Goal: Task Accomplishment & Management: Complete application form

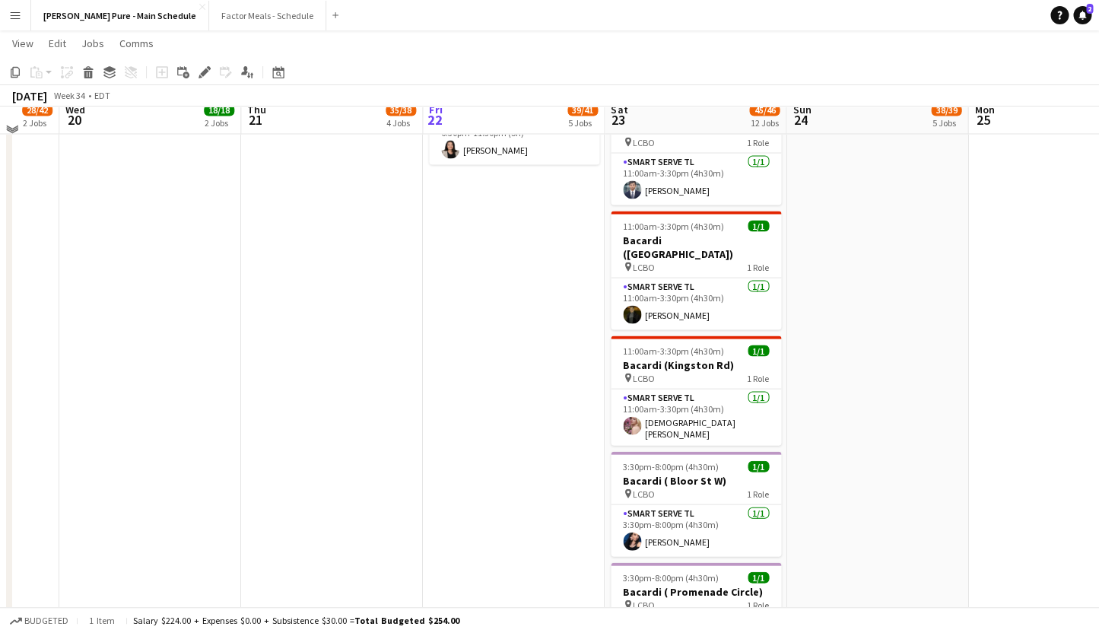
scroll to position [1026, 0]
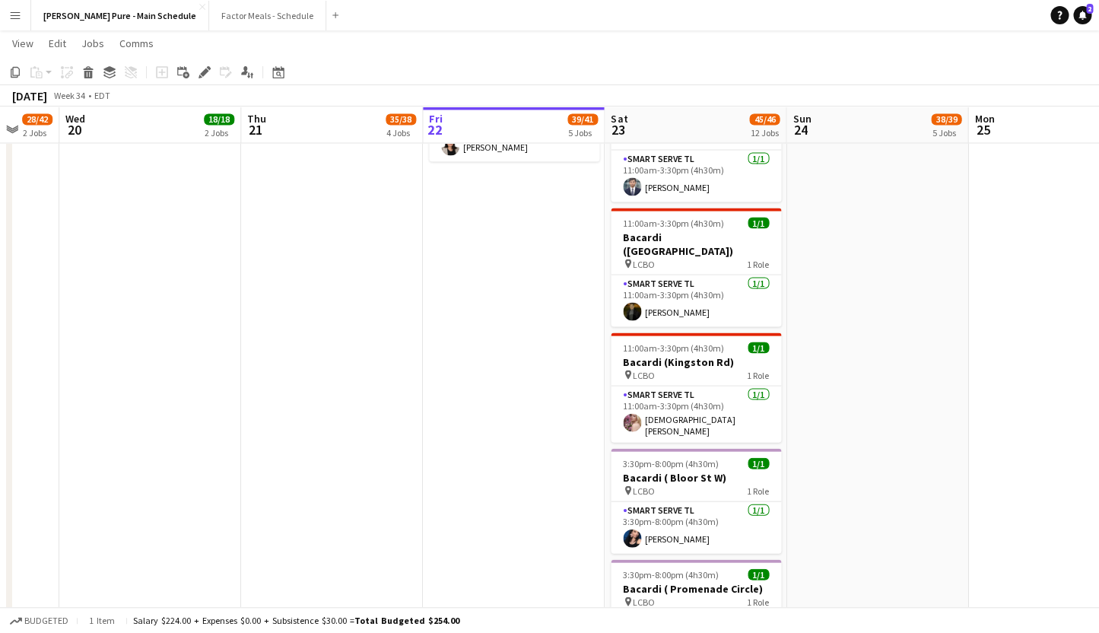
click at [507, 256] on app-date-cell "In progress 9:00am-7:00pm (10h) 19/21 Disney Fan Expo pin MTCC 5 Roles Paid Bac…" at bounding box center [514, 72] width 182 height 1857
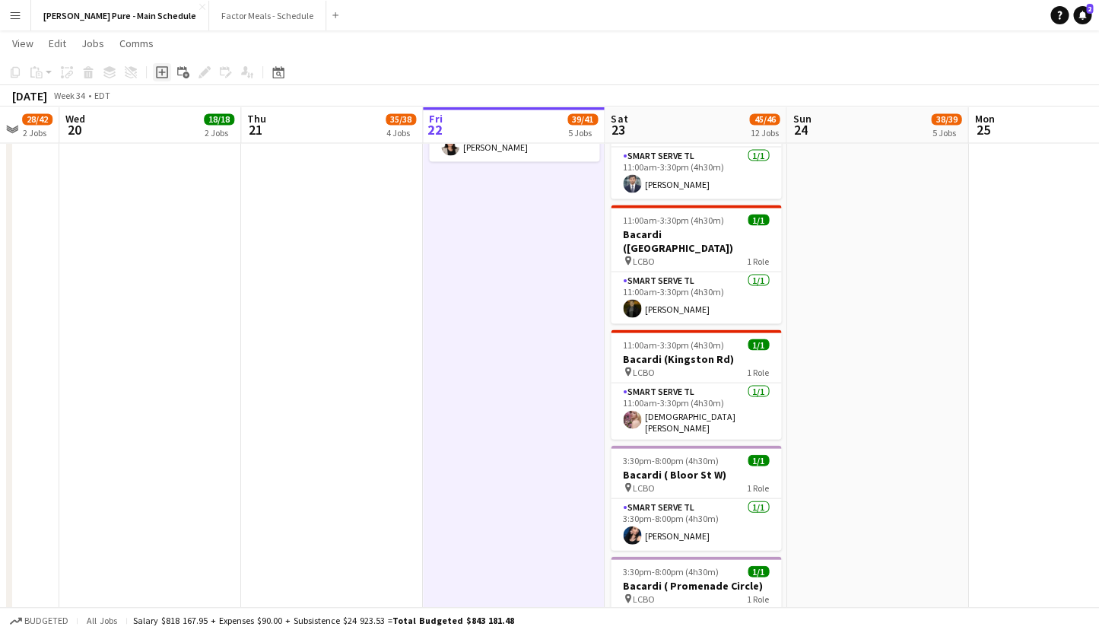
click at [164, 74] on icon "Add job" at bounding box center [162, 72] width 12 height 12
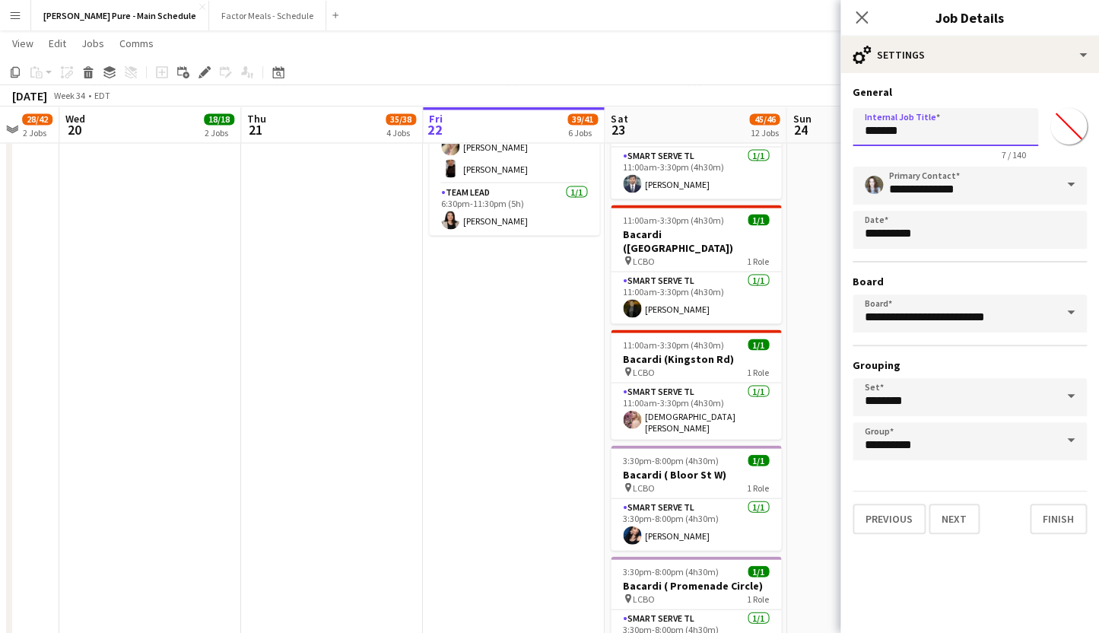
drag, startPoint x: 962, startPoint y: 128, endPoint x: 799, endPoint y: 128, distance: 163.5
click at [853, 128] on input "*******" at bounding box center [946, 127] width 186 height 38
type input "**********"
click at [946, 518] on button "Next" at bounding box center [954, 519] width 51 height 30
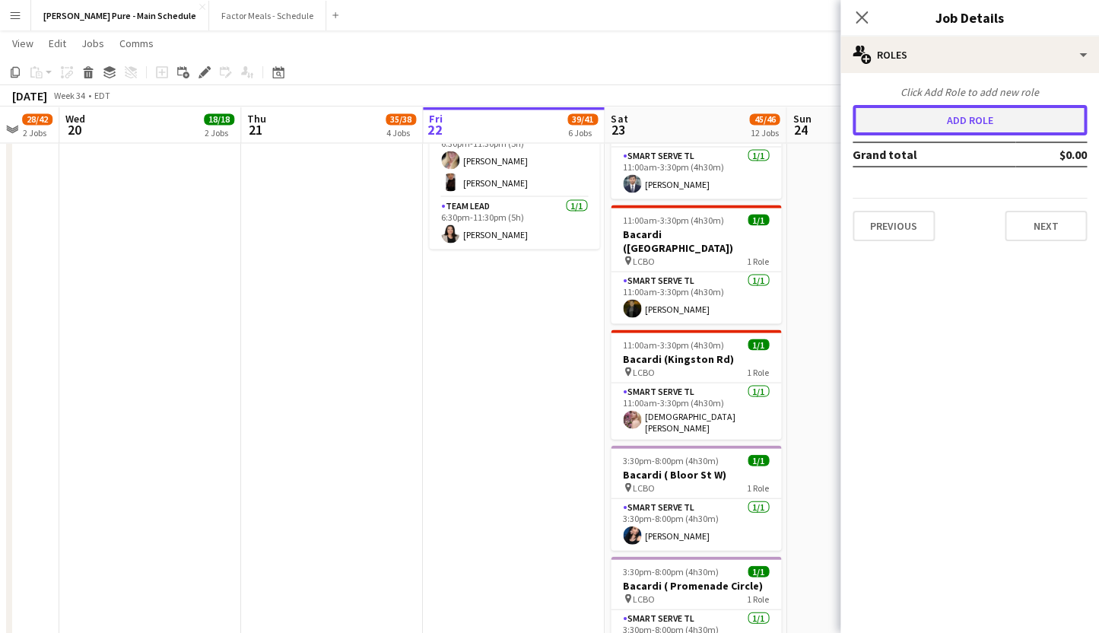
click at [930, 125] on button "Add role" at bounding box center [970, 120] width 234 height 30
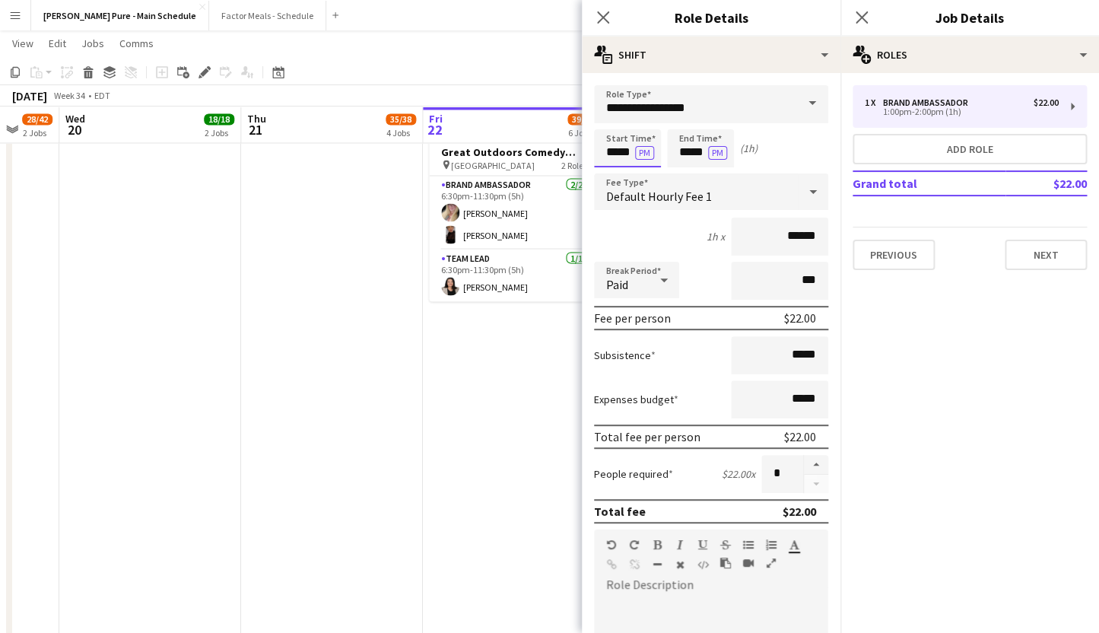
click at [615, 149] on input "*****" at bounding box center [627, 148] width 67 height 38
click at [694, 152] on input "*****" at bounding box center [700, 148] width 67 height 38
click at [686, 154] on input "*****" at bounding box center [700, 148] width 67 height 38
click at [684, 121] on div at bounding box center [685, 121] width 30 height 15
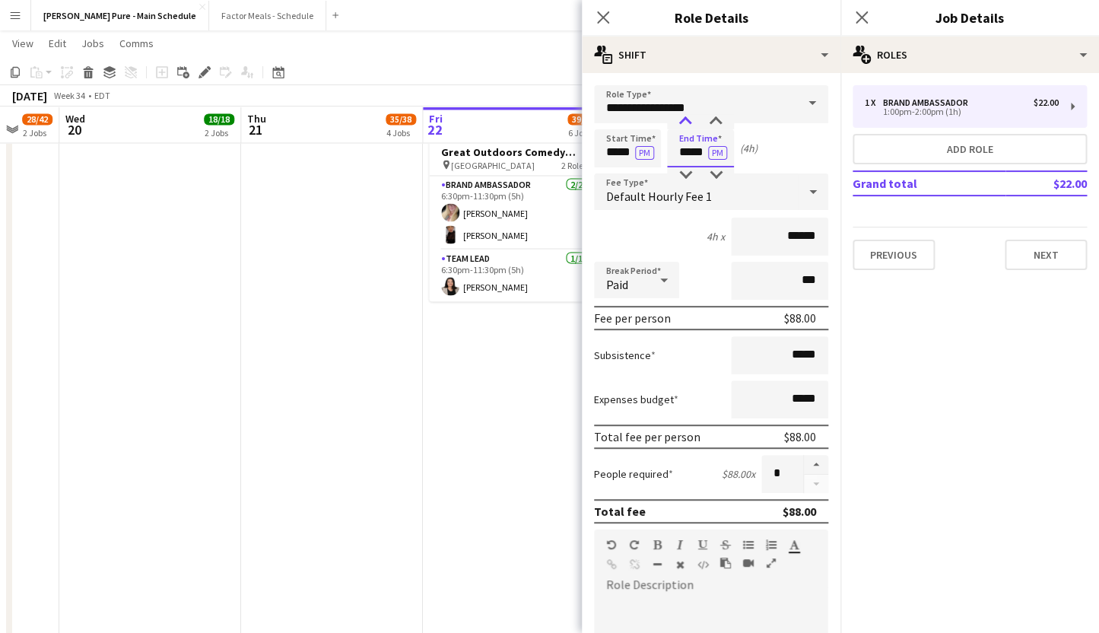
click at [684, 121] on div at bounding box center [685, 121] width 30 height 15
type input "*****"
click at [684, 121] on div at bounding box center [685, 121] width 30 height 15
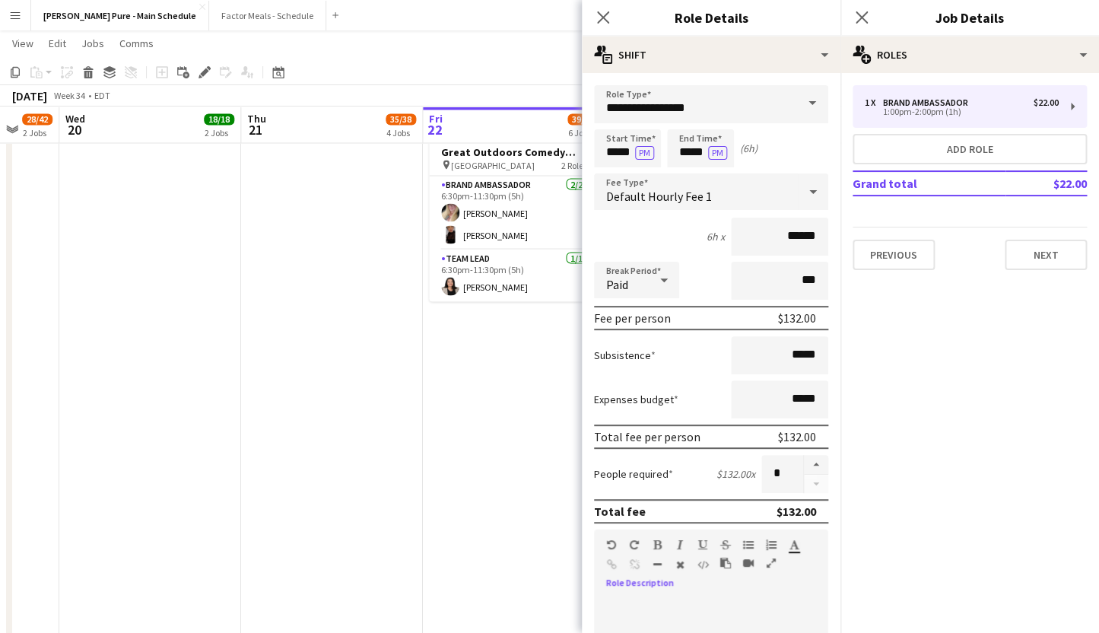
scroll to position [0, 486]
click at [939, 544] on mat-expansion-panel "pencil3 General details 1 x Brand Ambassador $22.00 1:00pm-2:00pm (1h) Add role…" at bounding box center [969, 353] width 259 height 560
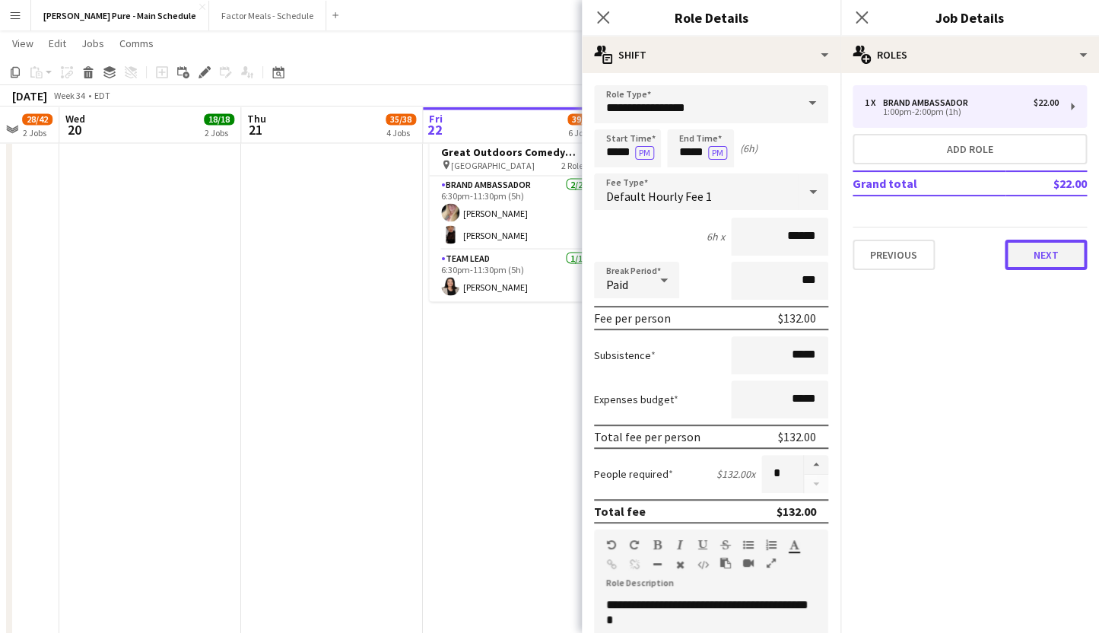
click at [1037, 262] on button "Next" at bounding box center [1046, 255] width 82 height 30
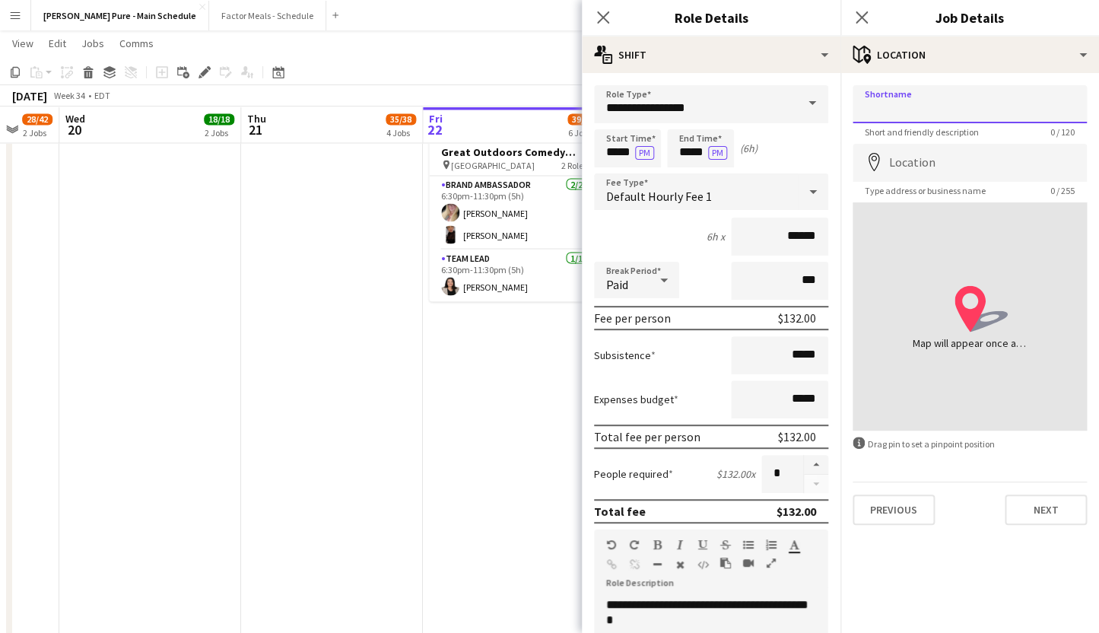
click at [936, 94] on input "Shortname" at bounding box center [970, 104] width 234 height 38
type input "**********"
click at [939, 168] on input "Location" at bounding box center [970, 163] width 234 height 38
type input "**********"
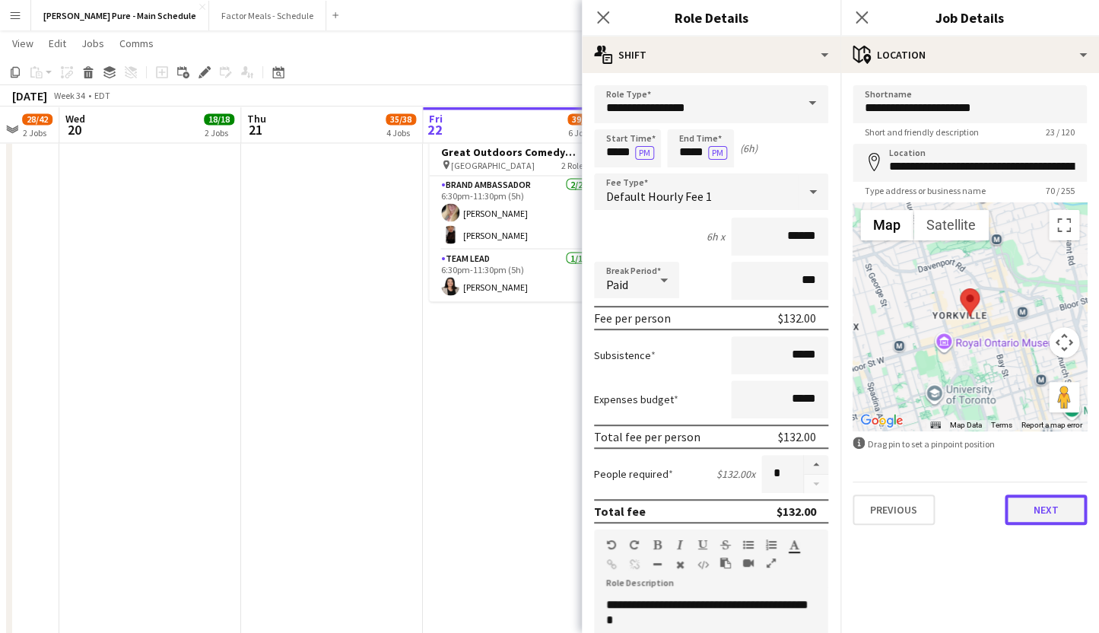
click at [1050, 510] on button "Next" at bounding box center [1046, 509] width 82 height 30
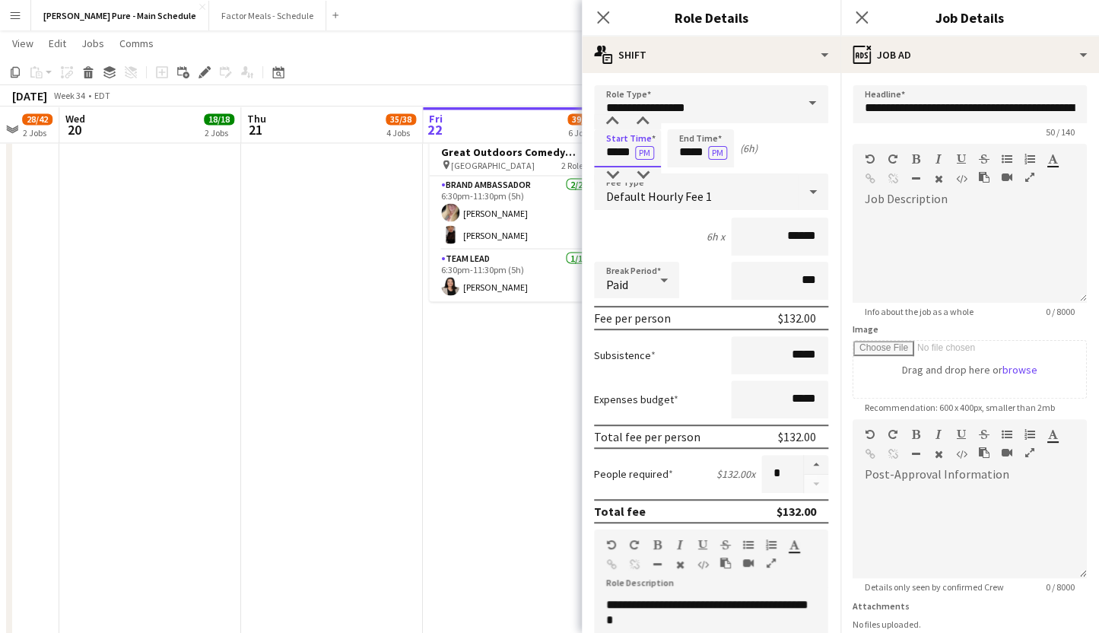
click at [612, 160] on input "*****" at bounding box center [627, 148] width 67 height 38
click at [613, 185] on div "Default Hourly Fee 1" at bounding box center [696, 191] width 204 height 37
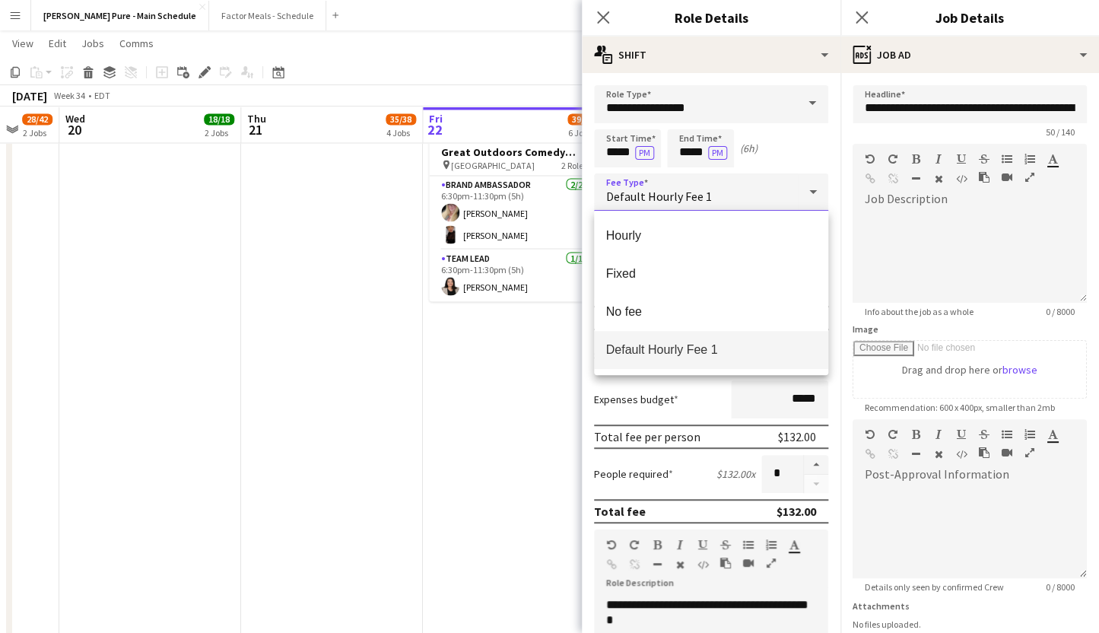
click at [613, 185] on div at bounding box center [549, 316] width 1099 height 633
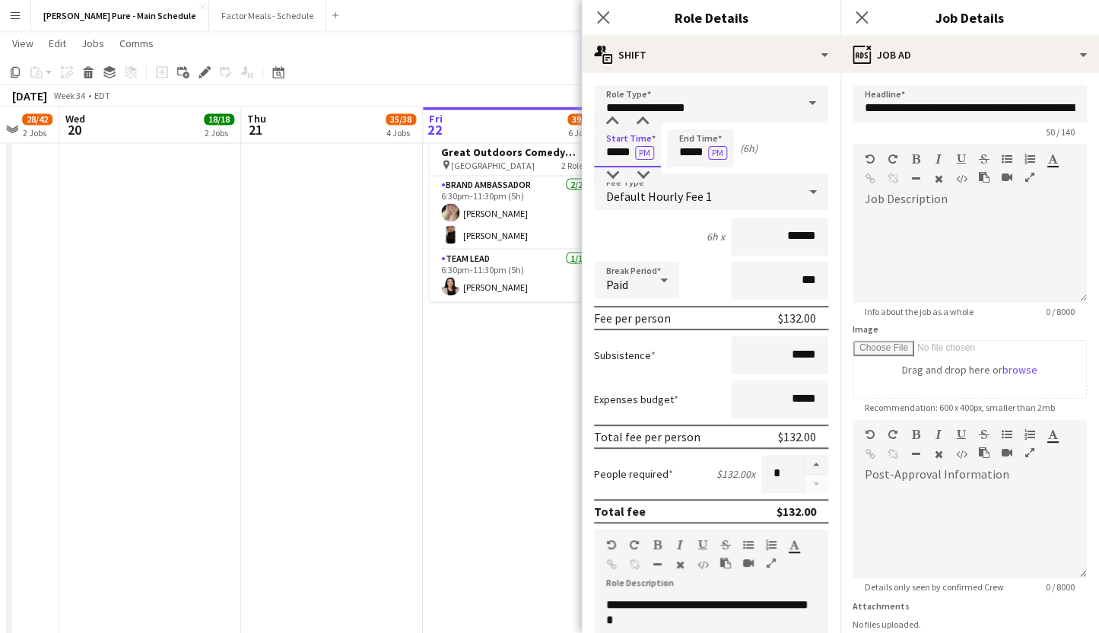
click at [612, 157] on input "*****" at bounding box center [627, 148] width 67 height 38
click at [611, 179] on div at bounding box center [612, 174] width 30 height 15
type input "*****"
click at [611, 179] on div at bounding box center [612, 174] width 30 height 15
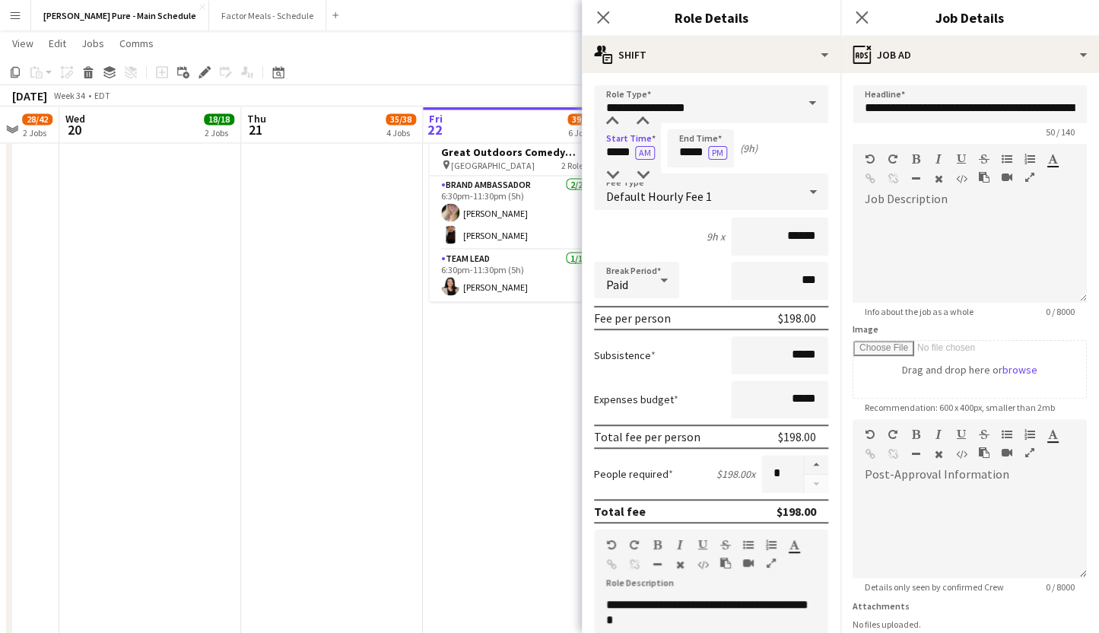
click at [815, 146] on div "Start Time ***** AM End Time ***** PM (9h)" at bounding box center [711, 148] width 234 height 38
click at [942, 226] on div at bounding box center [970, 256] width 234 height 91
click at [920, 203] on div "Standard Heading 1 Heading 2 Heading 3 Heading 4 Heading 5 Heading 6 Heading 7 …" at bounding box center [970, 223] width 234 height 159
click at [925, 219] on div "********" at bounding box center [970, 256] width 234 height 91
click at [603, 17] on icon at bounding box center [603, 17] width 14 height 14
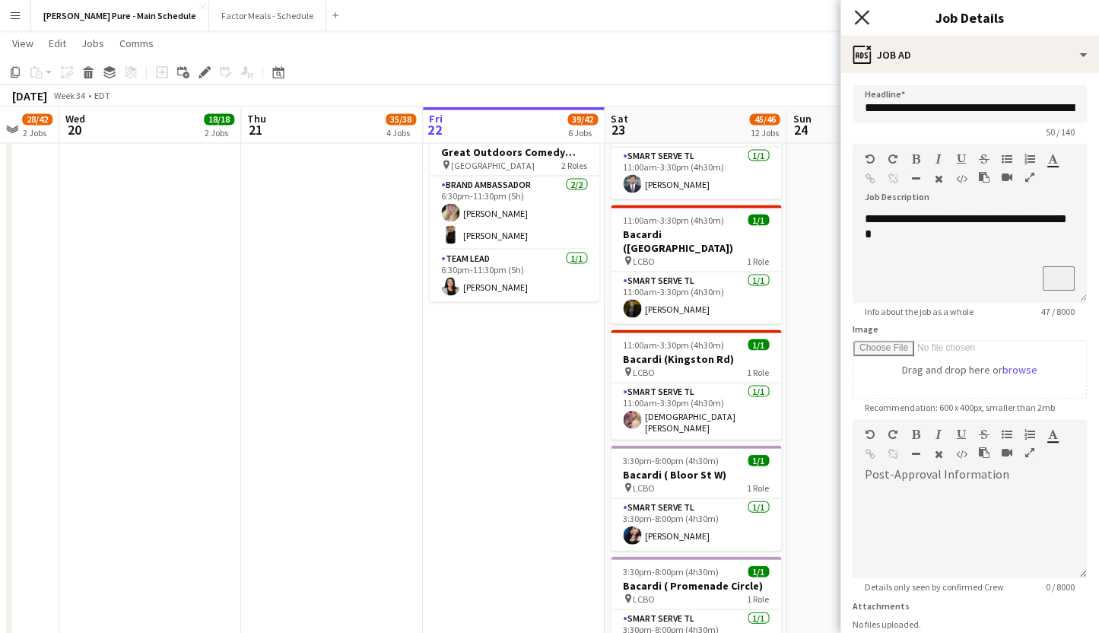
click at [865, 14] on icon at bounding box center [861, 17] width 14 height 14
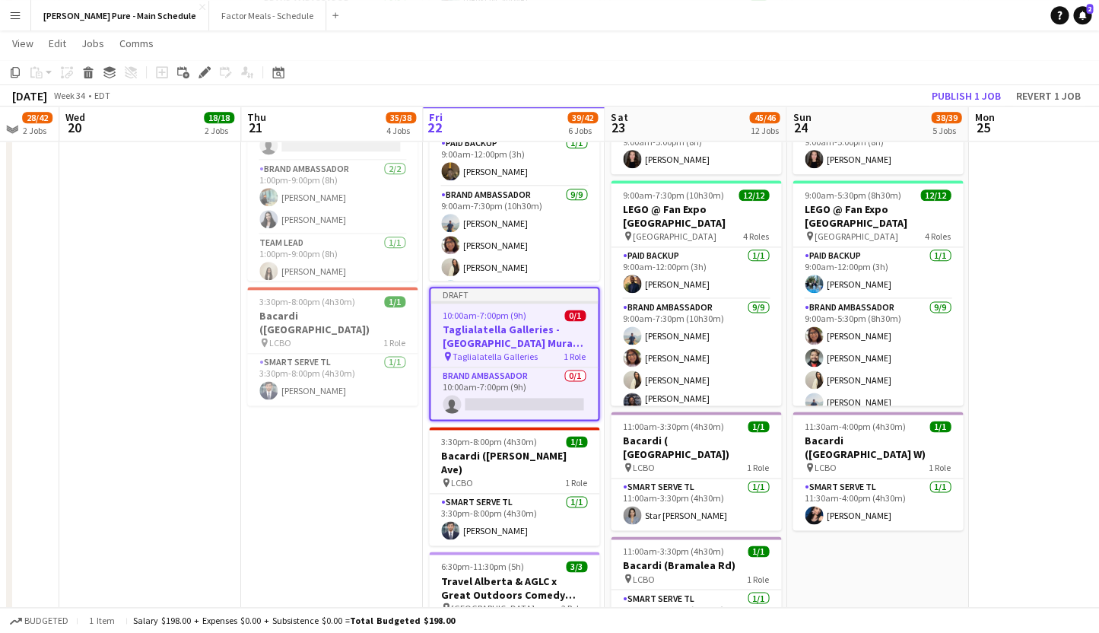
scroll to position [585, 0]
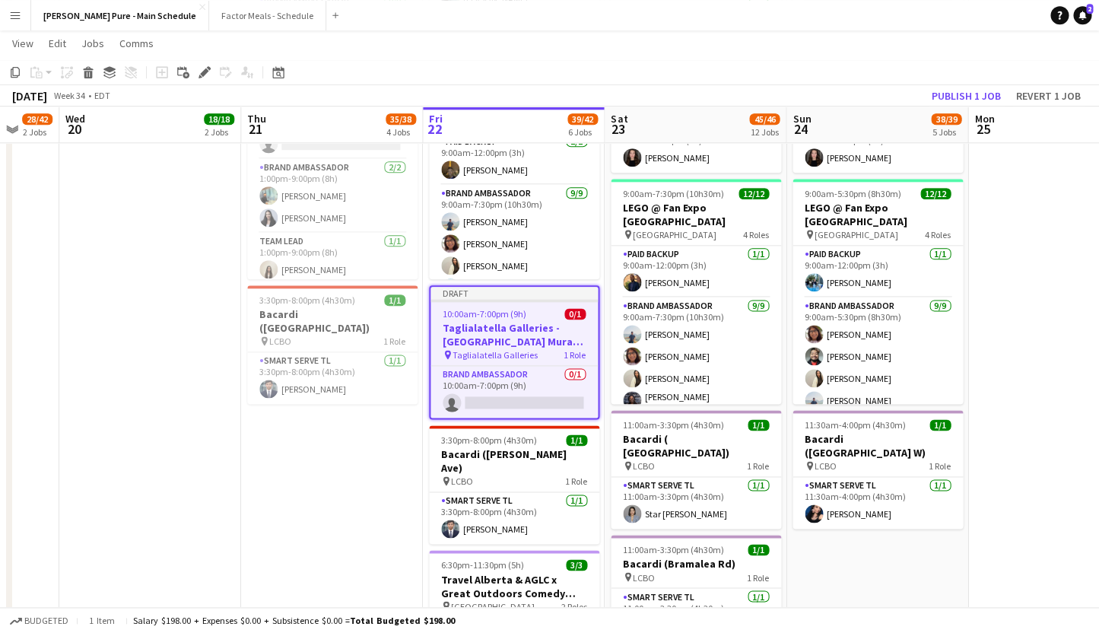
click at [494, 300] on div at bounding box center [513, 300] width 167 height 3
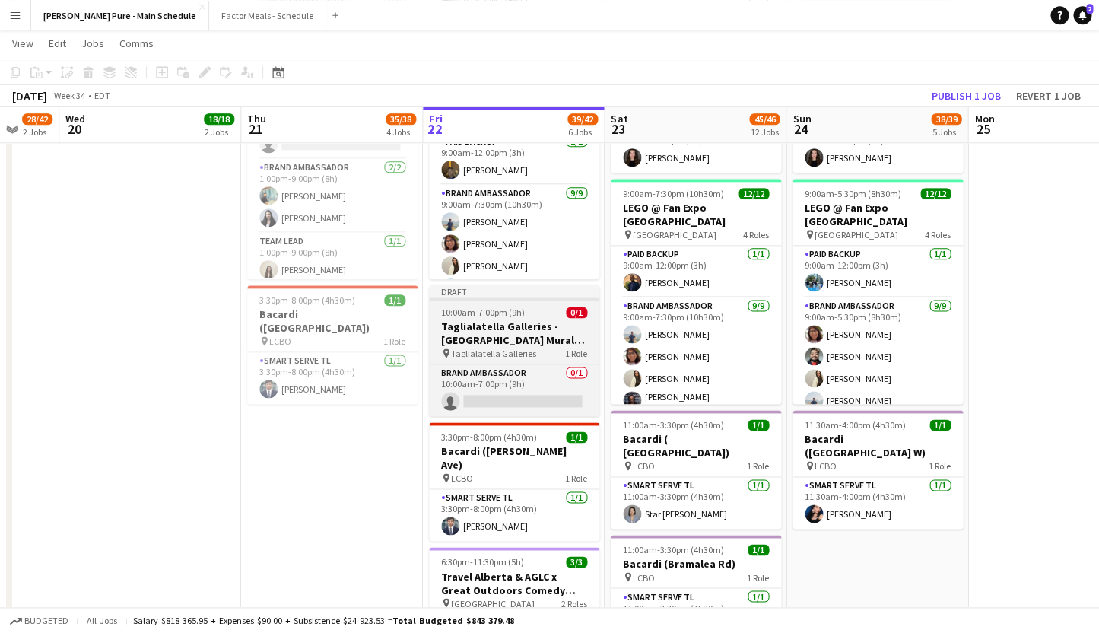
click at [481, 294] on div "Draft" at bounding box center [514, 291] width 170 height 12
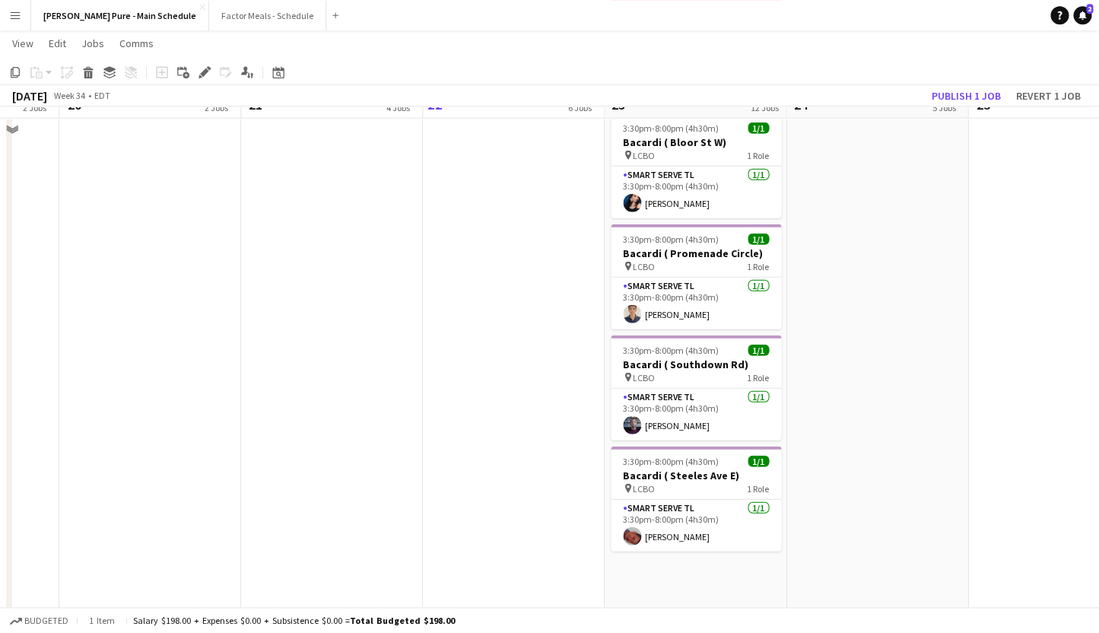
scroll to position [1491, 0]
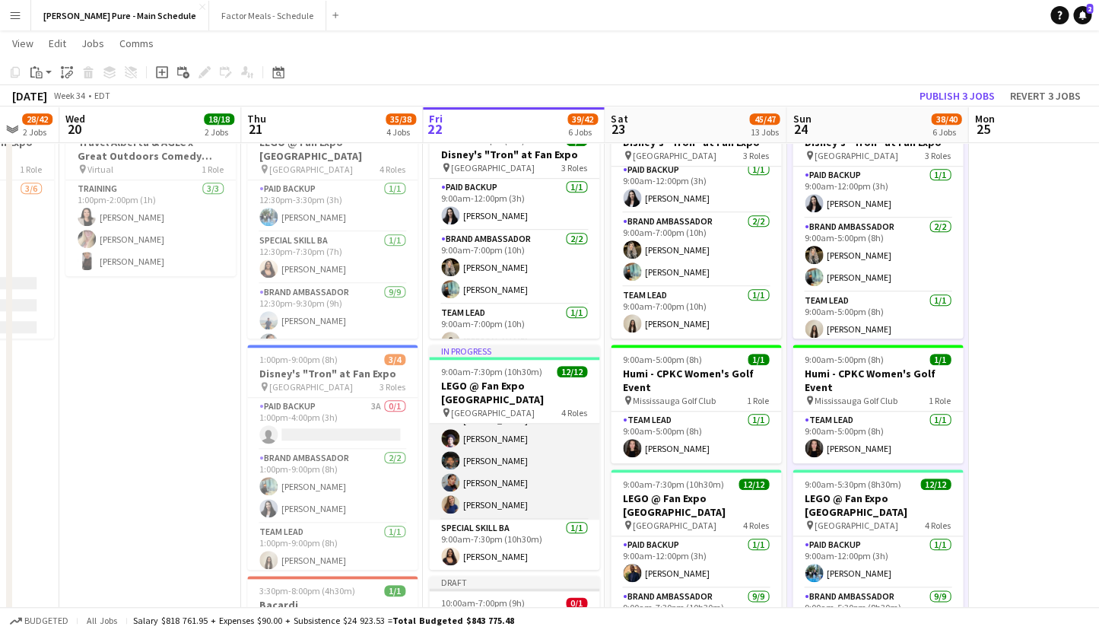
scroll to position [0, 0]
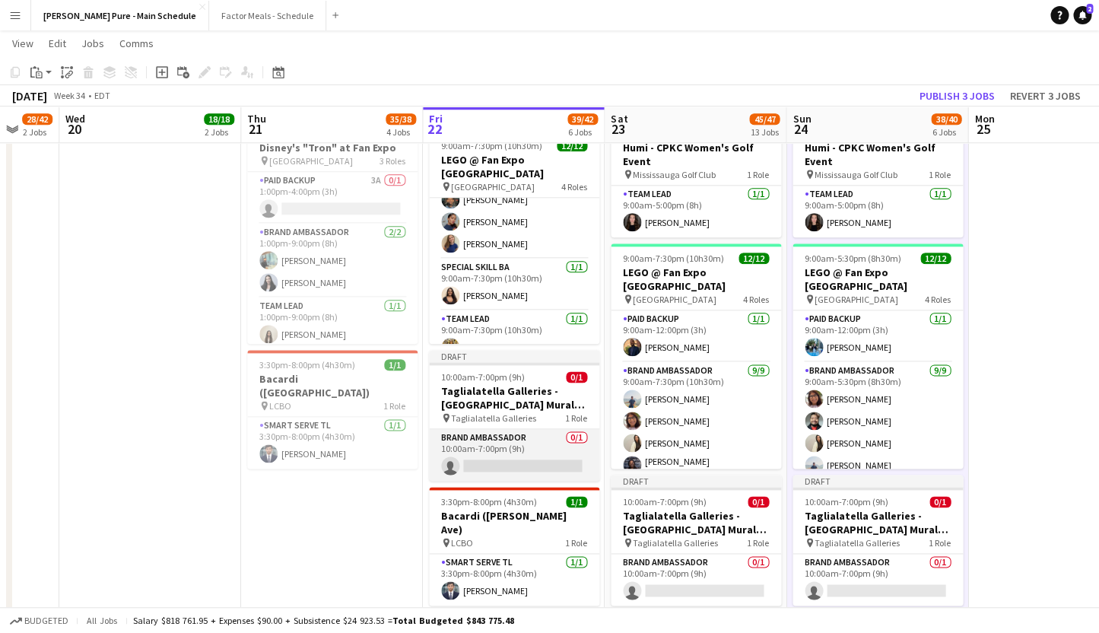
click at [459, 440] on app-card-role "Brand Ambassador 0/1 10:00am-7:00pm (9h) single-neutral-actions" at bounding box center [514, 455] width 170 height 52
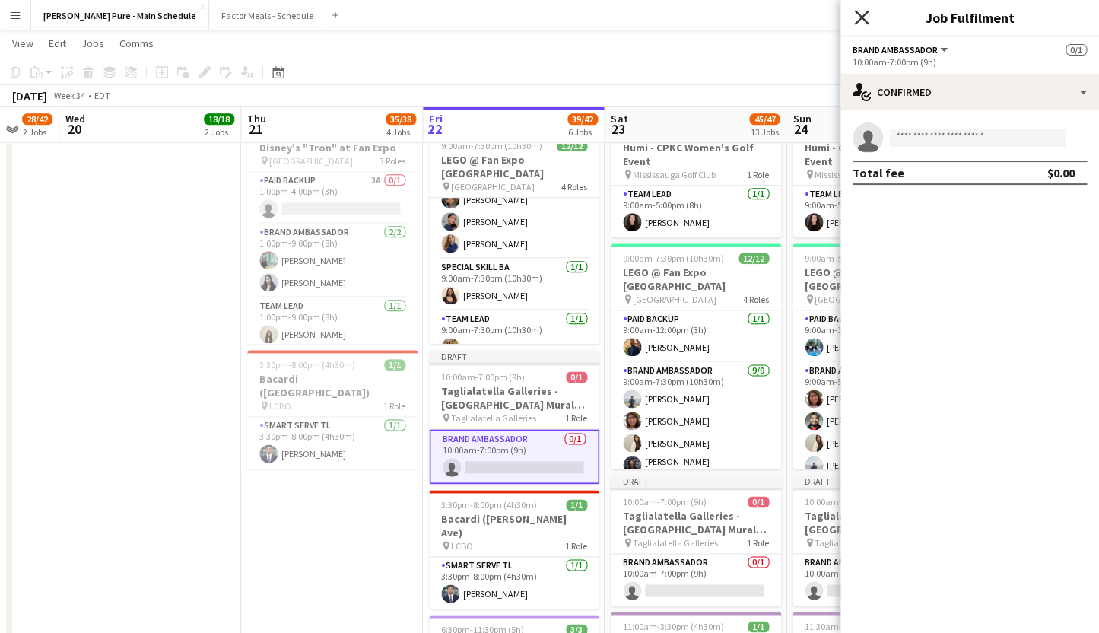
click at [859, 14] on icon "Close pop-in" at bounding box center [861, 17] width 14 height 14
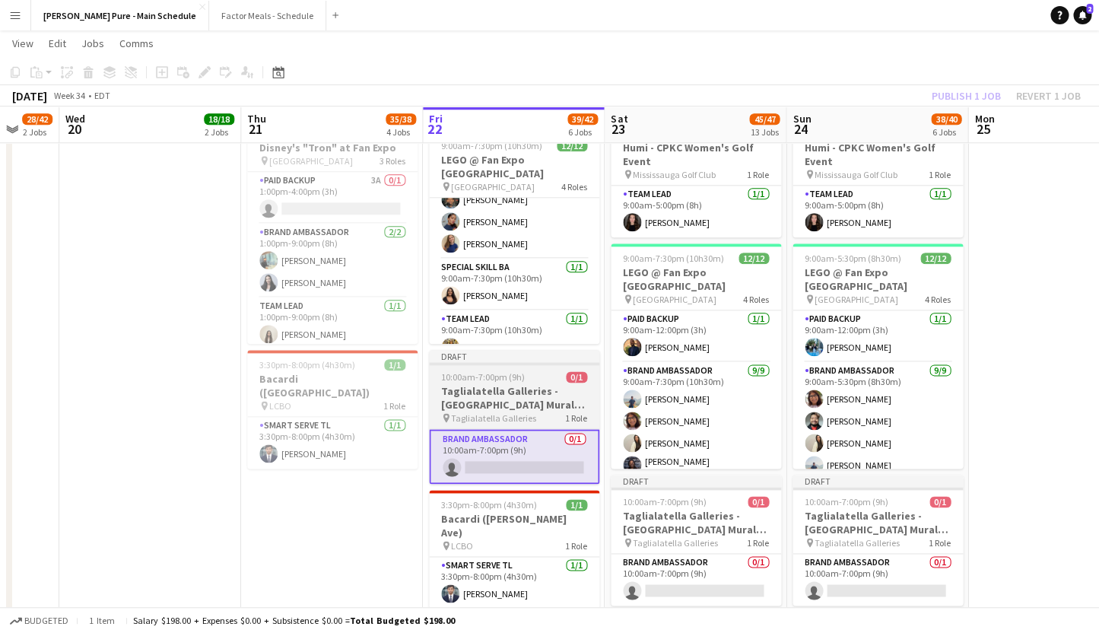
click at [461, 354] on div "Draft" at bounding box center [514, 356] width 170 height 12
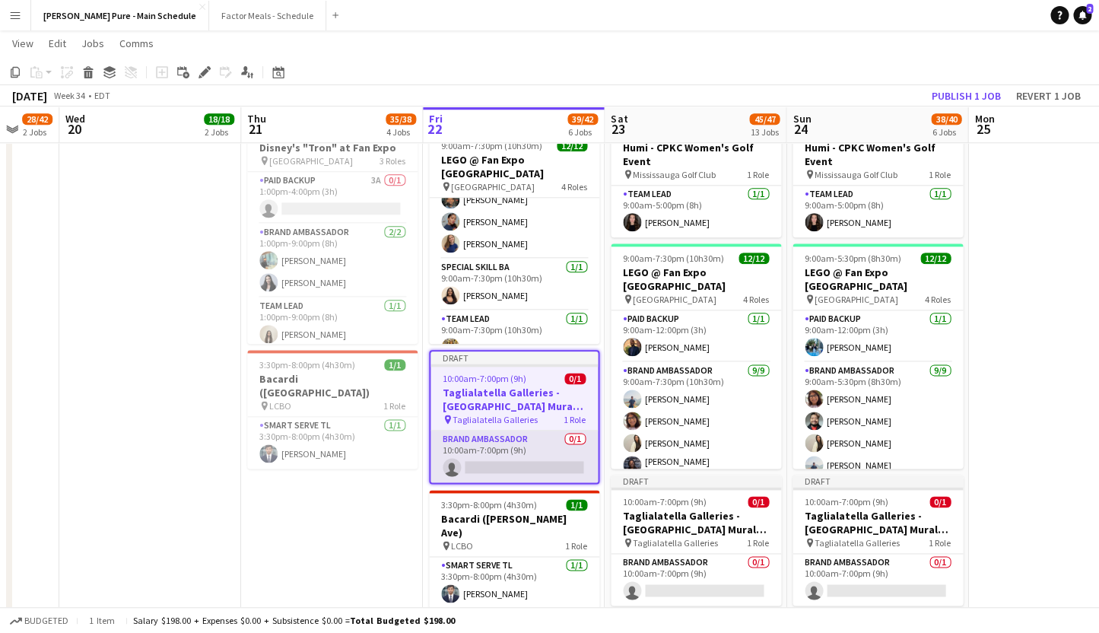
click at [465, 445] on app-card-role "Brand Ambassador 0/1 10:00am-7:00pm (9h) single-neutral-actions" at bounding box center [513, 456] width 167 height 52
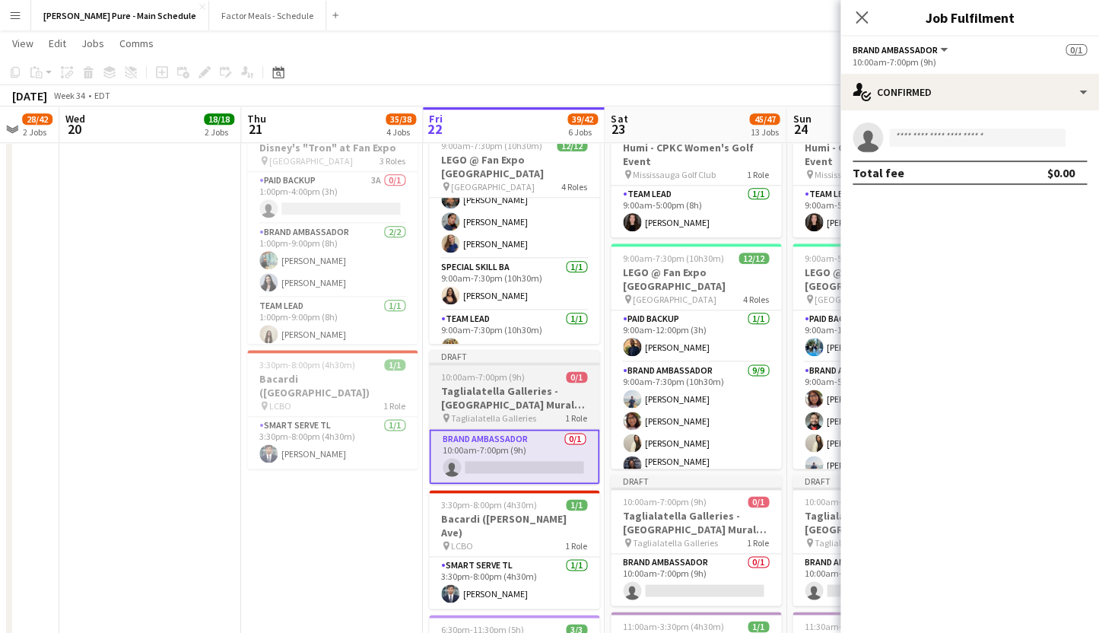
click at [452, 359] on div "Draft" at bounding box center [514, 356] width 170 height 12
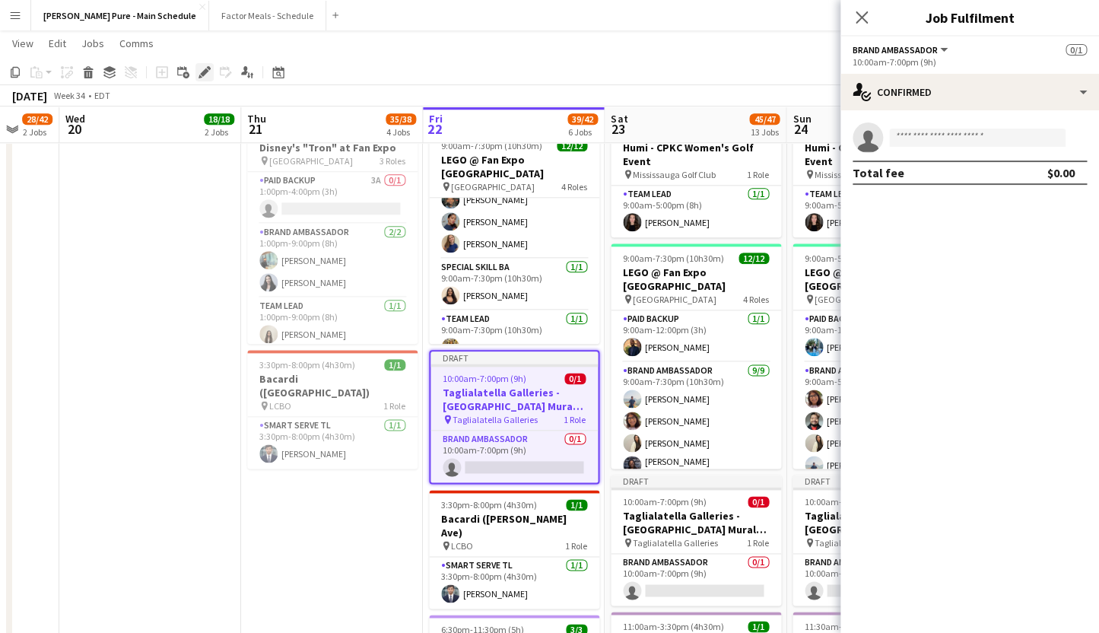
click at [204, 73] on icon at bounding box center [204, 72] width 8 height 8
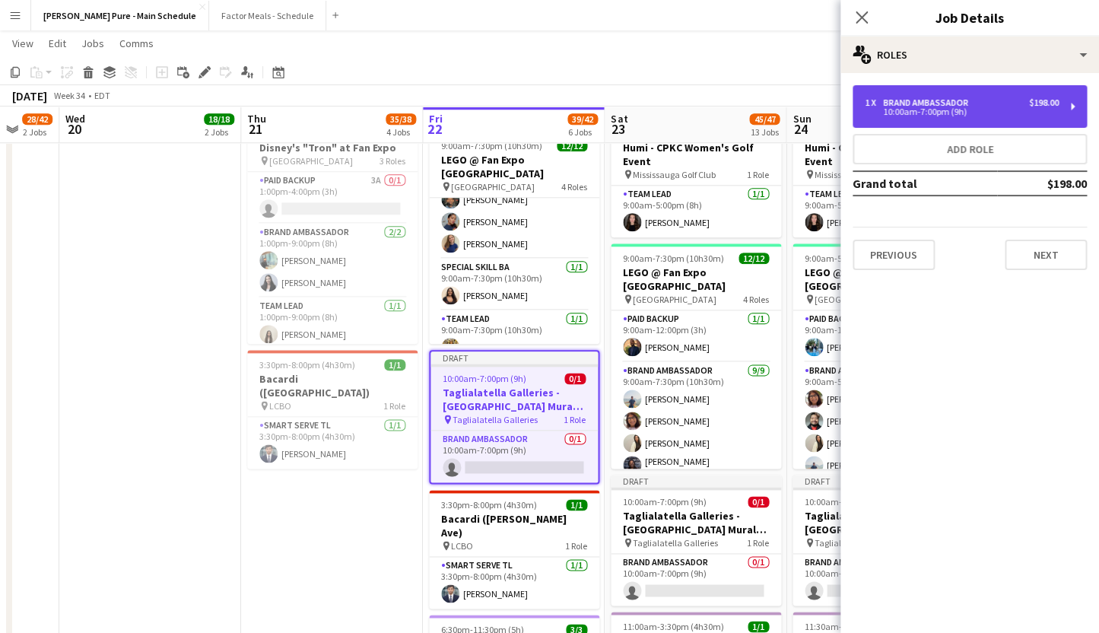
click at [891, 110] on div "10:00am-7:00pm (9h)" at bounding box center [962, 112] width 194 height 8
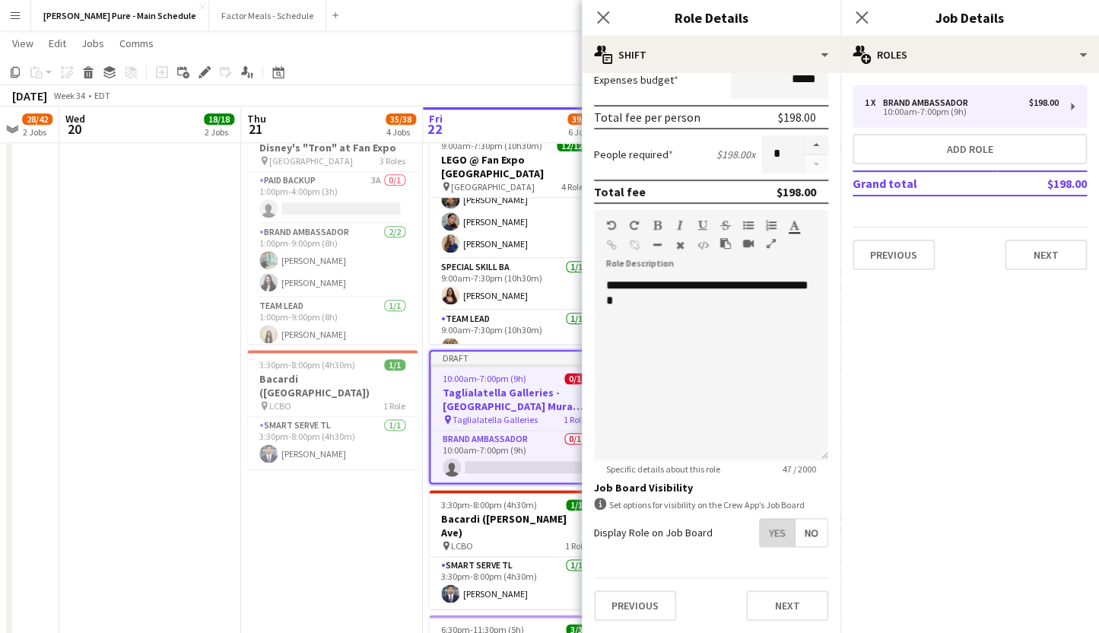
click at [775, 539] on span "Yes" at bounding box center [777, 532] width 35 height 27
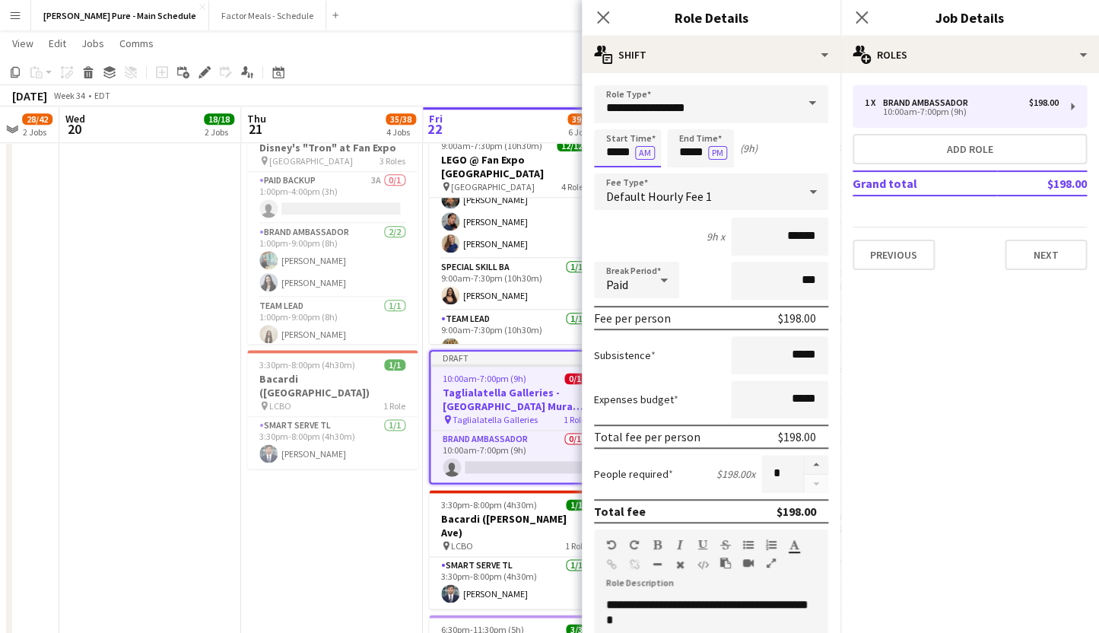
click at [619, 155] on input "*****" at bounding box center [627, 148] width 67 height 38
click at [614, 122] on div at bounding box center [612, 121] width 30 height 15
type input "*****"
click at [614, 122] on div at bounding box center [612, 121] width 30 height 15
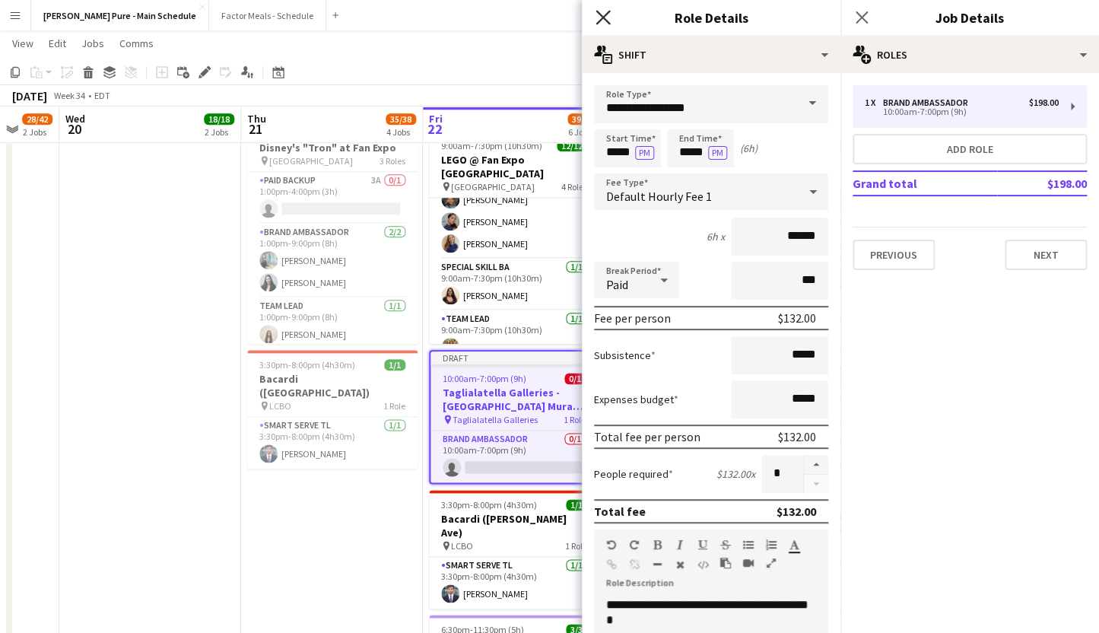
click at [603, 17] on icon at bounding box center [603, 17] width 14 height 14
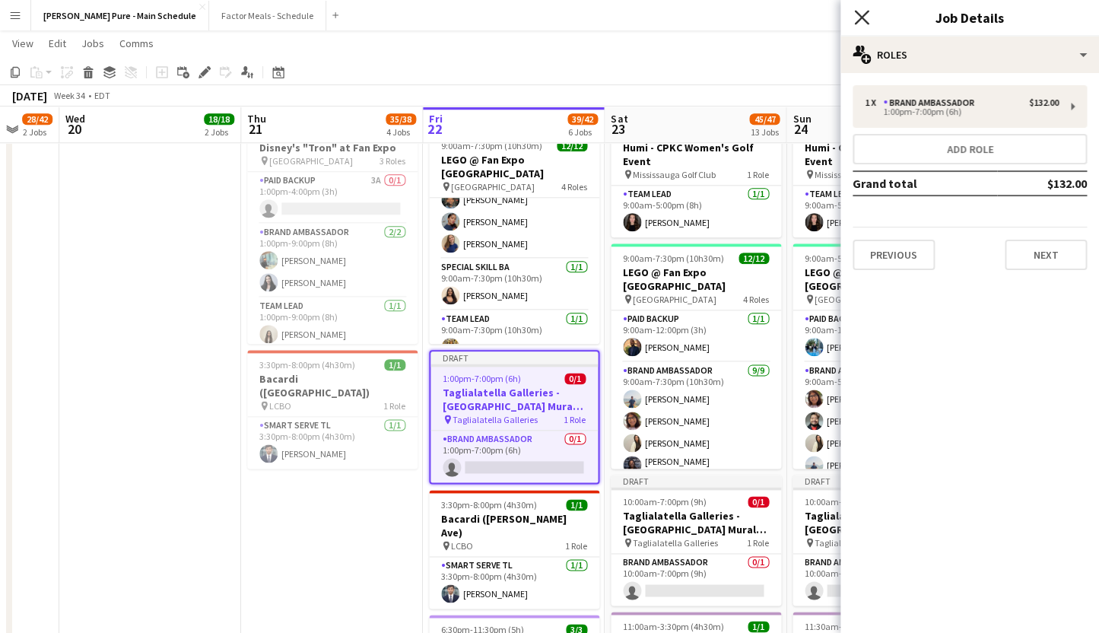
click at [867, 17] on icon "Close pop-in" at bounding box center [861, 17] width 14 height 14
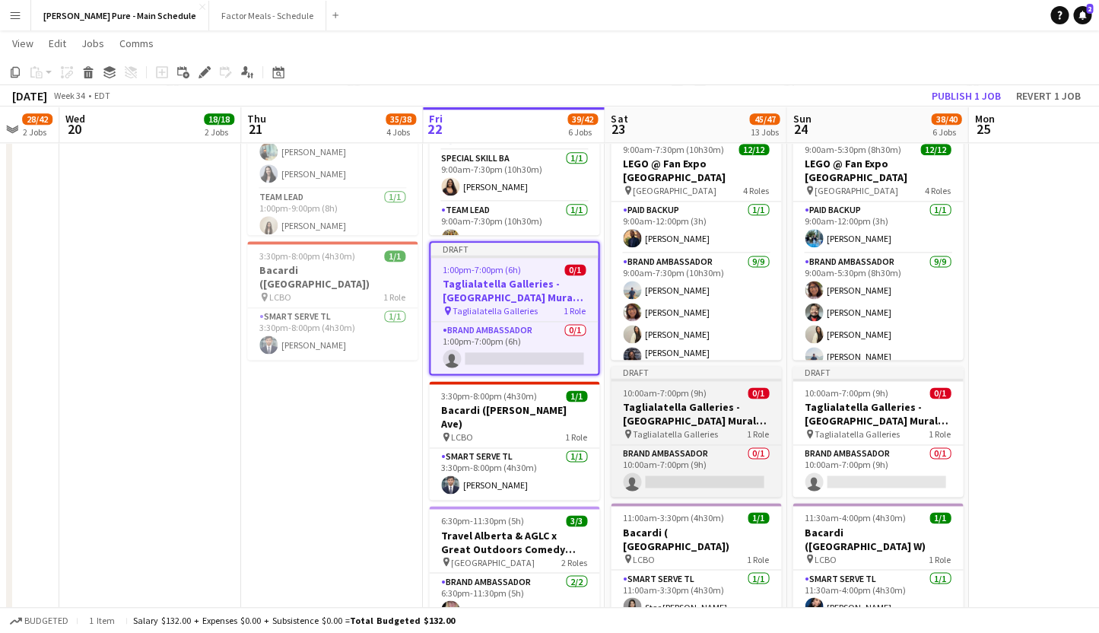
click at [650, 397] on span "10:00am-7:00pm (9h)" at bounding box center [665, 392] width 84 height 11
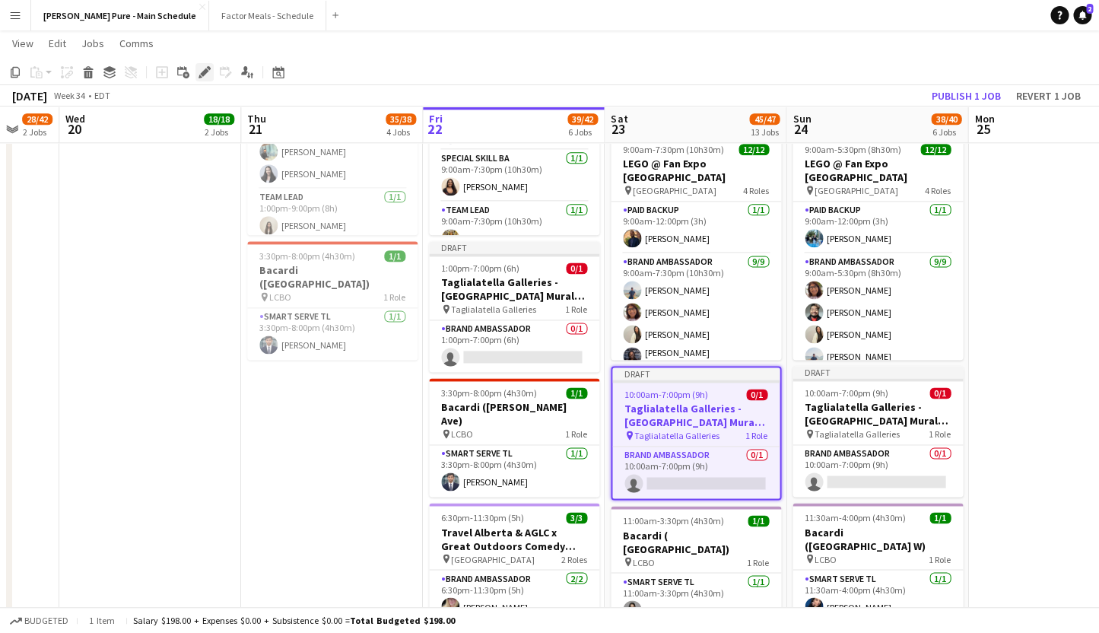
click at [205, 71] on icon at bounding box center [204, 72] width 8 height 8
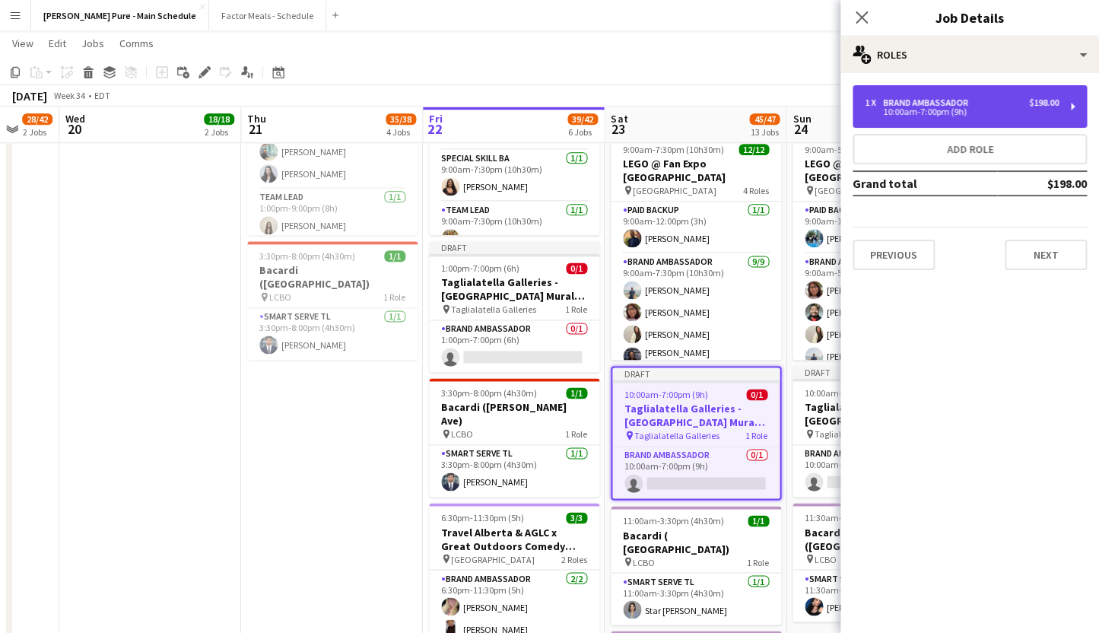
click at [914, 105] on div "Brand Ambassador" at bounding box center [928, 102] width 91 height 11
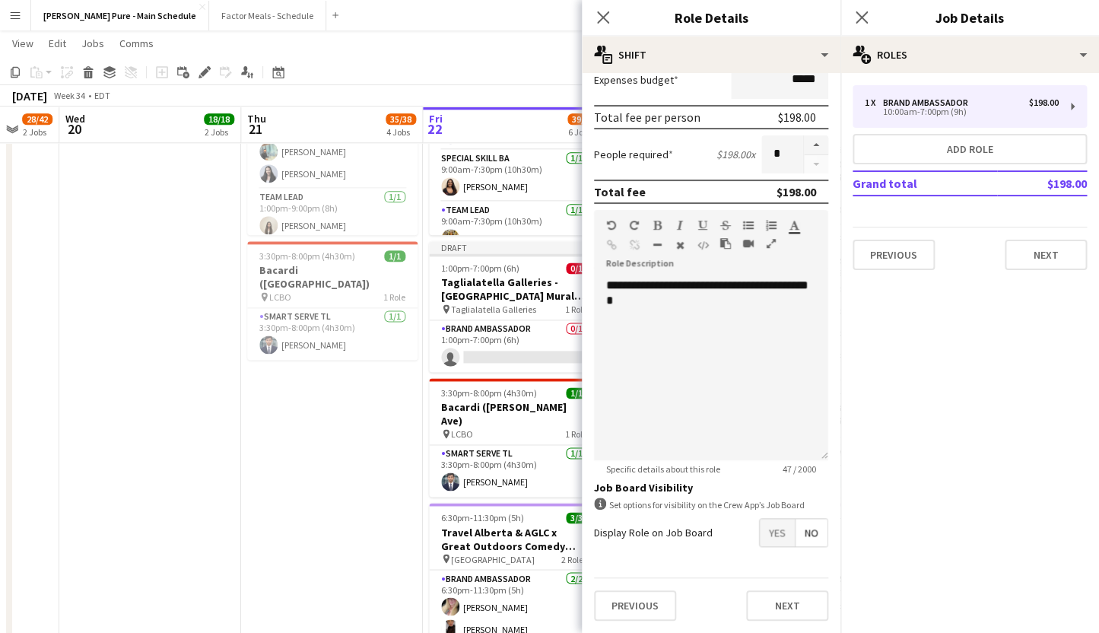
click at [777, 531] on span "Yes" at bounding box center [777, 532] width 35 height 27
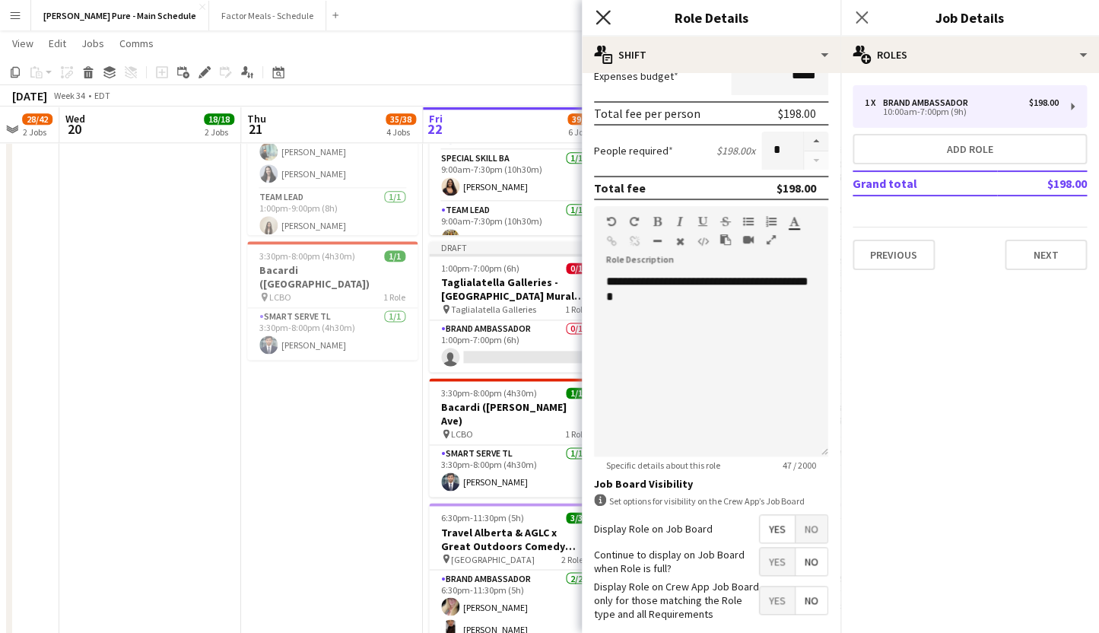
click at [603, 21] on icon "Close pop-in" at bounding box center [603, 17] width 14 height 14
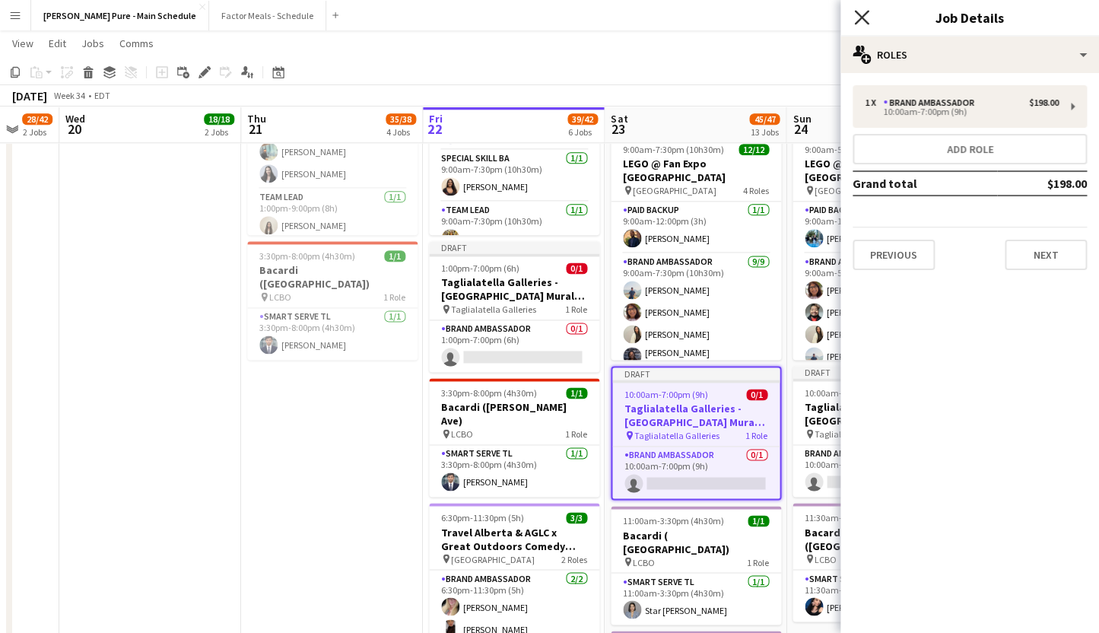
click at [866, 13] on icon at bounding box center [861, 17] width 14 height 14
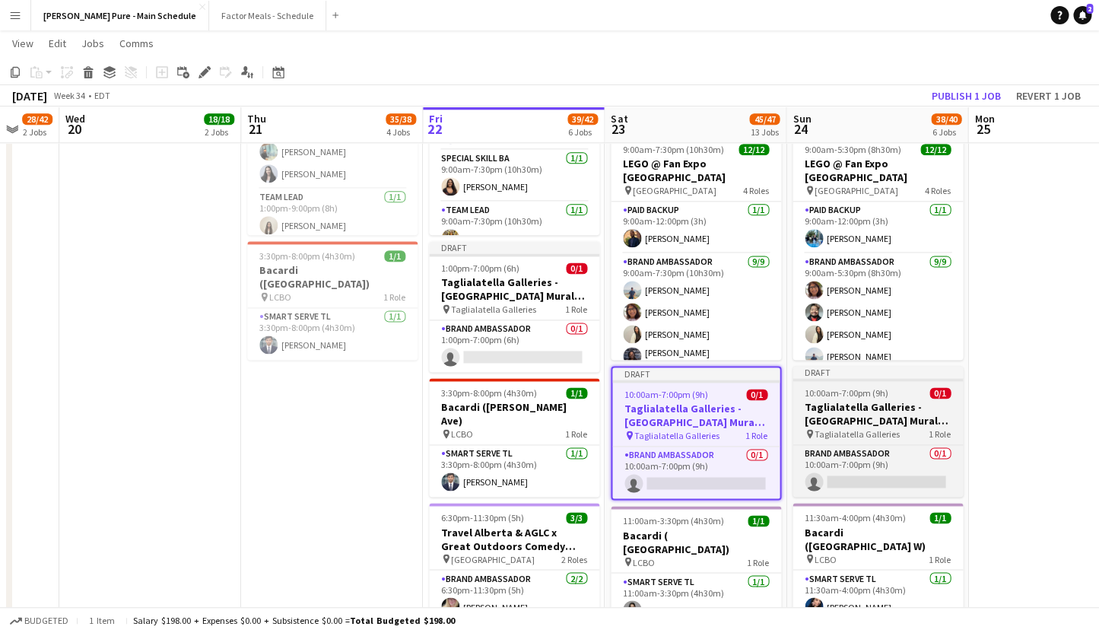
click at [843, 386] on app-job-card "Draft 10:00am-7:00pm (9h) 0/1 Taglialatella Galleries - [GEOGRAPHIC_DATA] Mural…" at bounding box center [878, 431] width 170 height 131
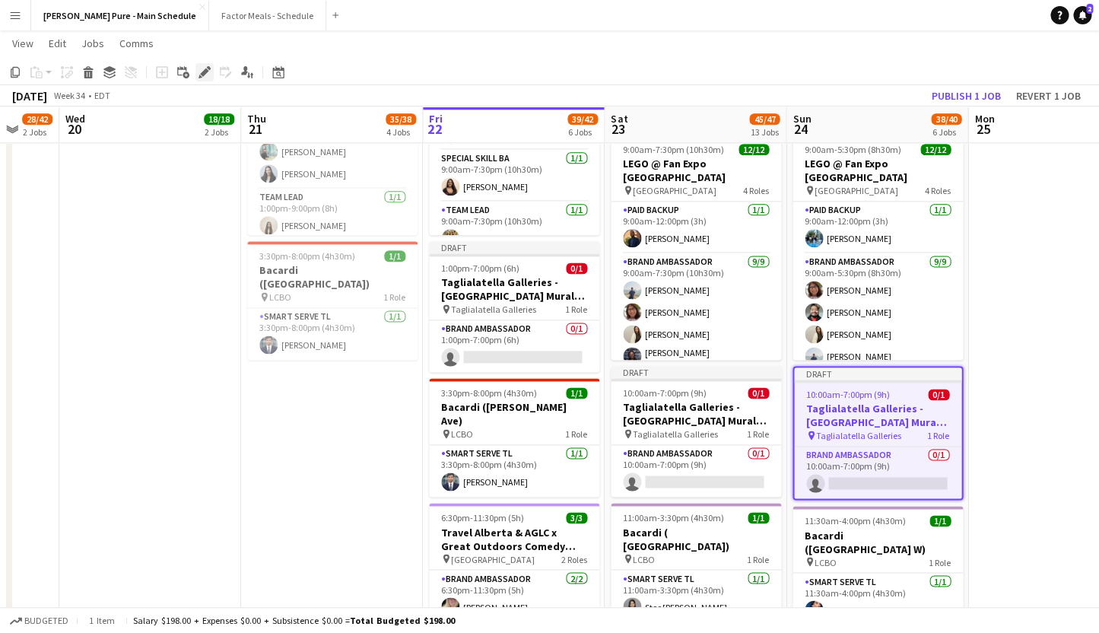
click at [203, 71] on icon "Edit" at bounding box center [205, 72] width 12 height 12
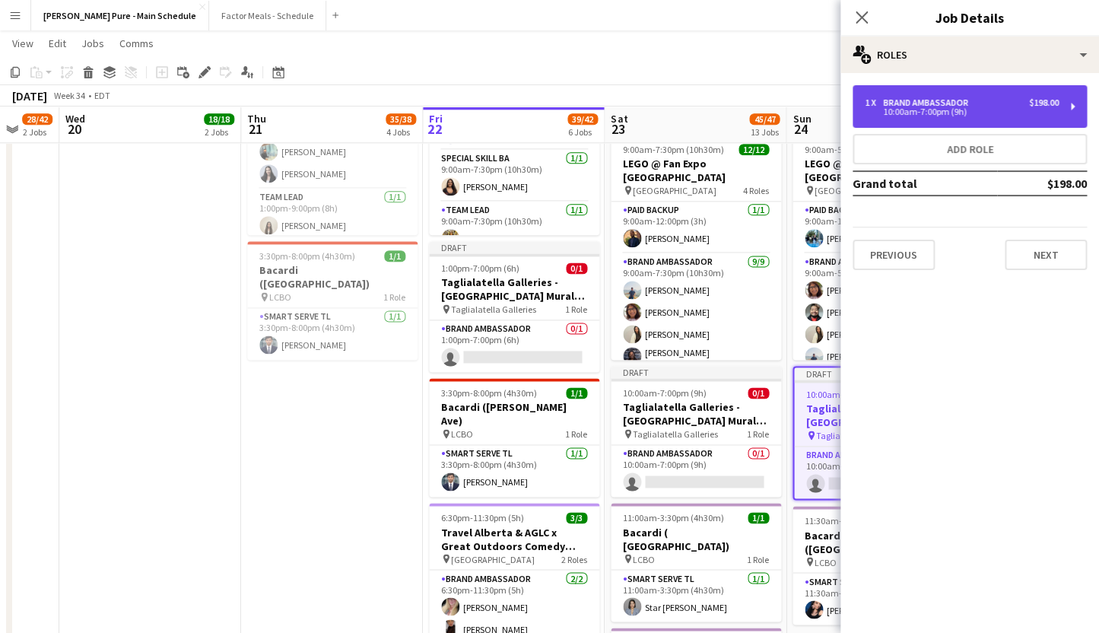
click at [886, 114] on div "10:00am-7:00pm (9h)" at bounding box center [962, 112] width 194 height 8
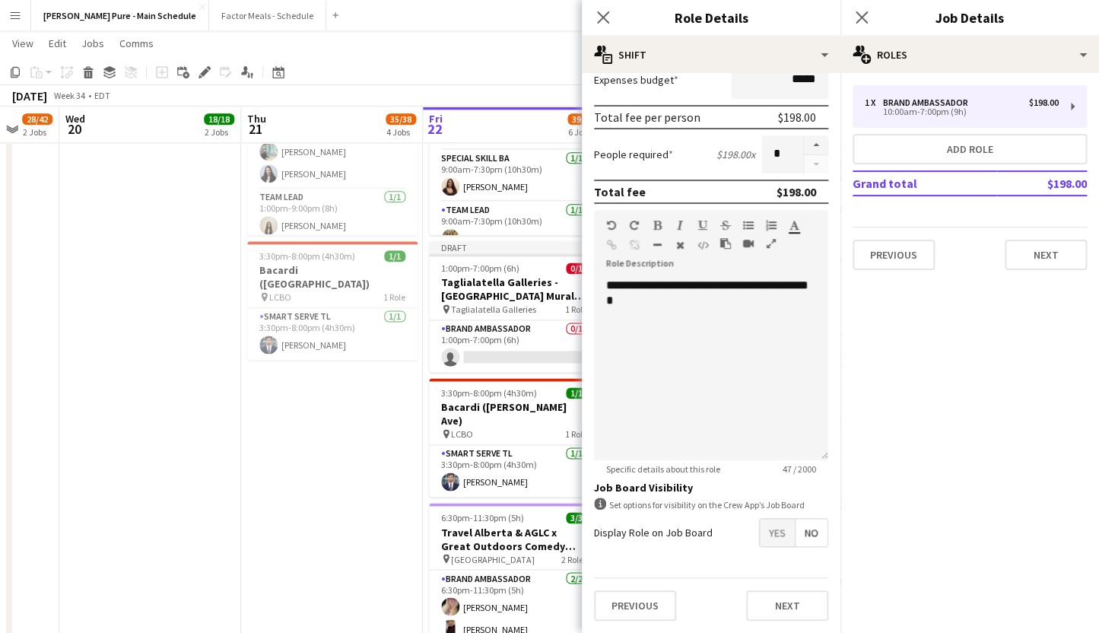
click at [775, 532] on span "Yes" at bounding box center [777, 532] width 35 height 27
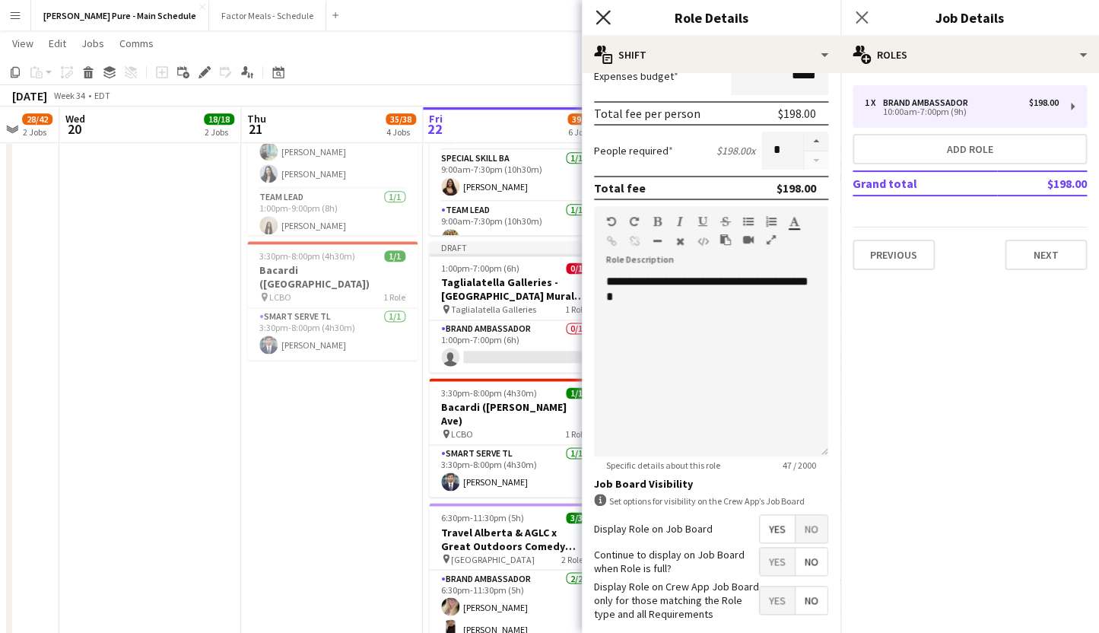
click at [602, 14] on icon "Close pop-in" at bounding box center [603, 17] width 14 height 14
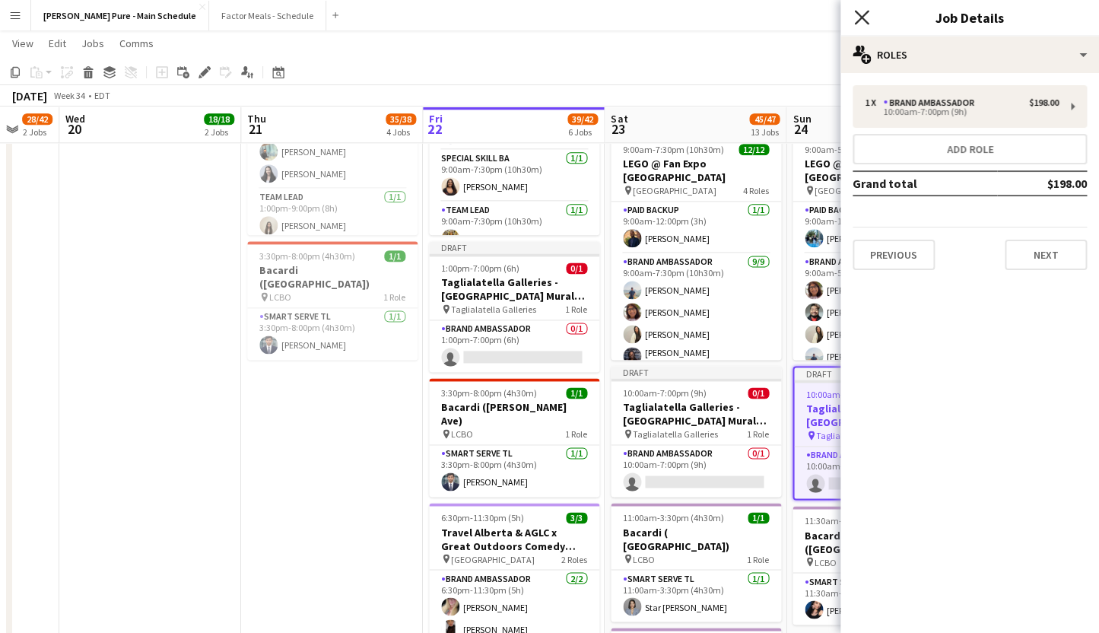
click at [863, 12] on icon "Close pop-in" at bounding box center [861, 17] width 14 height 14
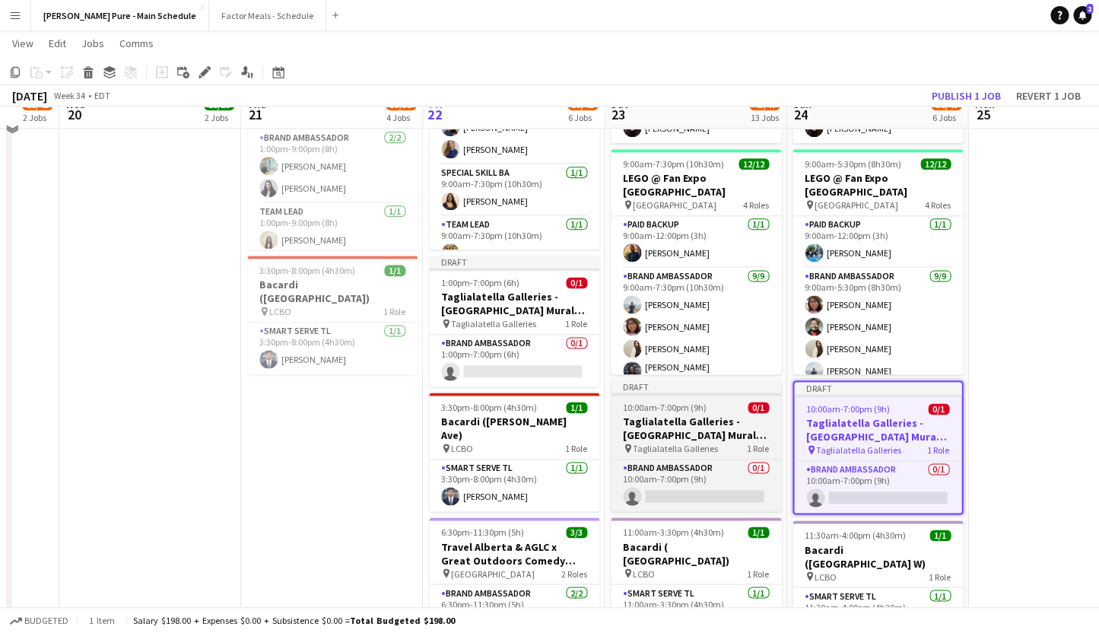
scroll to position [600, 0]
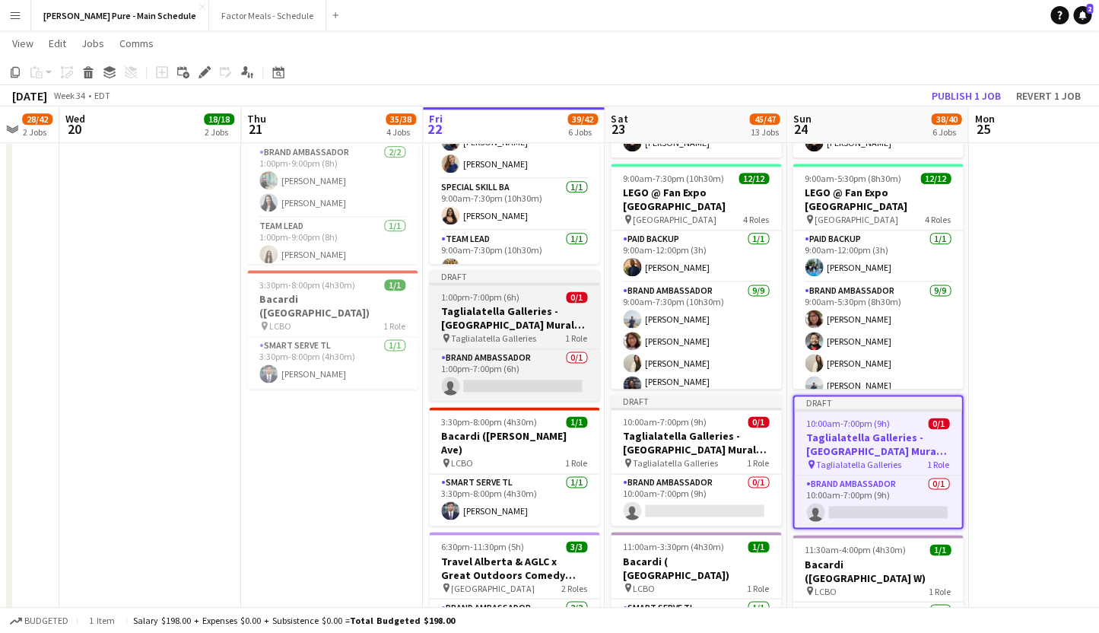
click at [475, 281] on div "Draft" at bounding box center [514, 276] width 170 height 12
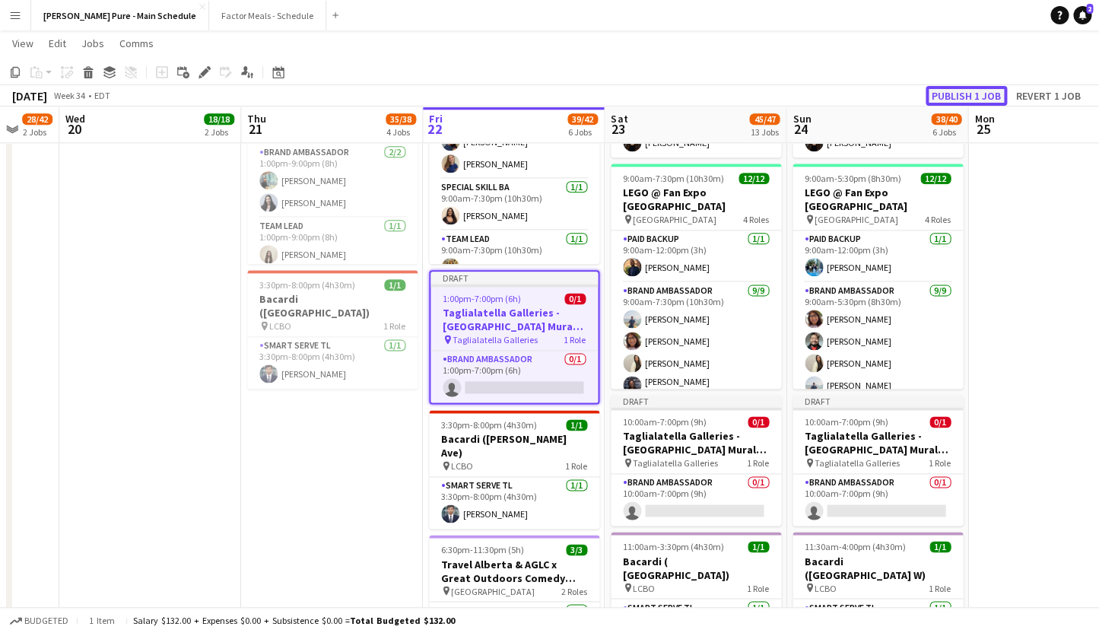
click at [949, 97] on button "Publish 1 job" at bounding box center [966, 96] width 81 height 20
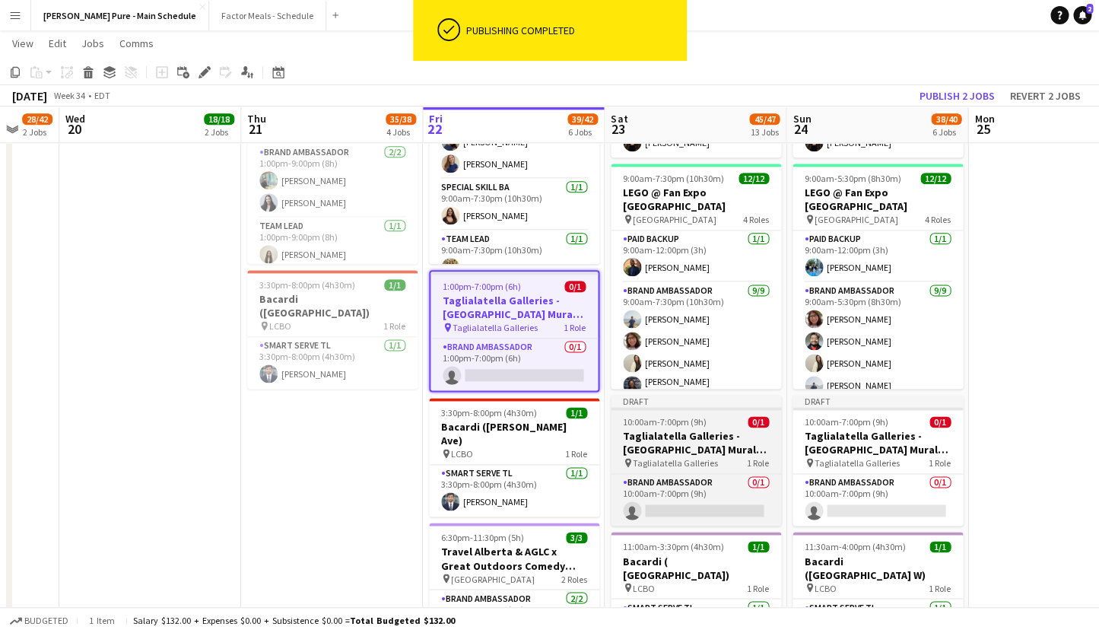
click at [654, 403] on div "Draft" at bounding box center [696, 401] width 170 height 12
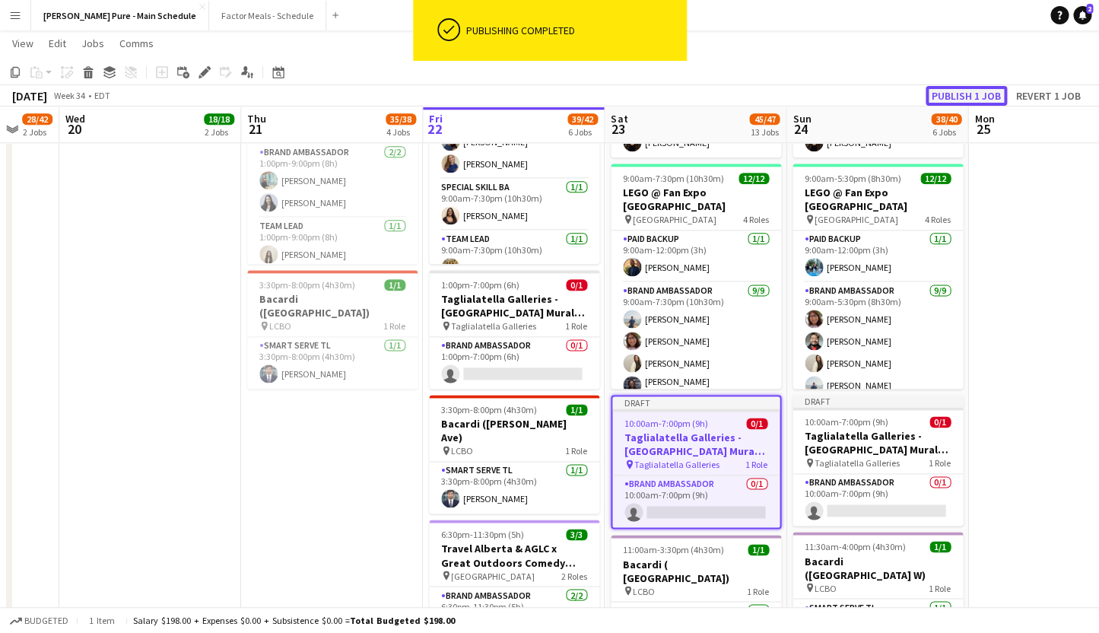
click at [969, 97] on button "Publish 1 job" at bounding box center [966, 96] width 81 height 20
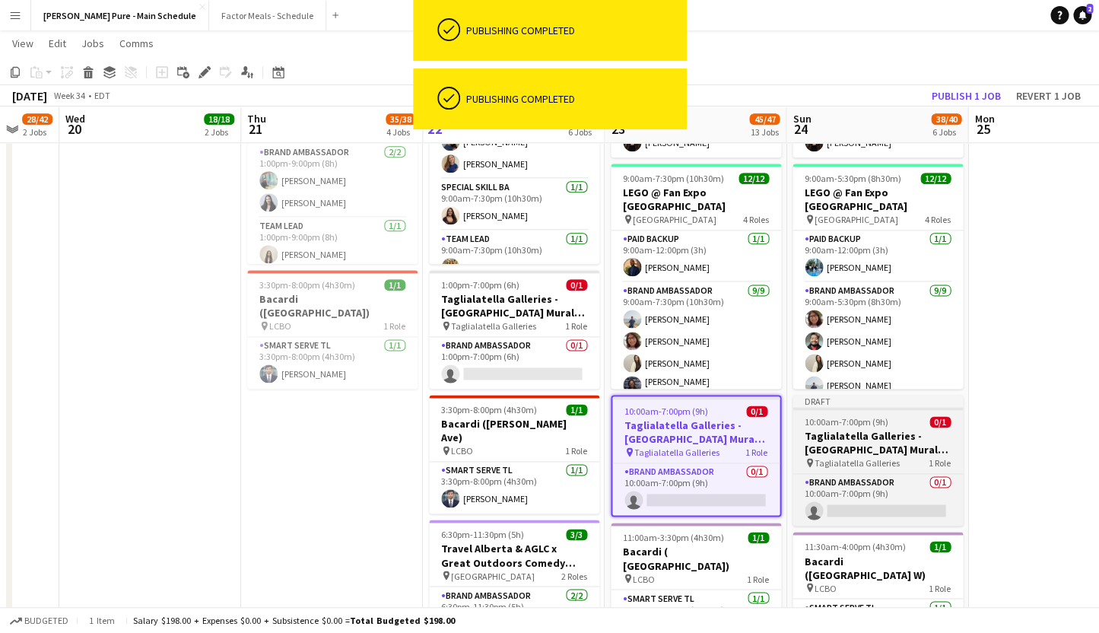
click at [826, 407] on div at bounding box center [878, 408] width 170 height 3
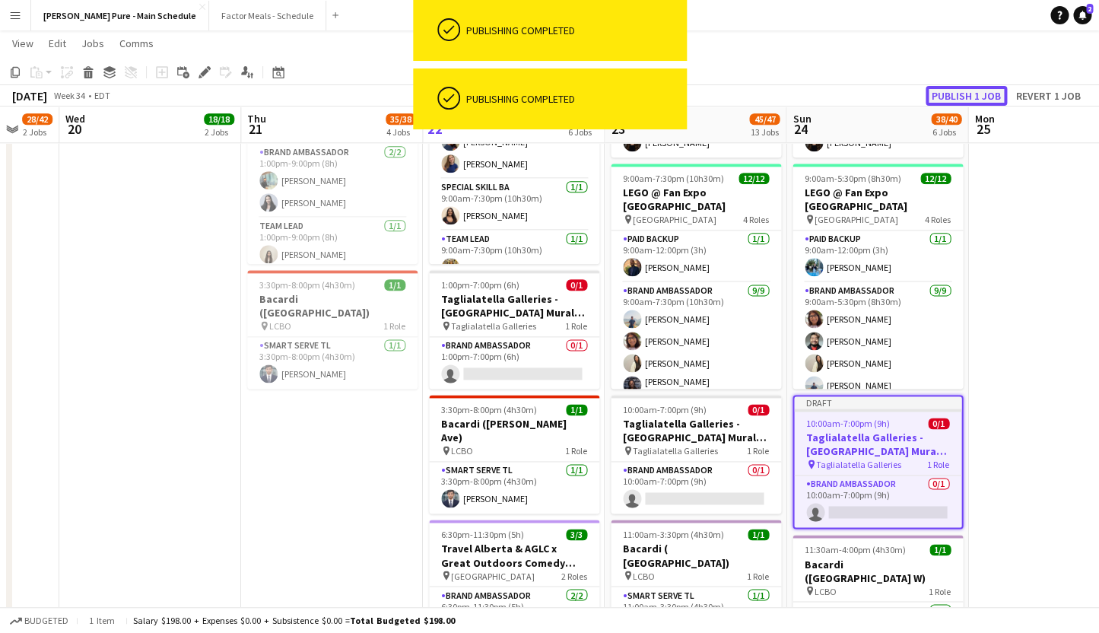
click at [959, 88] on button "Publish 1 job" at bounding box center [966, 96] width 81 height 20
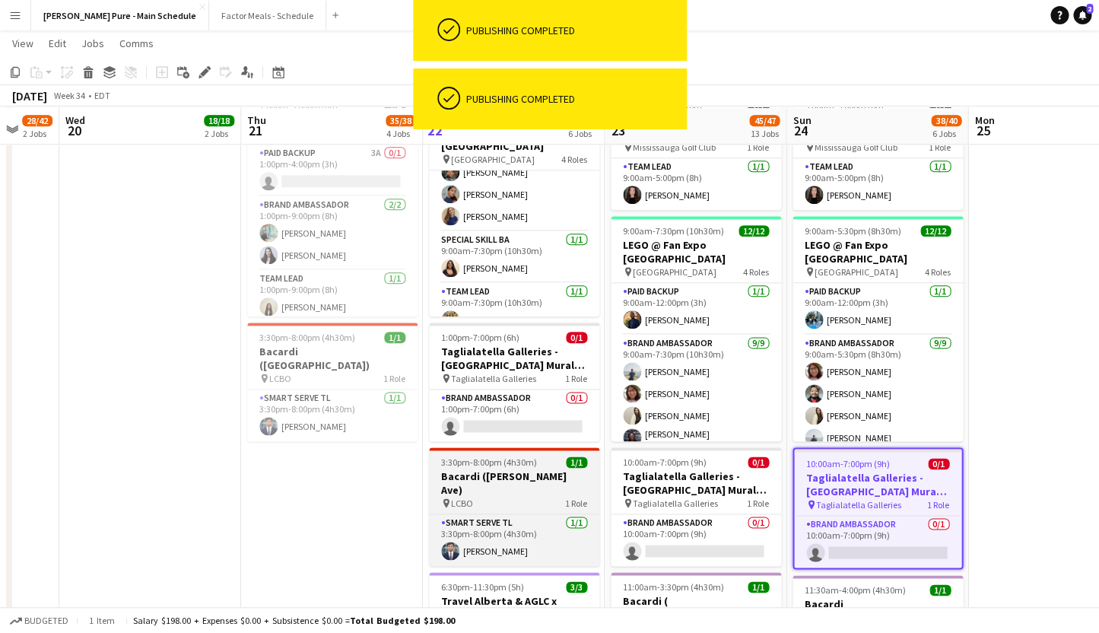
scroll to position [544, 0]
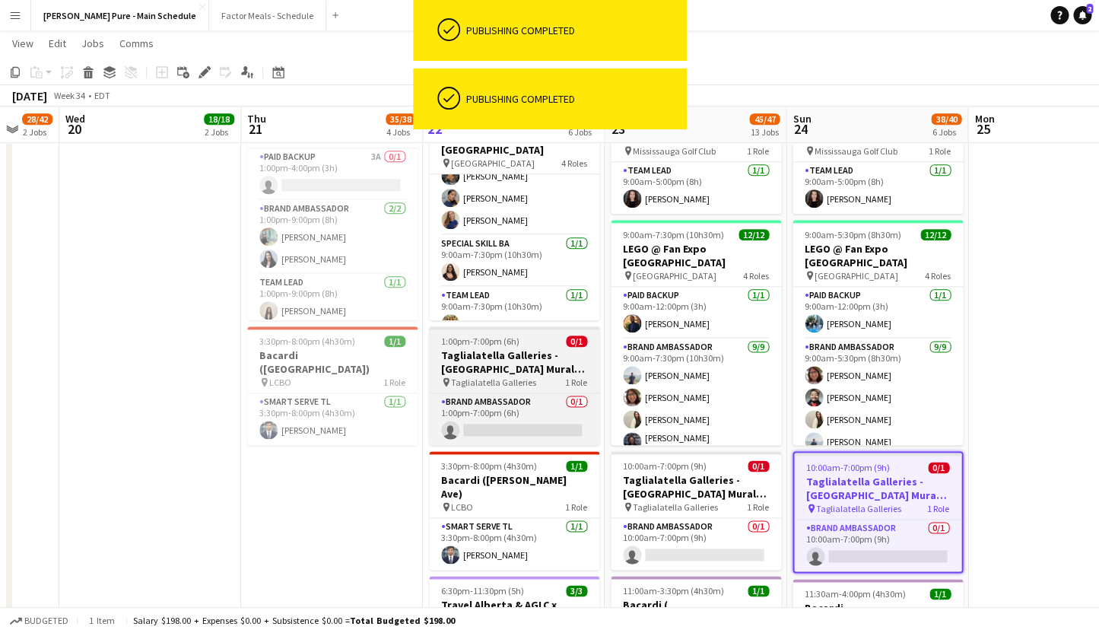
click at [478, 347] on span "1:00pm-7:00pm (6h)" at bounding box center [480, 340] width 78 height 11
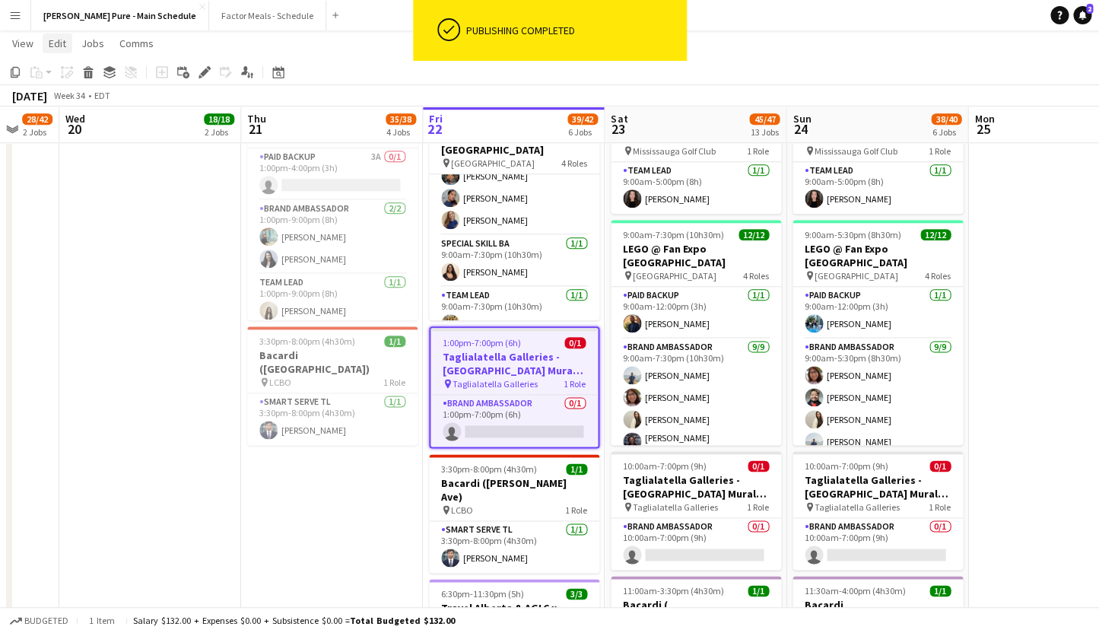
click at [61, 42] on span "Edit" at bounding box center [57, 44] width 17 height 14
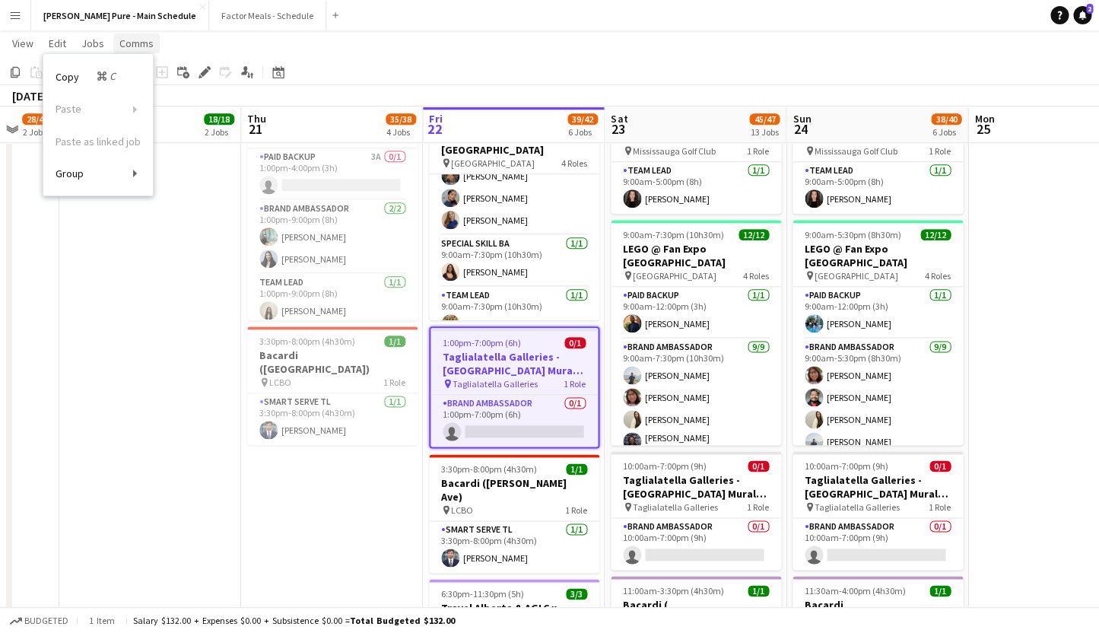
click at [129, 40] on span "Comms" at bounding box center [136, 44] width 34 height 14
click at [173, 354] on app-date-cell "12:00pm-1:00pm (1h) 15/15 LEGO @ Fan Expo Toronto Training pin Virtual 1 Role T…" at bounding box center [150, 618] width 182 height 1983
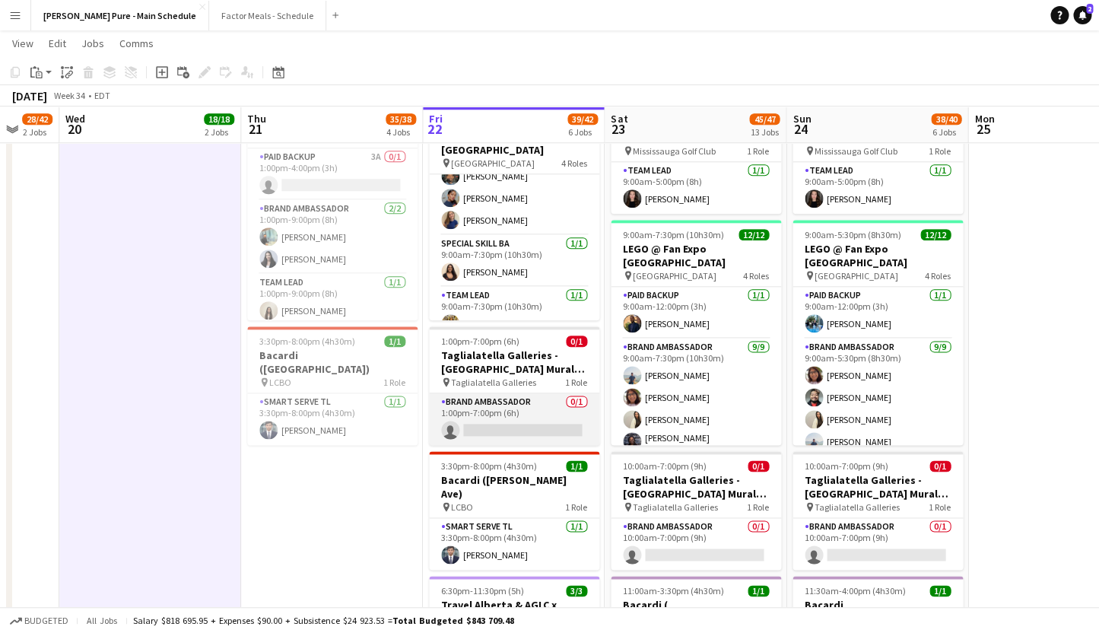
scroll to position [0, 487]
click at [472, 410] on app-card-role "Brand Ambassador 0/1 1:00pm-7:00pm (6h) single-neutral-actions" at bounding box center [513, 419] width 170 height 52
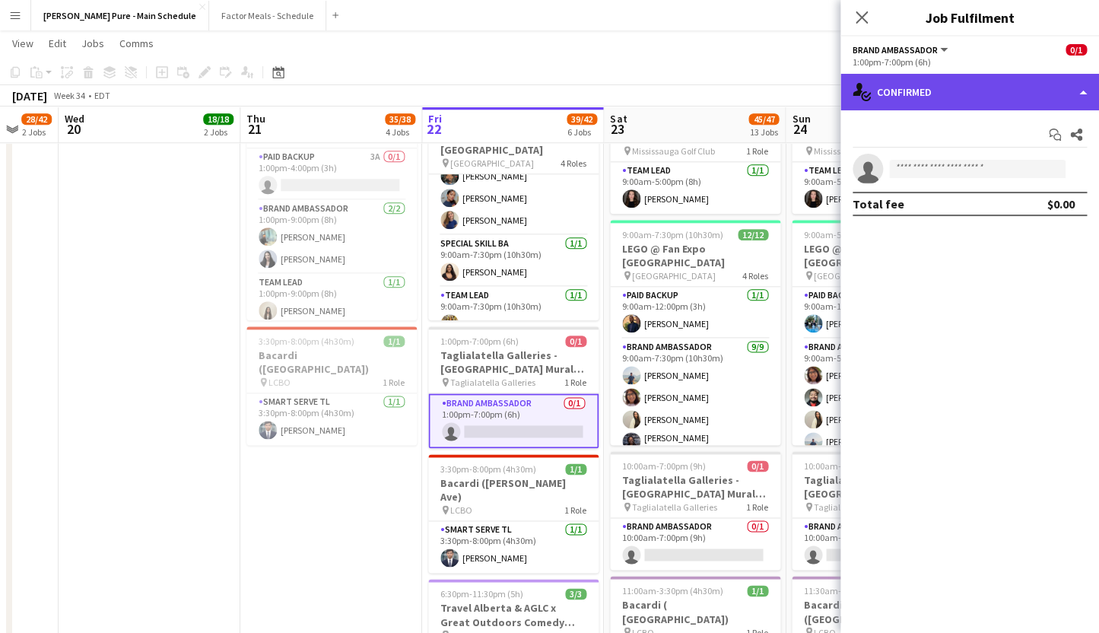
click at [902, 90] on div "single-neutral-actions-check-2 Confirmed" at bounding box center [969, 92] width 259 height 37
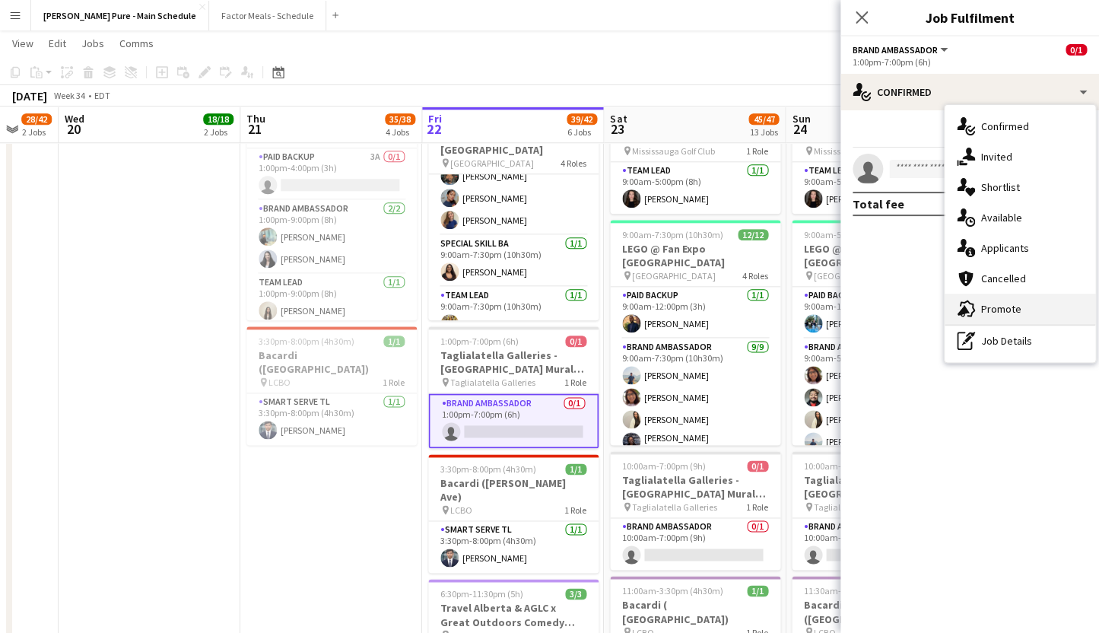
click at [980, 317] on div "advertising-megaphone Promote" at bounding box center [1020, 309] width 151 height 30
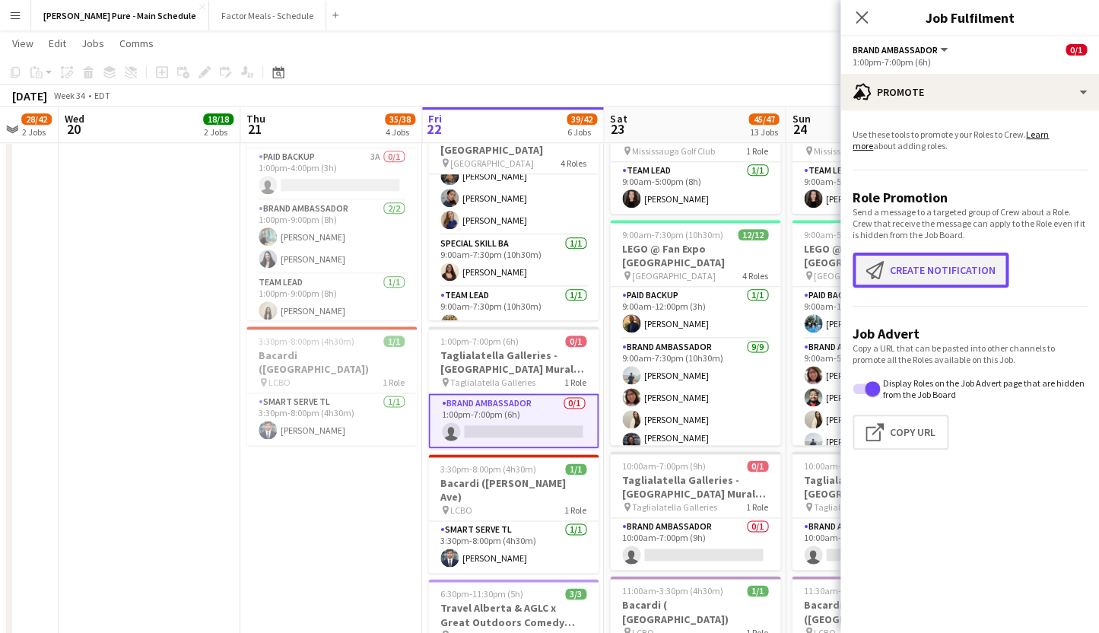
click at [924, 270] on button "Create notification Create notification" at bounding box center [931, 270] width 156 height 35
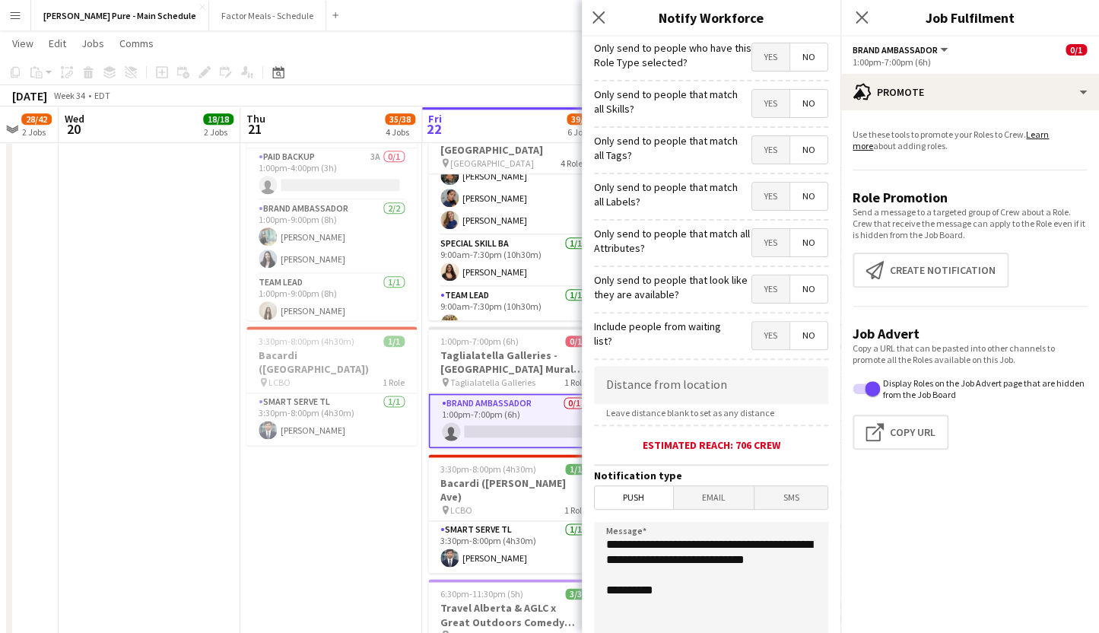
click at [704, 497] on span "Email" at bounding box center [714, 497] width 81 height 23
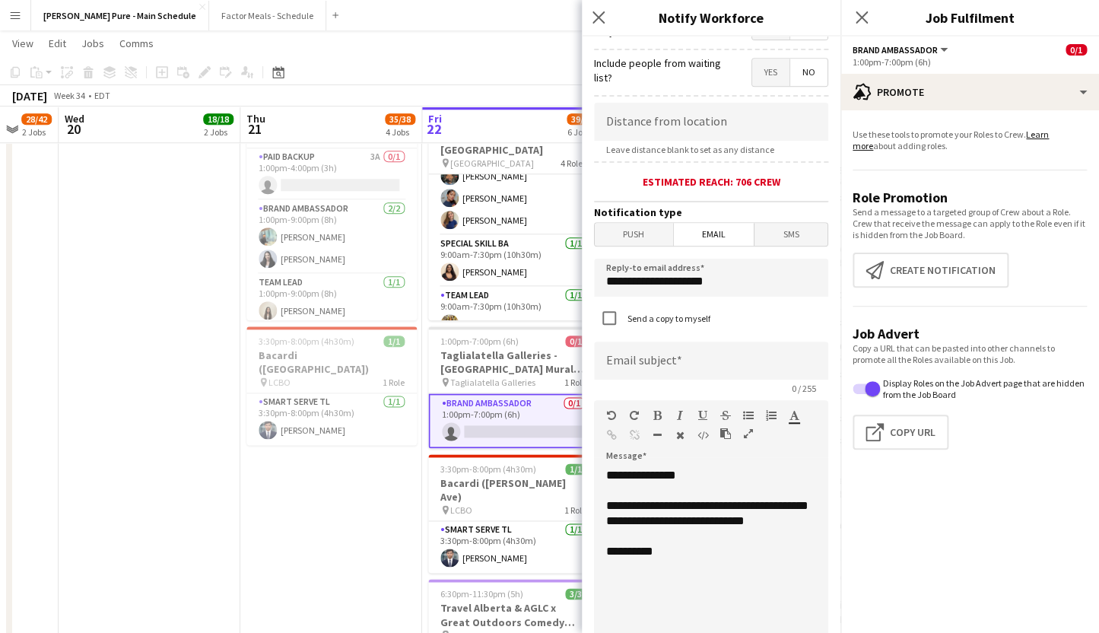
scroll to position [265, 0]
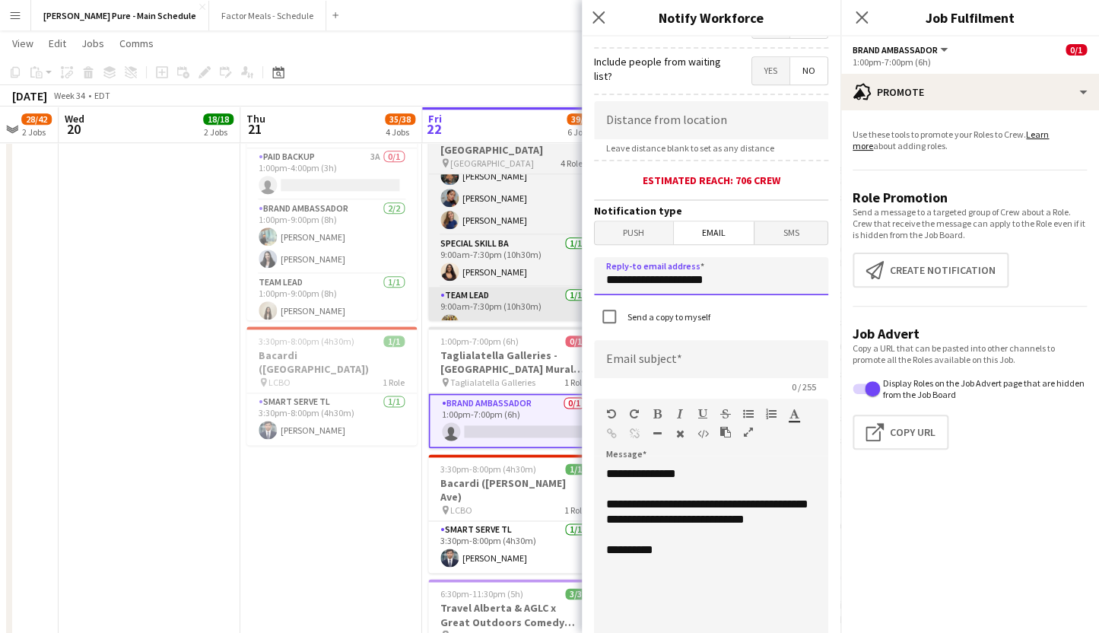
drag, startPoint x: 734, startPoint y: 275, endPoint x: 548, endPoint y: 281, distance: 185.7
click at [594, 281] on input "**********" at bounding box center [711, 276] width 234 height 38
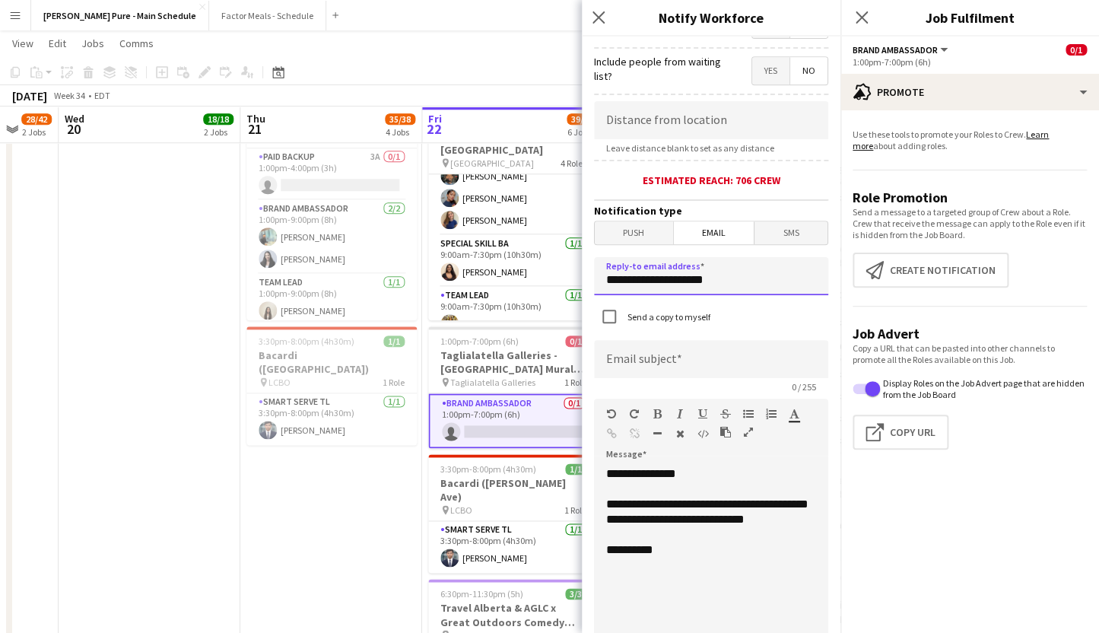
type input "**********"
click at [634, 364] on input at bounding box center [711, 359] width 234 height 38
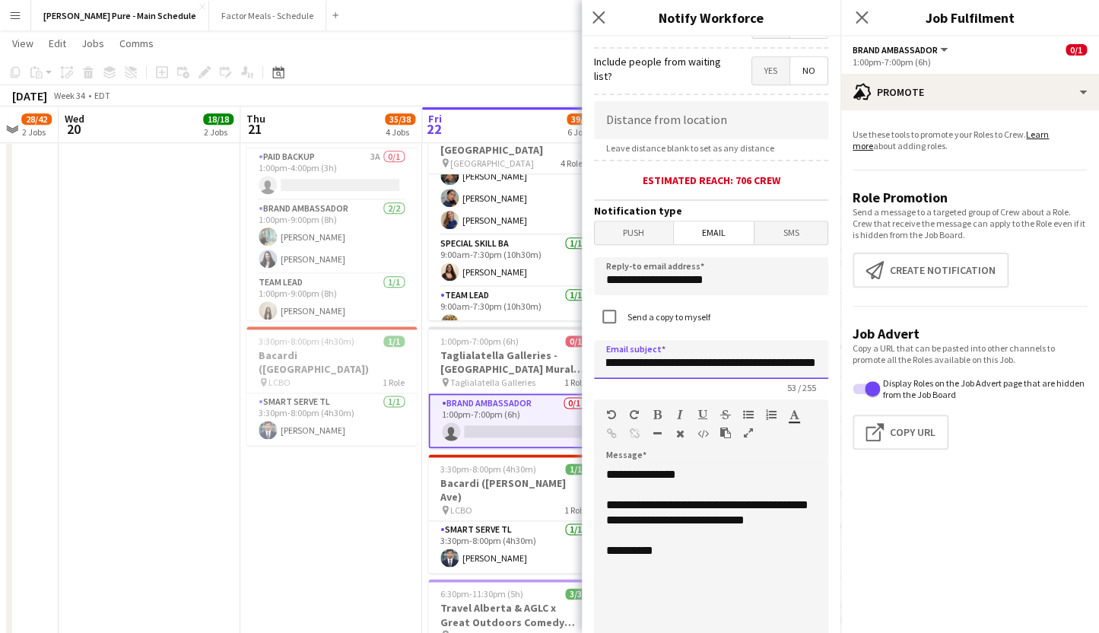
scroll to position [0, 66]
type input "**********"
click at [685, 569] on div "**********" at bounding box center [711, 558] width 234 height 183
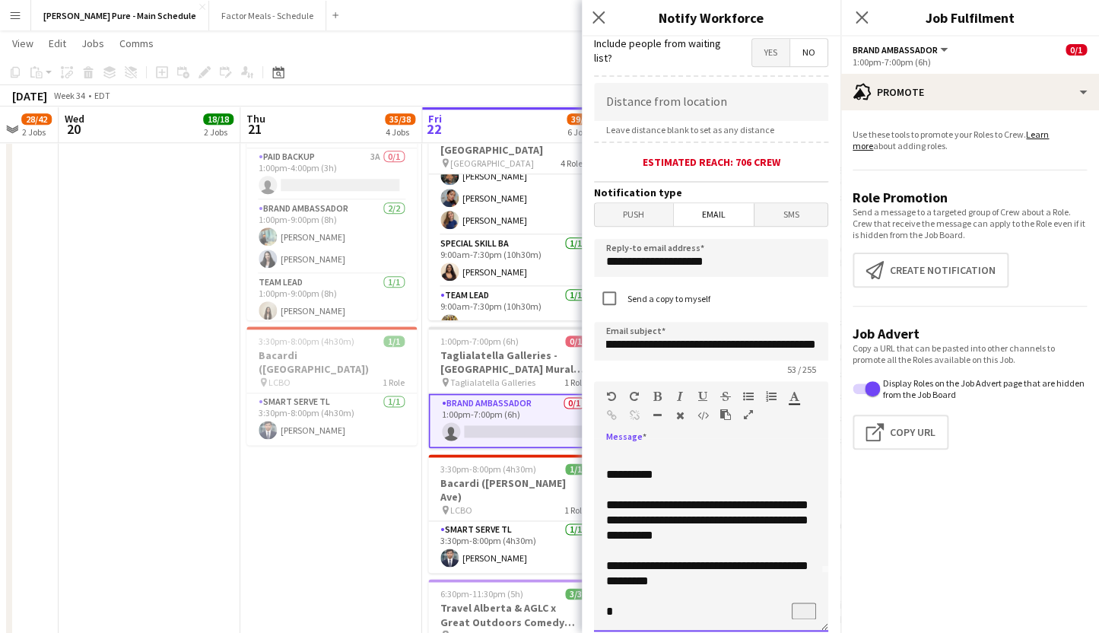
scroll to position [63, 0]
click at [660, 548] on div "**********" at bounding box center [711, 540] width 234 height 183
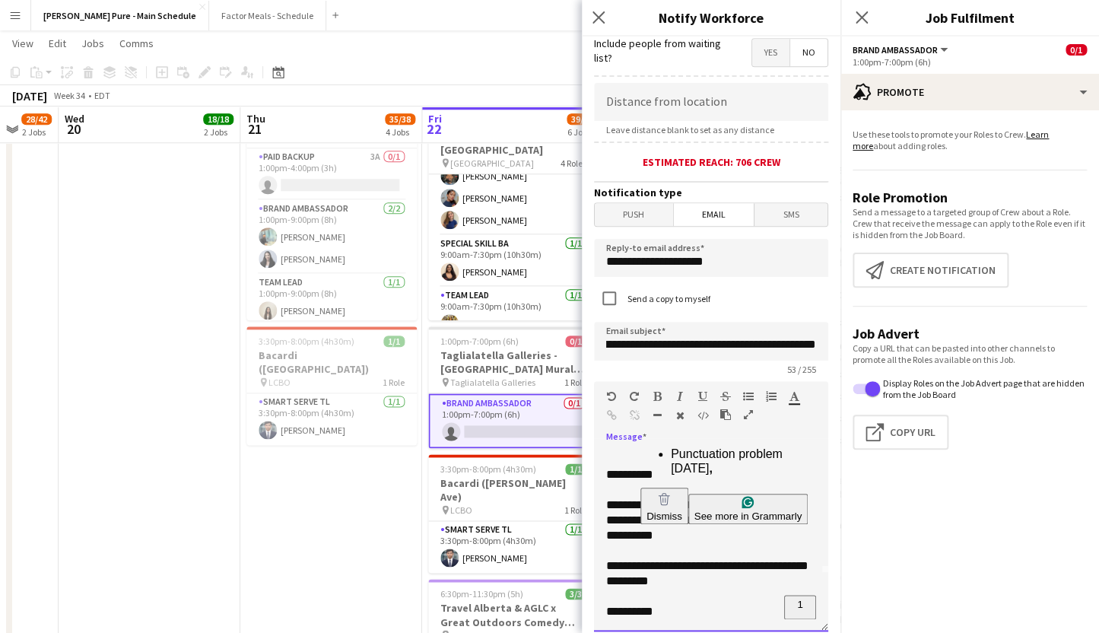
click at [704, 567] on div "**********" at bounding box center [711, 540] width 234 height 183
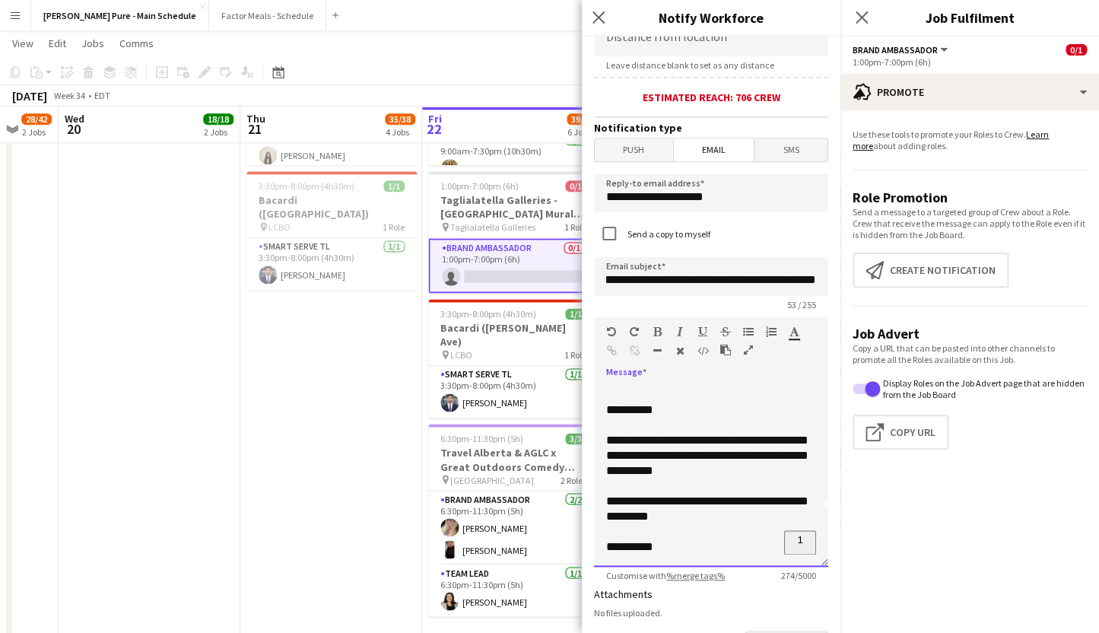
scroll to position [269, 0]
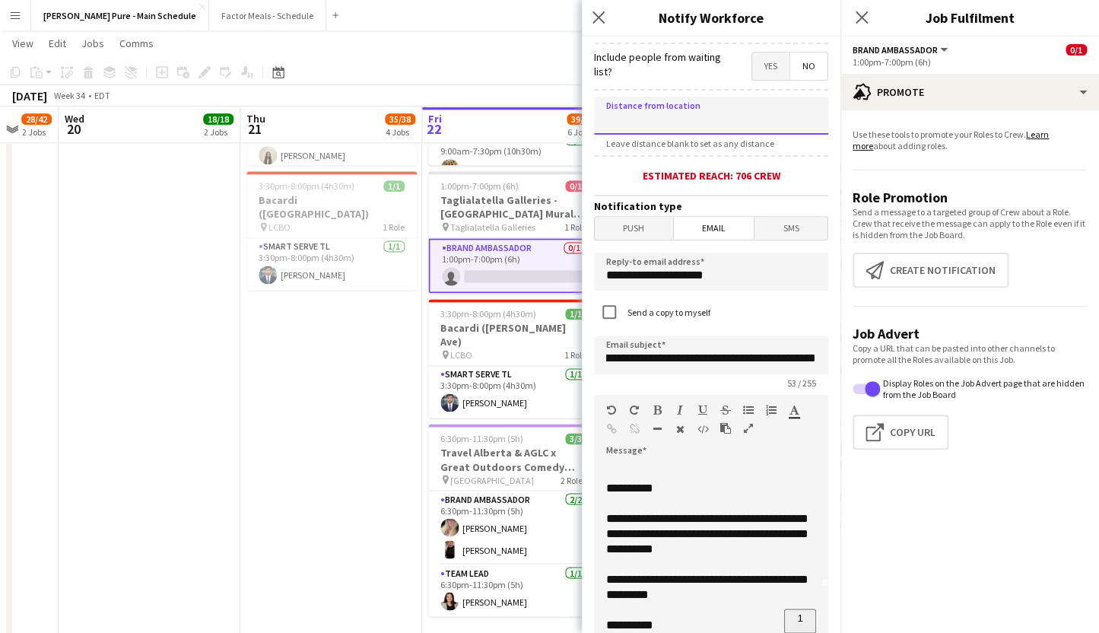
click at [644, 116] on input at bounding box center [711, 116] width 234 height 38
type input "*****"
click at [734, 156] on form "**********" at bounding box center [711, 376] width 259 height 1219
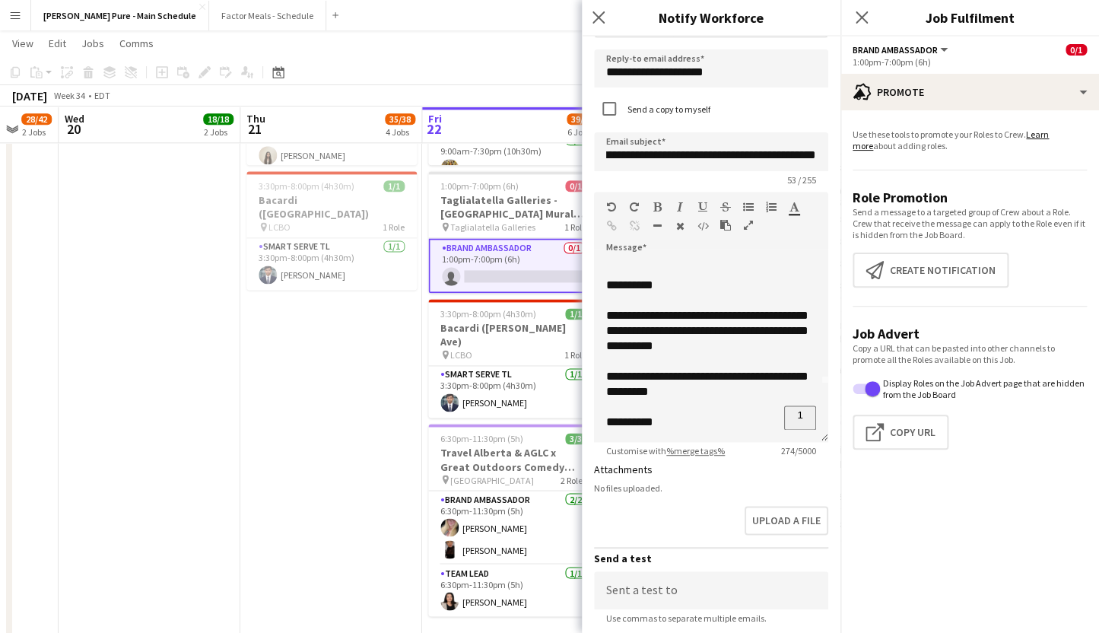
scroll to position [626, 0]
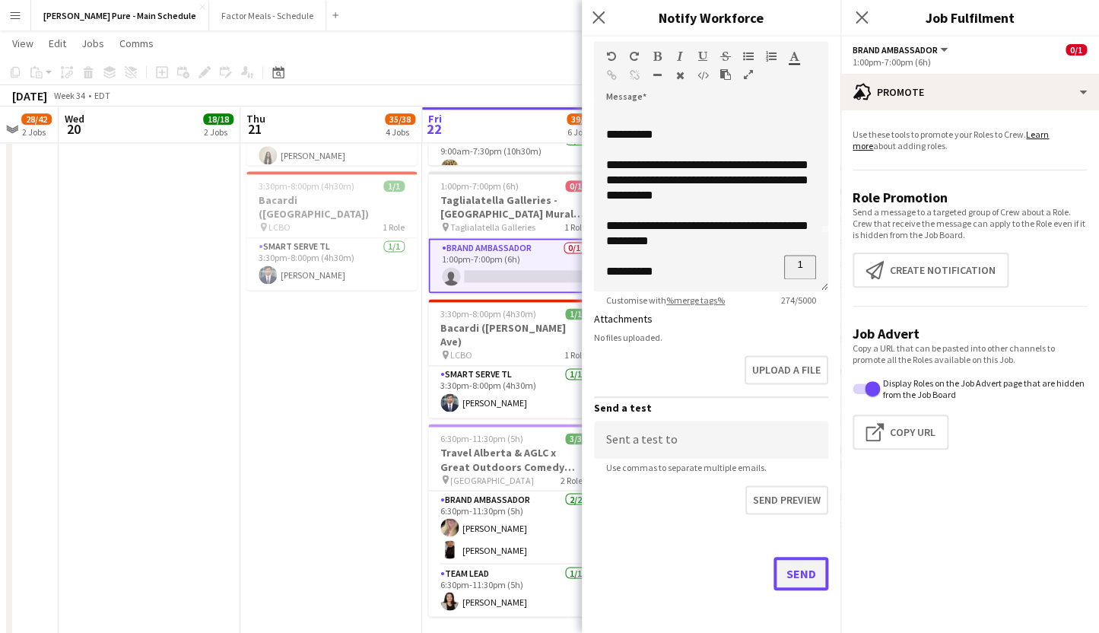
click at [793, 577] on button "Send" at bounding box center [801, 573] width 55 height 33
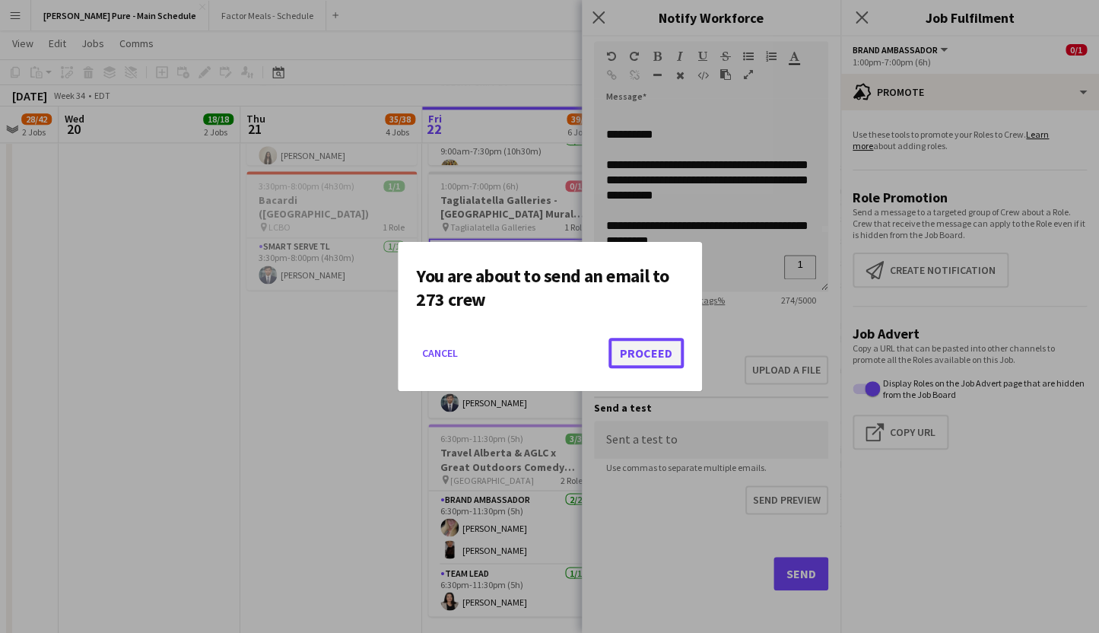
click at [656, 354] on button "Proceed" at bounding box center [645, 353] width 75 height 30
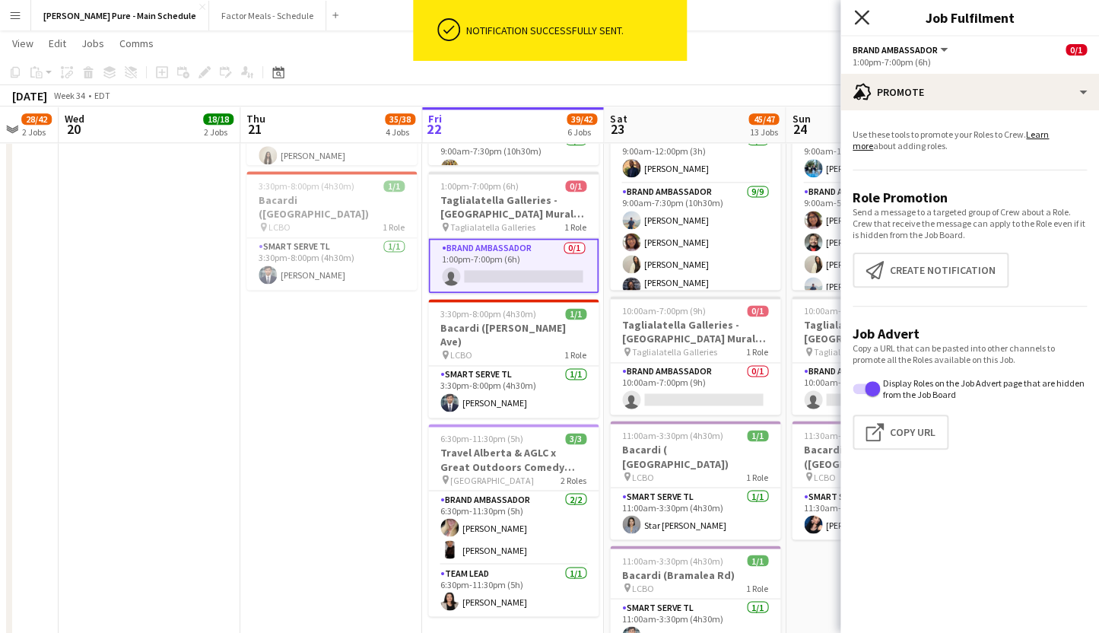
click at [866, 24] on icon "Close pop-in" at bounding box center [861, 17] width 14 height 14
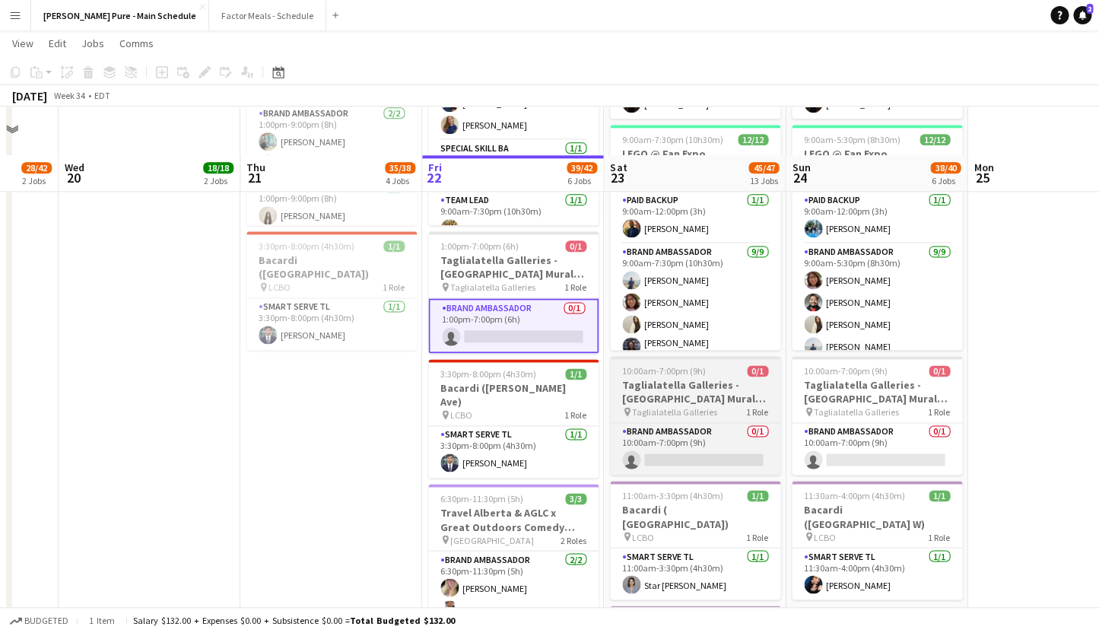
scroll to position [630, 0]
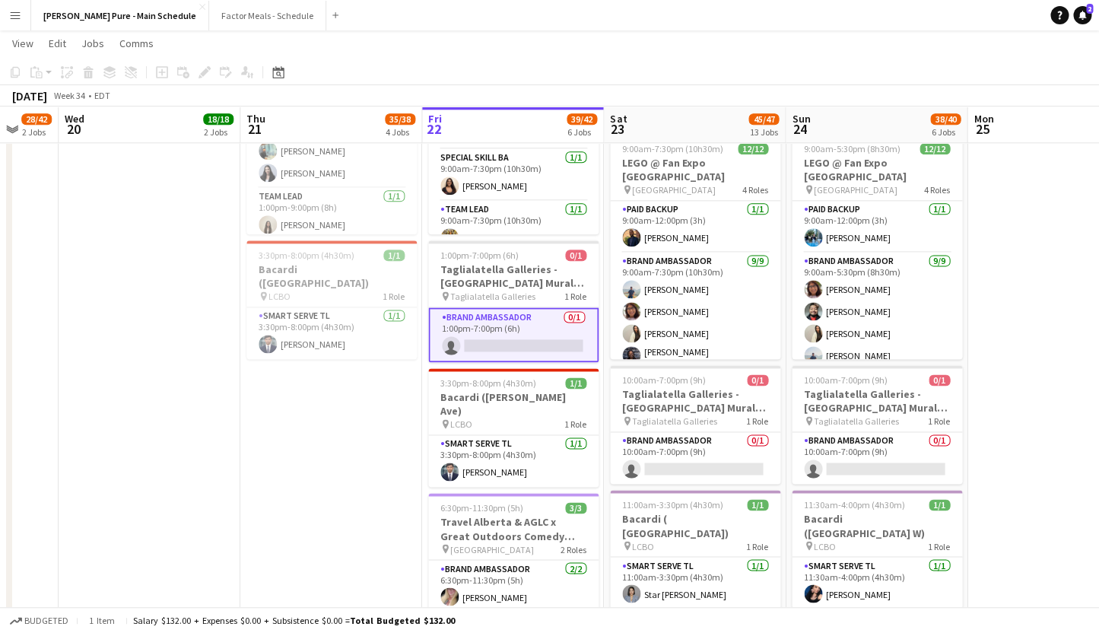
click at [1050, 375] on app-date-cell at bounding box center [1058, 532] width 182 height 1983
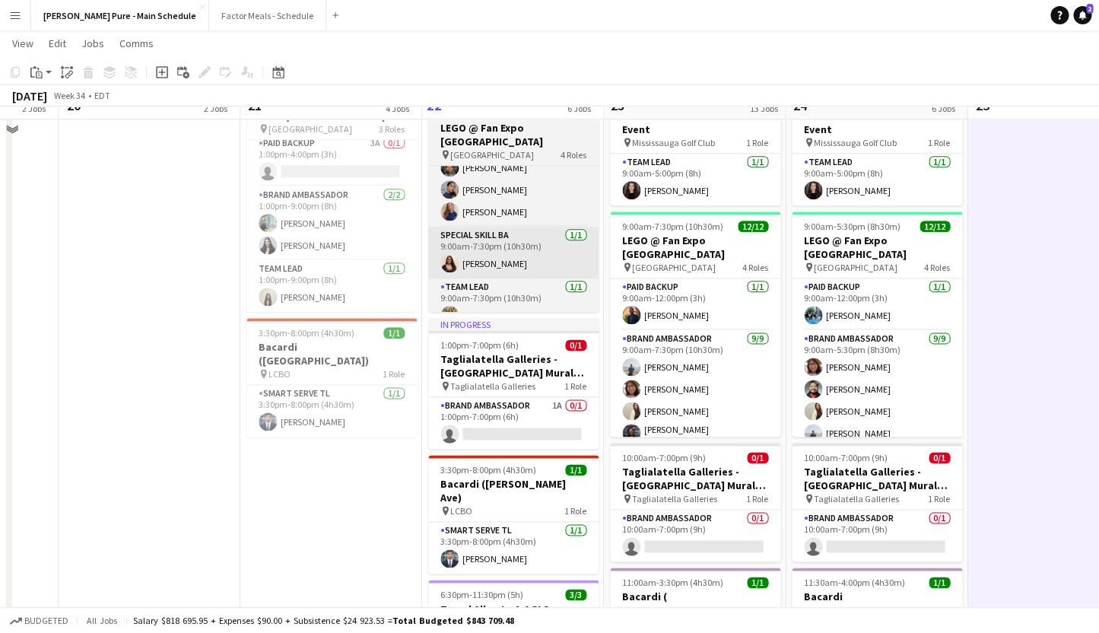
scroll to position [556, 0]
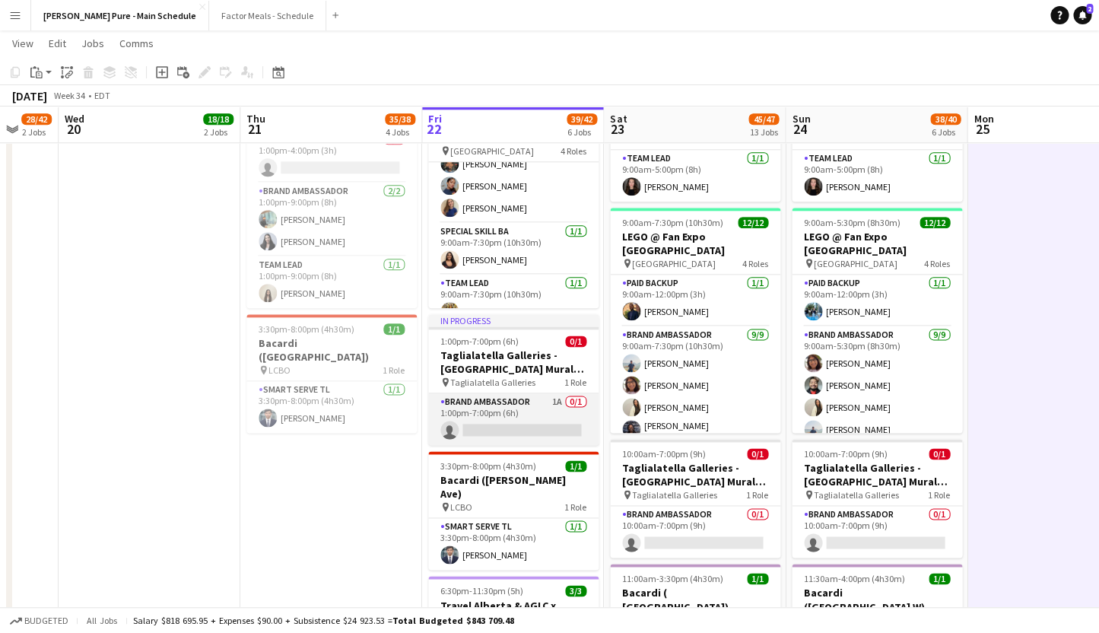
click at [500, 410] on app-card-role "Brand Ambassador 1A 0/1 1:00pm-7:00pm (6h) single-neutral-actions" at bounding box center [513, 419] width 170 height 52
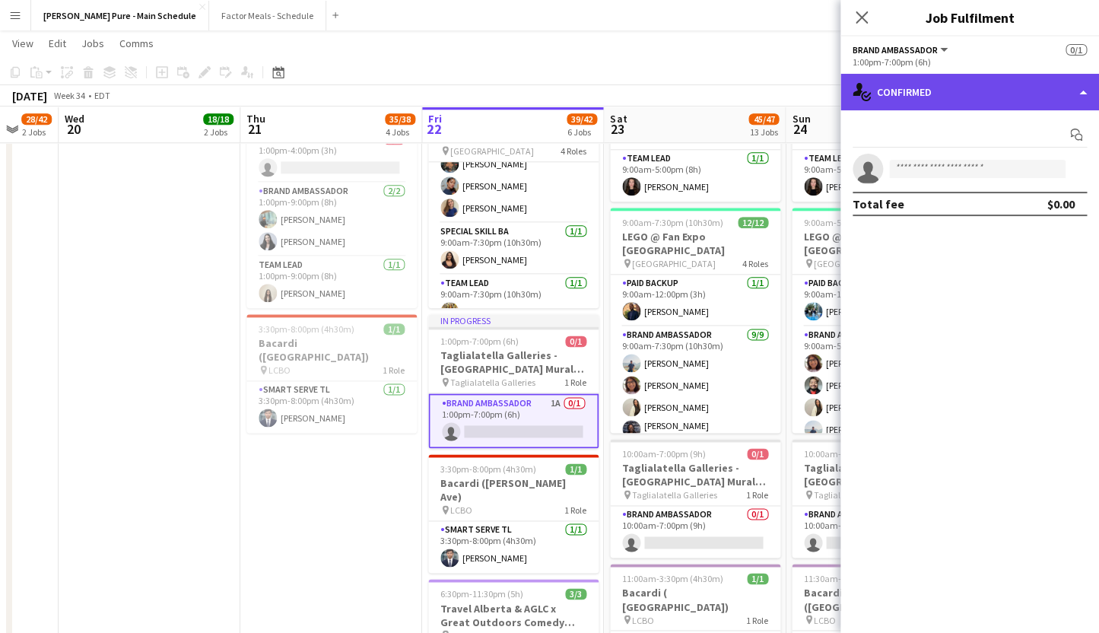
click at [959, 84] on div "single-neutral-actions-check-2 Confirmed" at bounding box center [969, 92] width 259 height 37
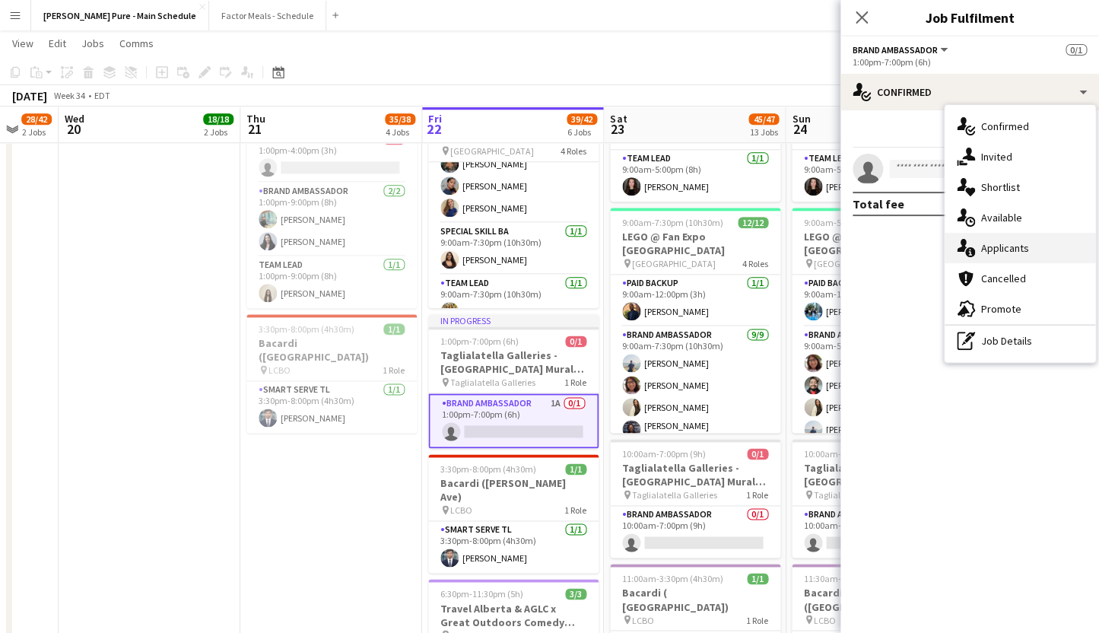
click at [1032, 254] on div "single-neutral-actions-information Applicants" at bounding box center [1020, 248] width 151 height 30
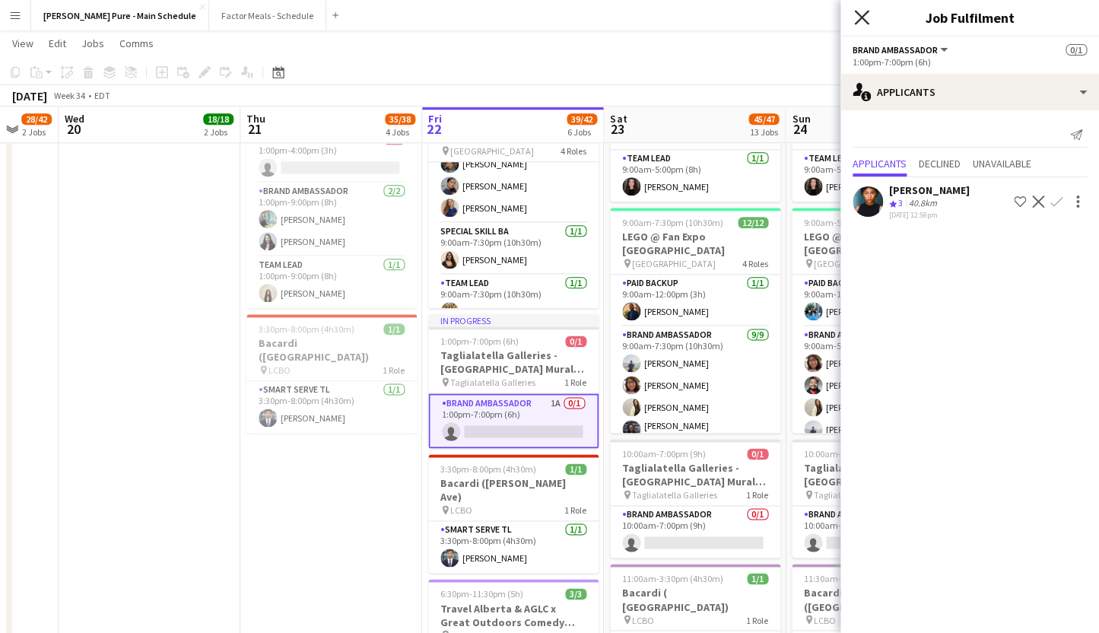
click at [863, 17] on icon at bounding box center [861, 17] width 14 height 14
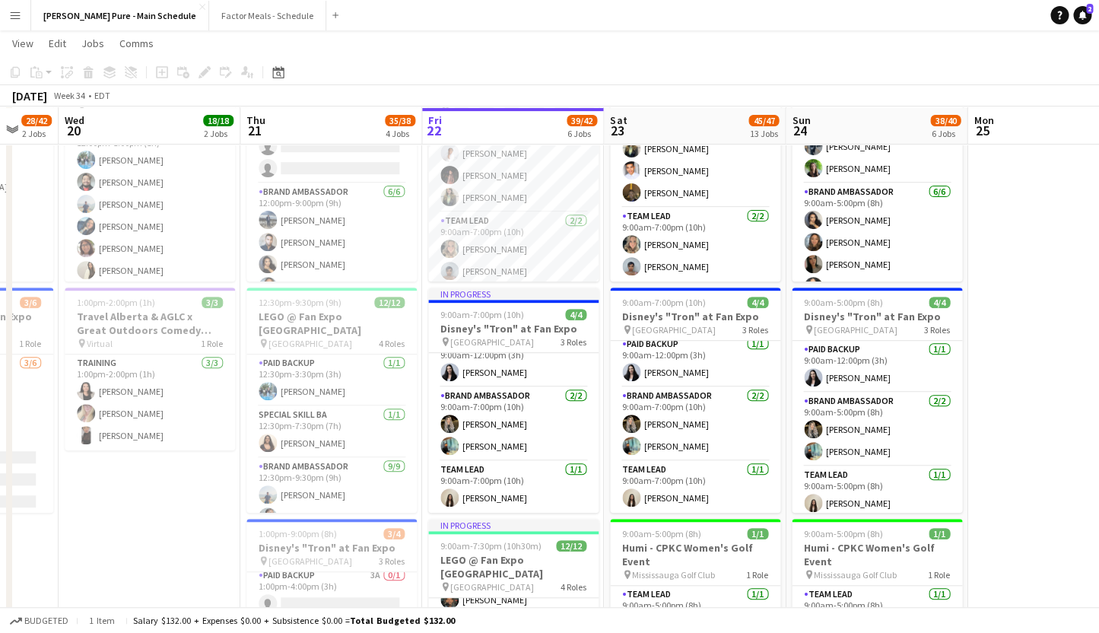
scroll to position [0, 0]
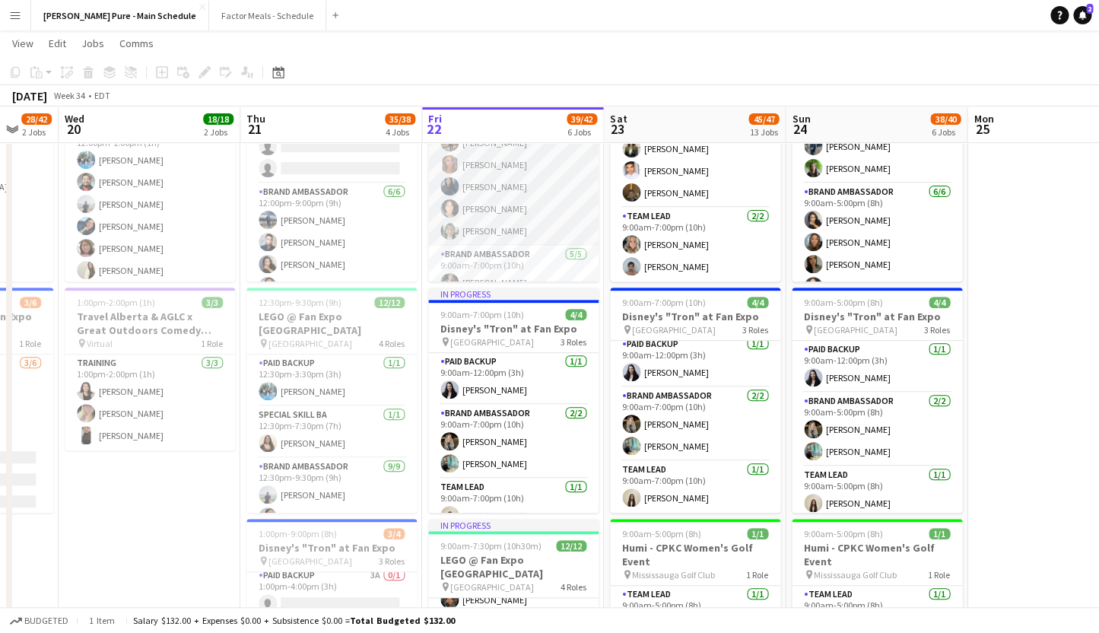
click at [492, 201] on app-card-role "Brand Ambassador [DATE] 9:00am-7:00pm (10h) [PERSON_NAME] [PERSON_NAME] [PERSON…" at bounding box center [513, 162] width 170 height 167
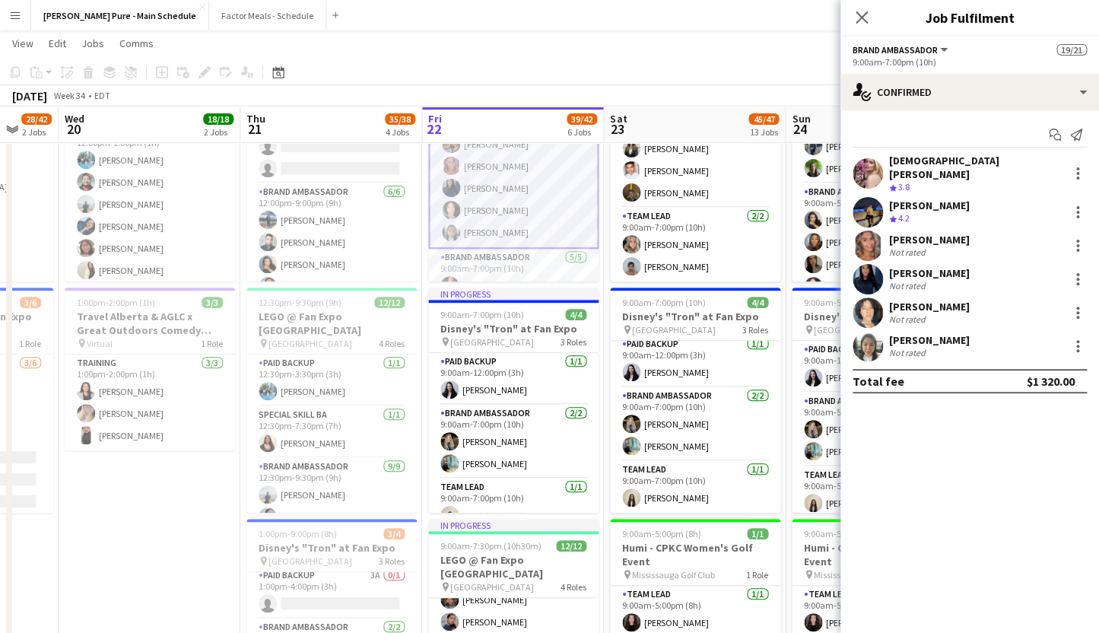
scroll to position [280, 0]
click at [958, 300] on div "[PERSON_NAME]" at bounding box center [929, 307] width 81 height 14
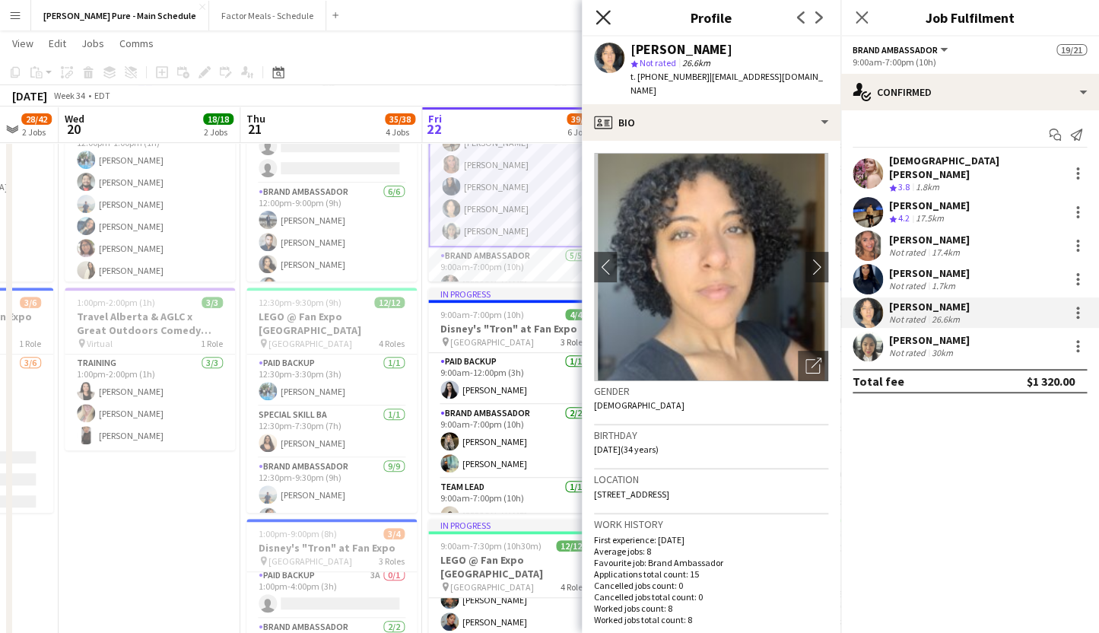
click at [599, 14] on icon at bounding box center [603, 17] width 14 height 14
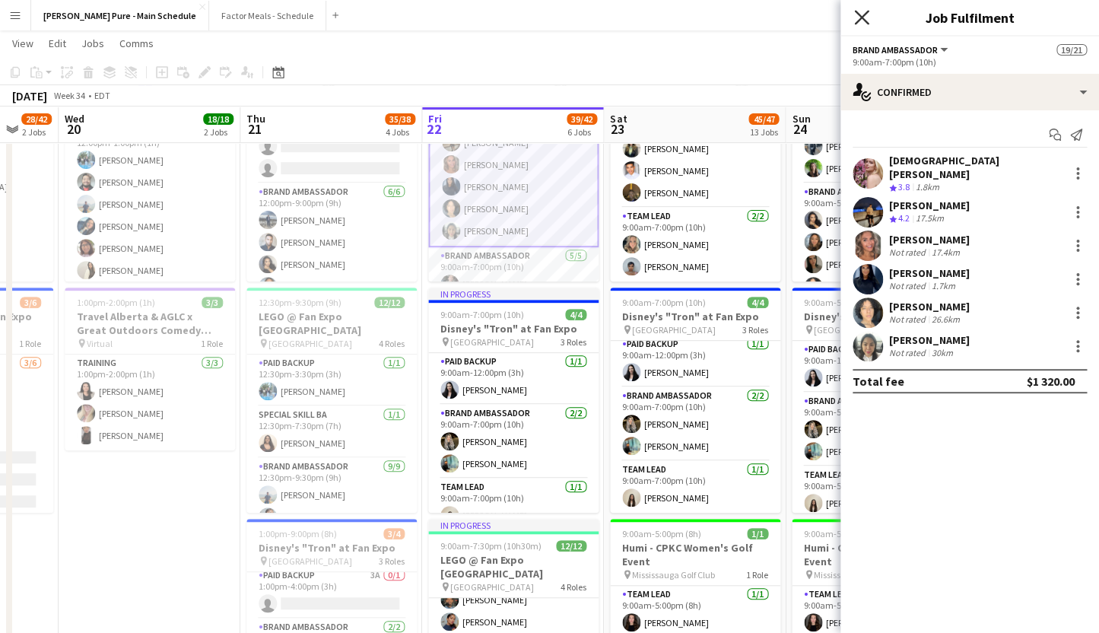
click at [859, 18] on icon "Close pop-in" at bounding box center [861, 17] width 14 height 14
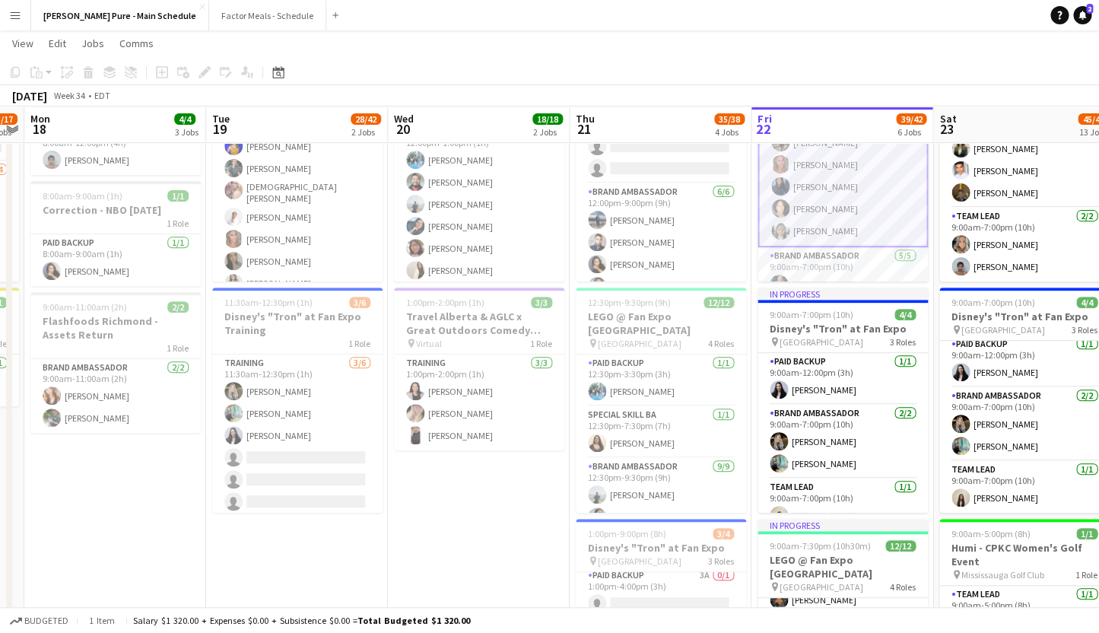
scroll to position [0, 357]
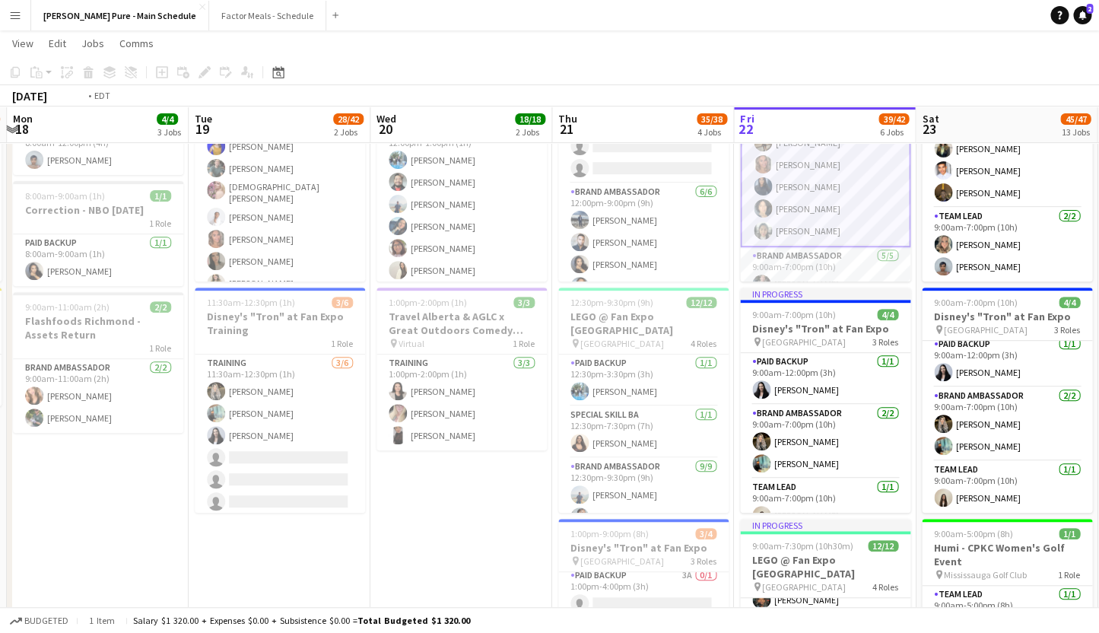
drag, startPoint x: 475, startPoint y: 324, endPoint x: 786, endPoint y: 326, distance: 311.8
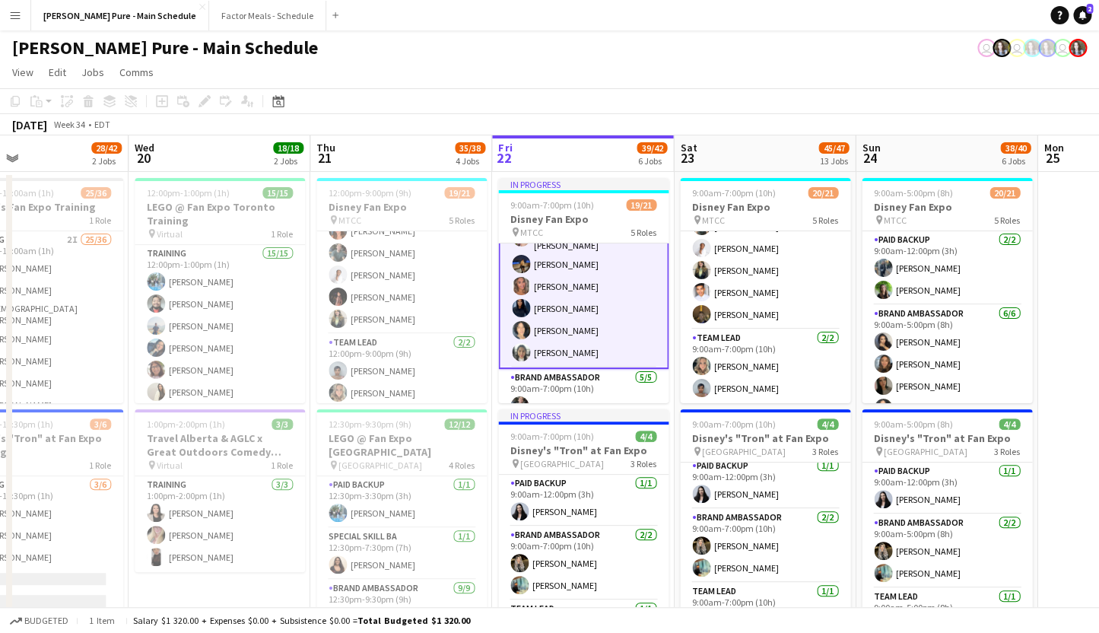
scroll to position [0, 640]
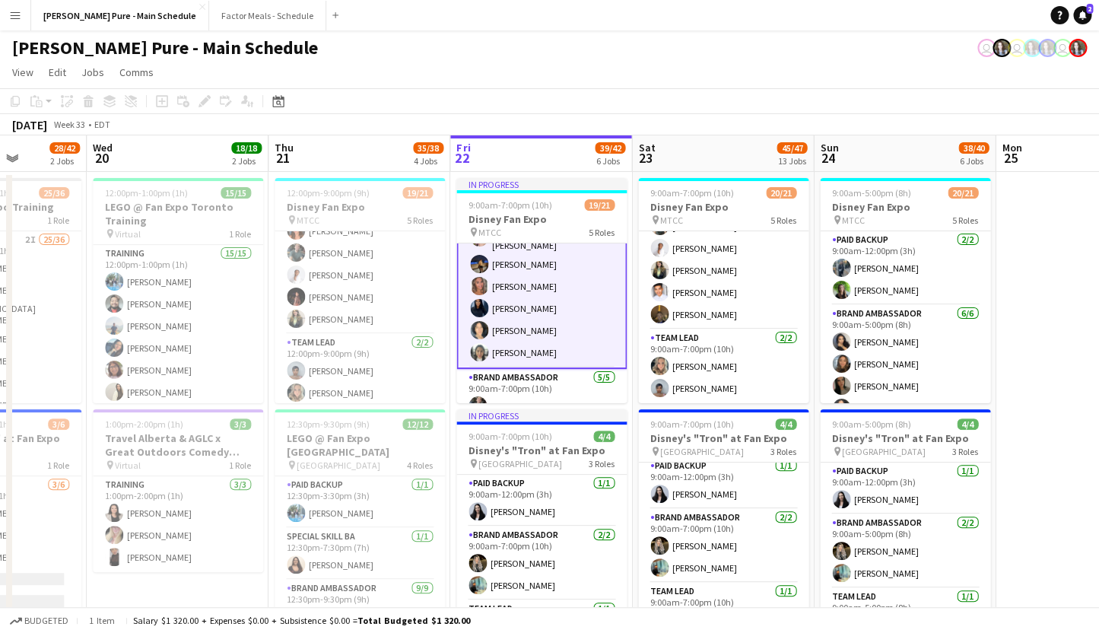
drag, startPoint x: 780, startPoint y: 313, endPoint x: 496, endPoint y: 272, distance: 286.8
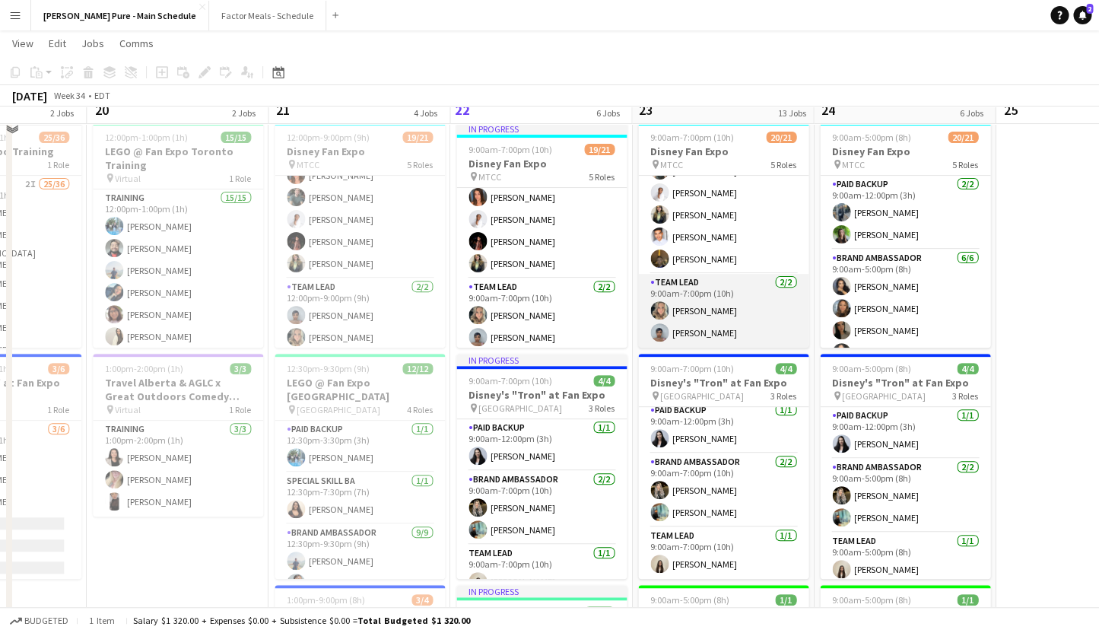
scroll to position [440, 0]
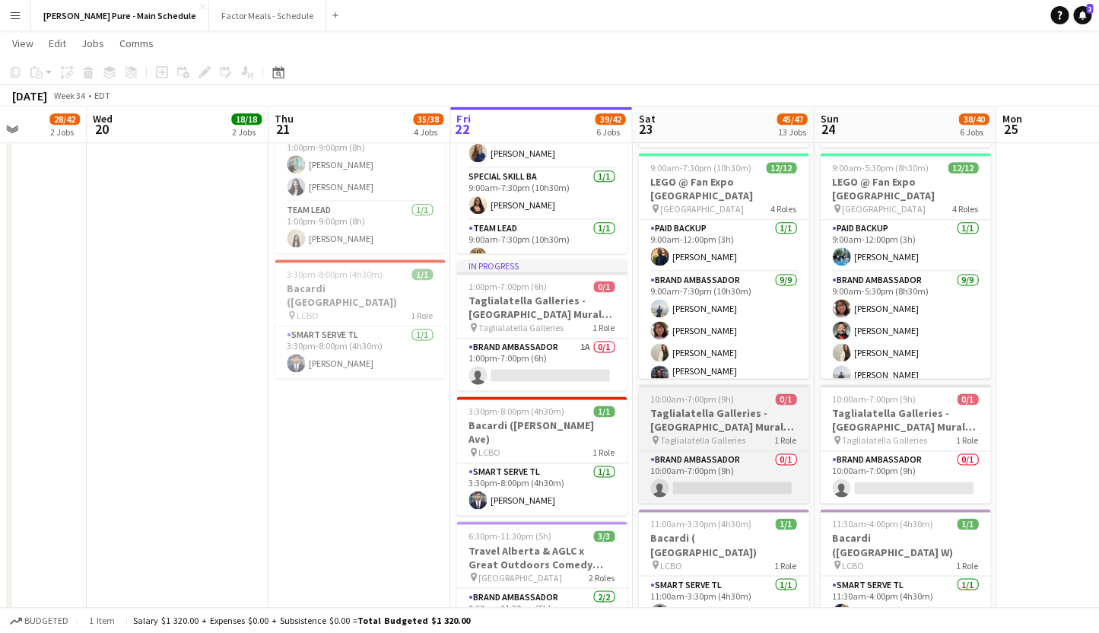
click at [698, 412] on h3 "Taglialatella Galleries - [GEOGRAPHIC_DATA] Mural Festival" at bounding box center [723, 419] width 170 height 27
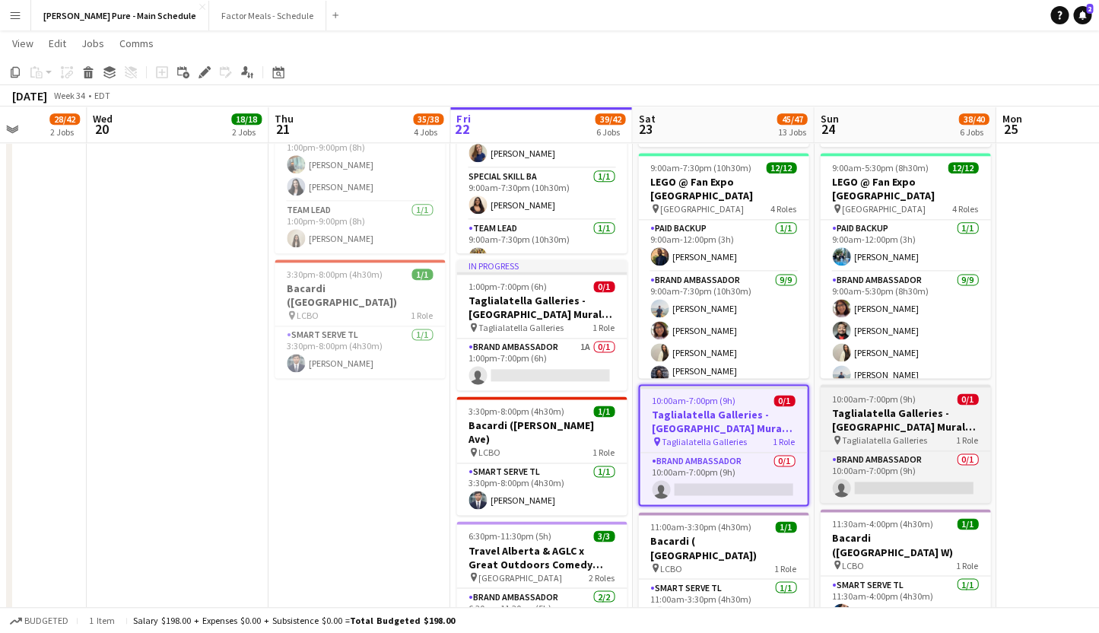
click at [911, 396] on span "10:00am-7:00pm (9h)" at bounding box center [874, 398] width 84 height 11
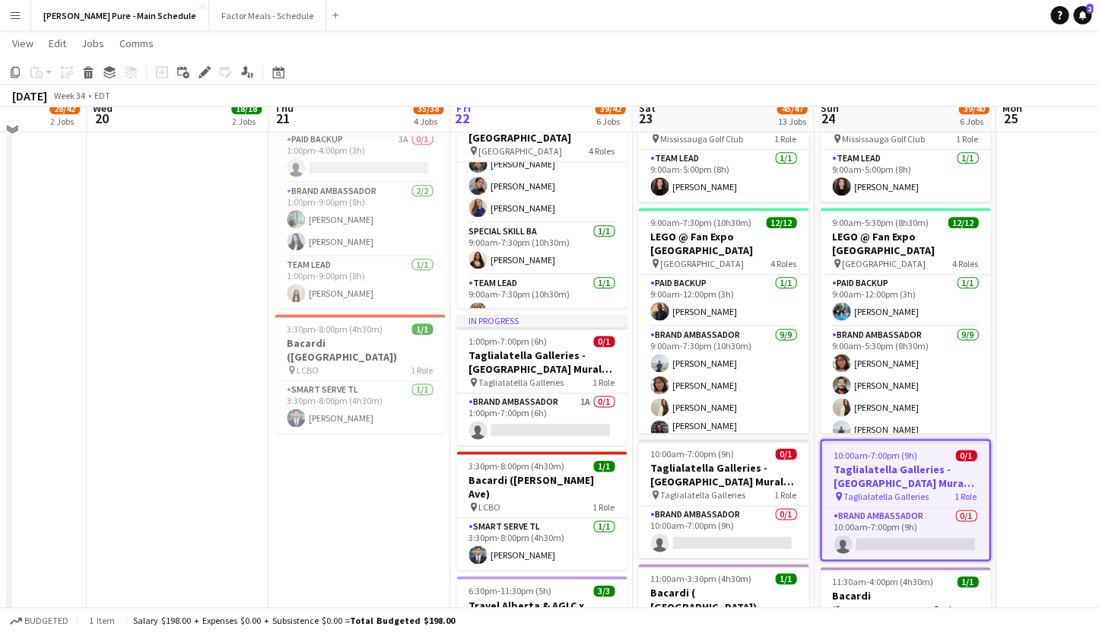
scroll to position [543, 0]
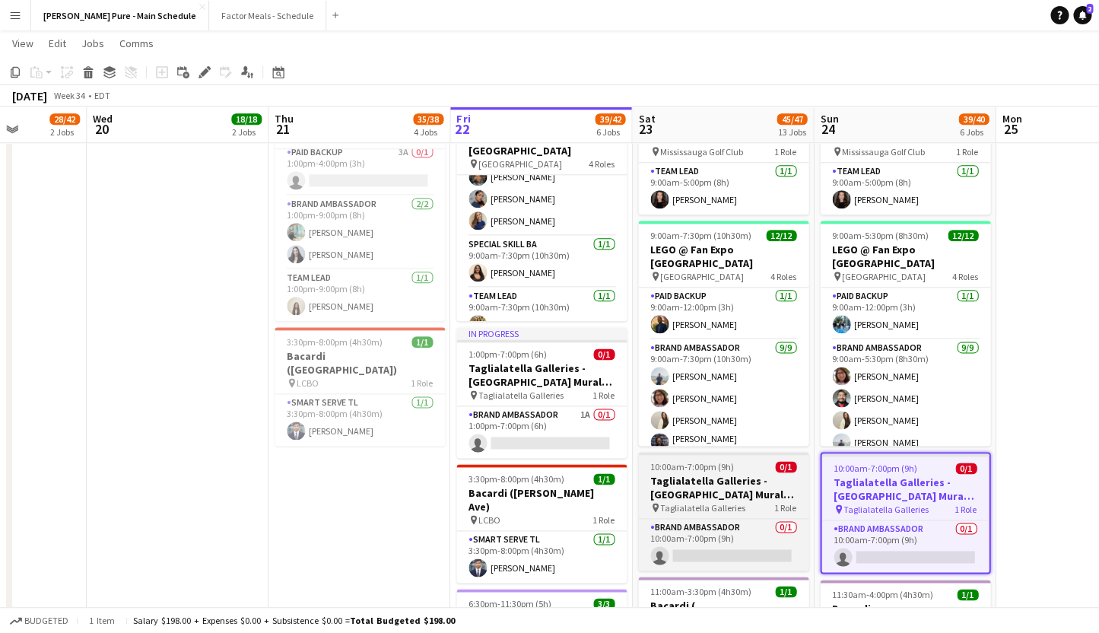
click at [693, 465] on span "10:00am-7:00pm (9h)" at bounding box center [692, 466] width 84 height 11
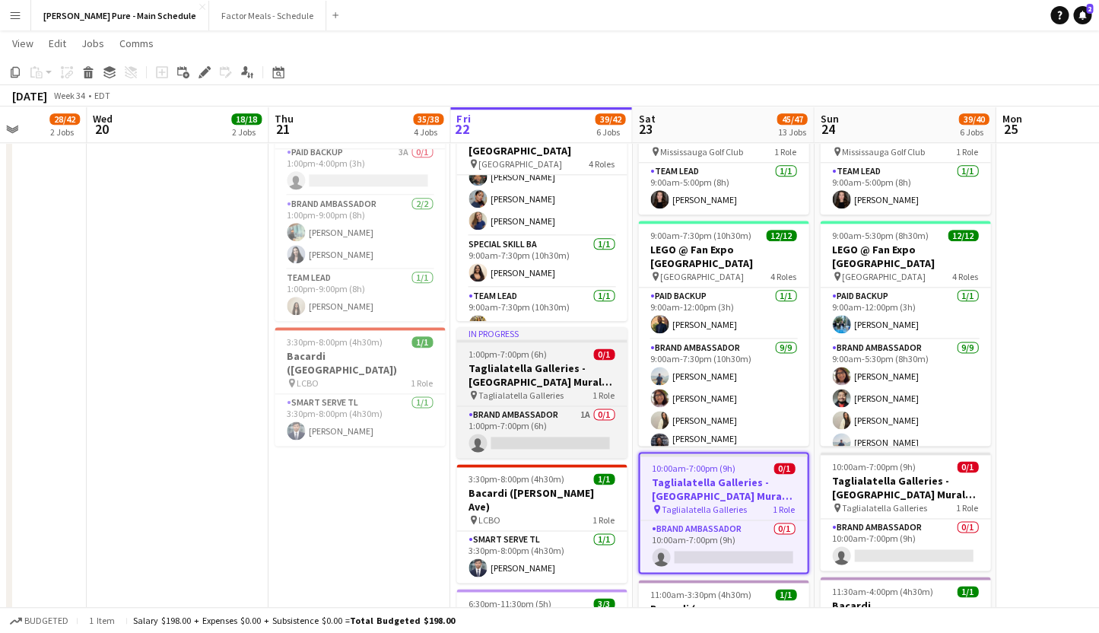
click at [504, 332] on div "In progress" at bounding box center [541, 333] width 170 height 12
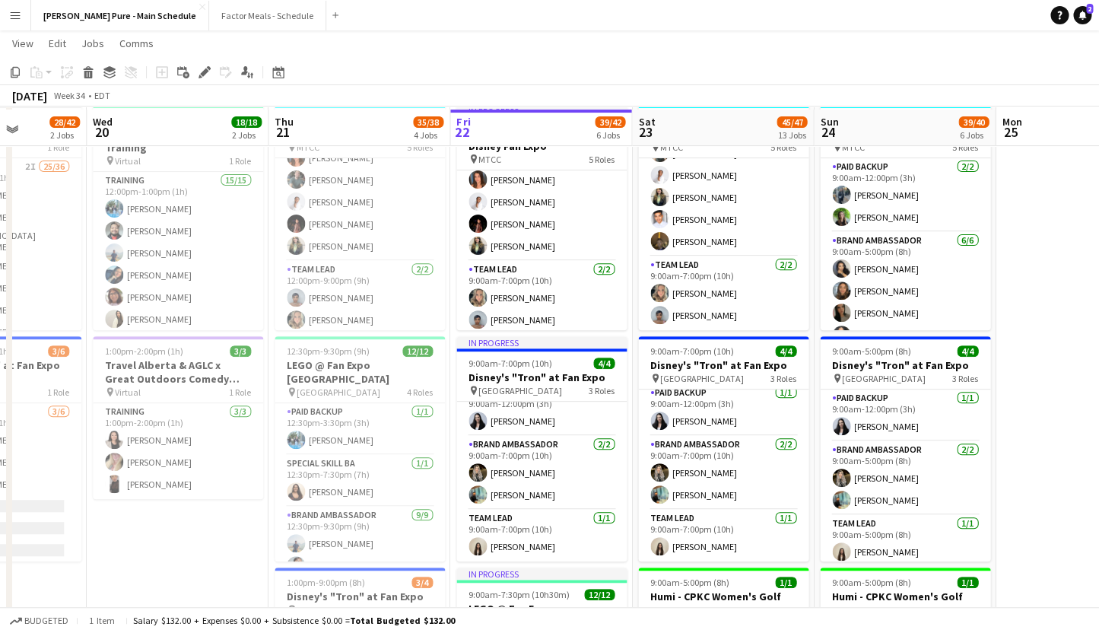
scroll to position [0, 0]
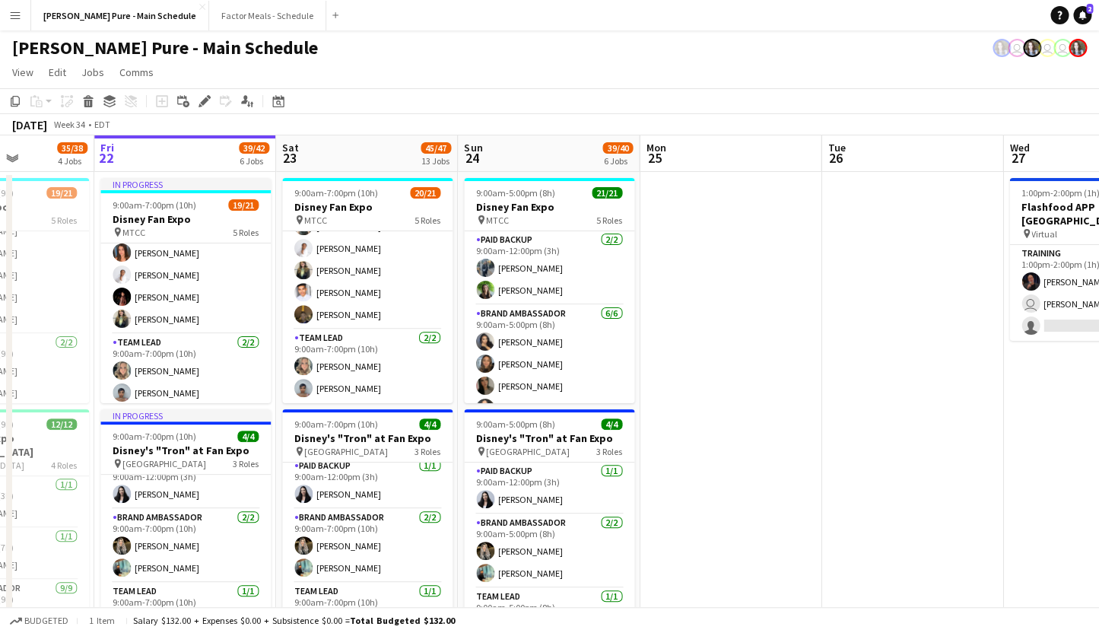
drag, startPoint x: 816, startPoint y: 313, endPoint x: 459, endPoint y: 367, distance: 361.4
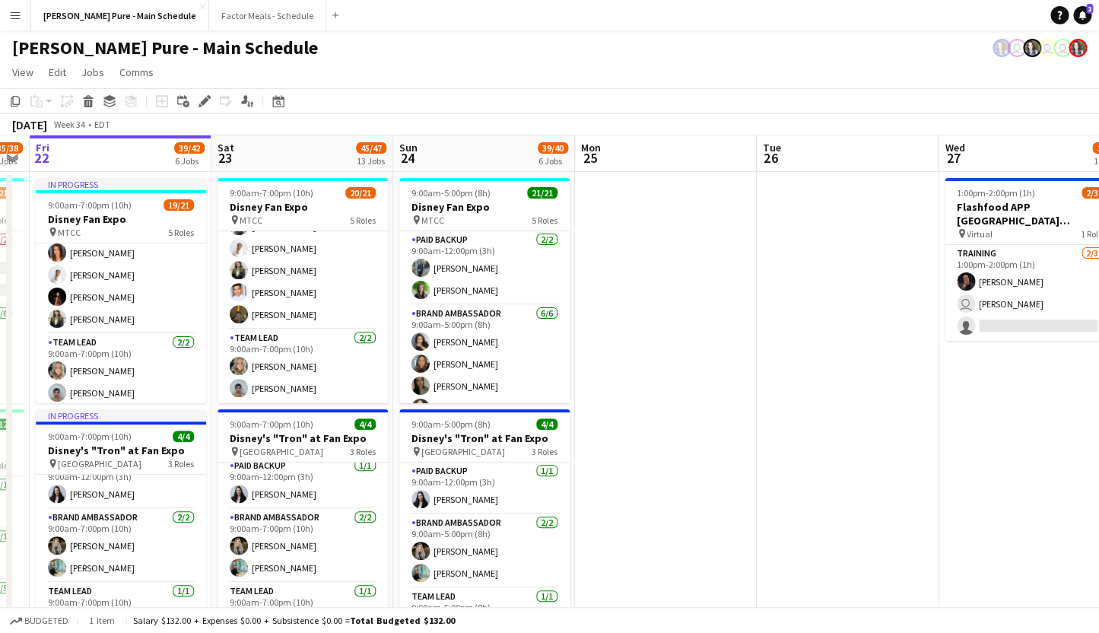
drag, startPoint x: 810, startPoint y: 386, endPoint x: 745, endPoint y: 289, distance: 116.9
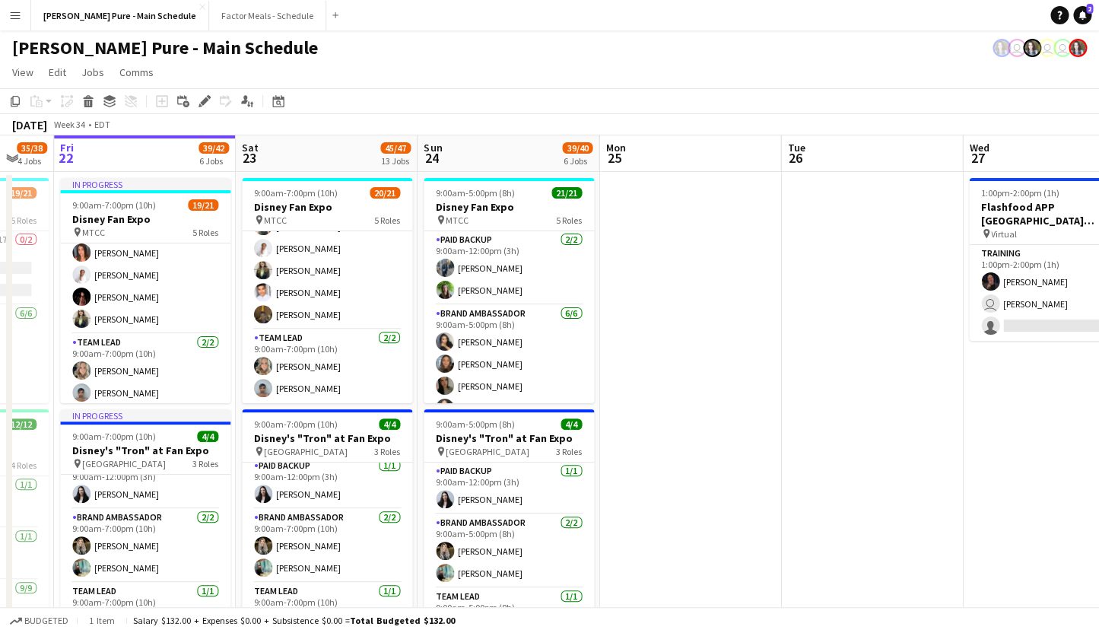
scroll to position [0, 523]
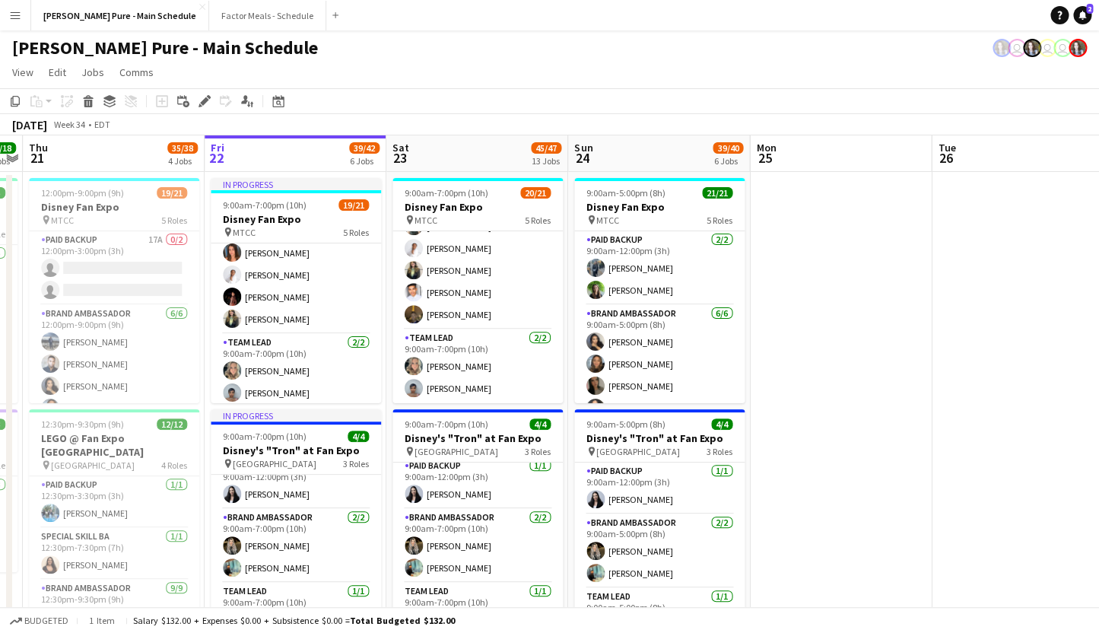
drag, startPoint x: 388, startPoint y: 300, endPoint x: 195, endPoint y: 310, distance: 192.7
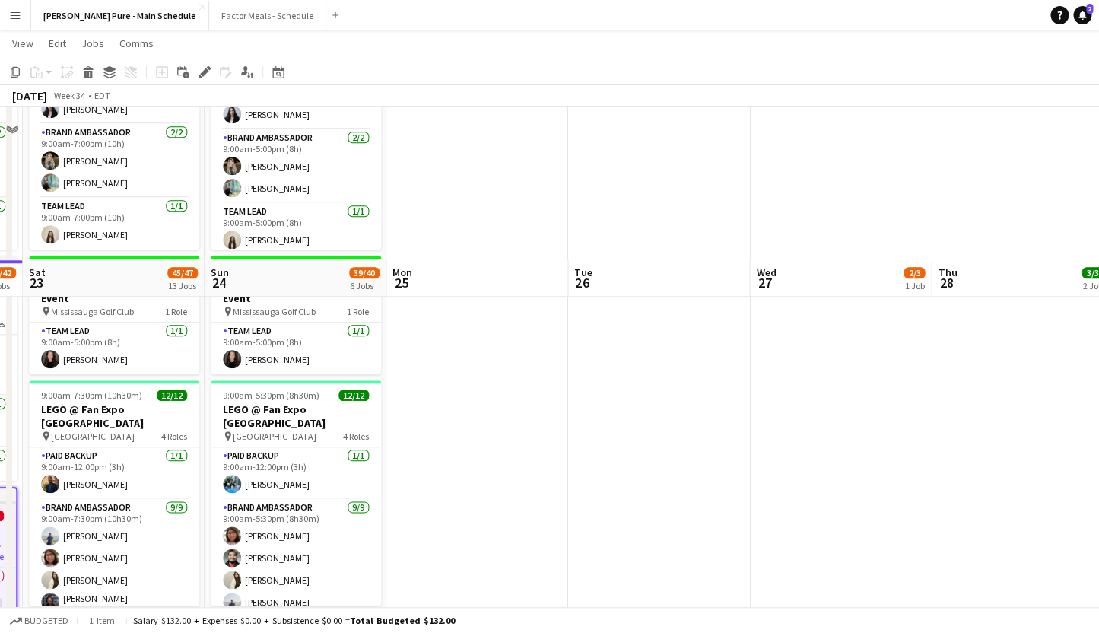
scroll to position [0, 0]
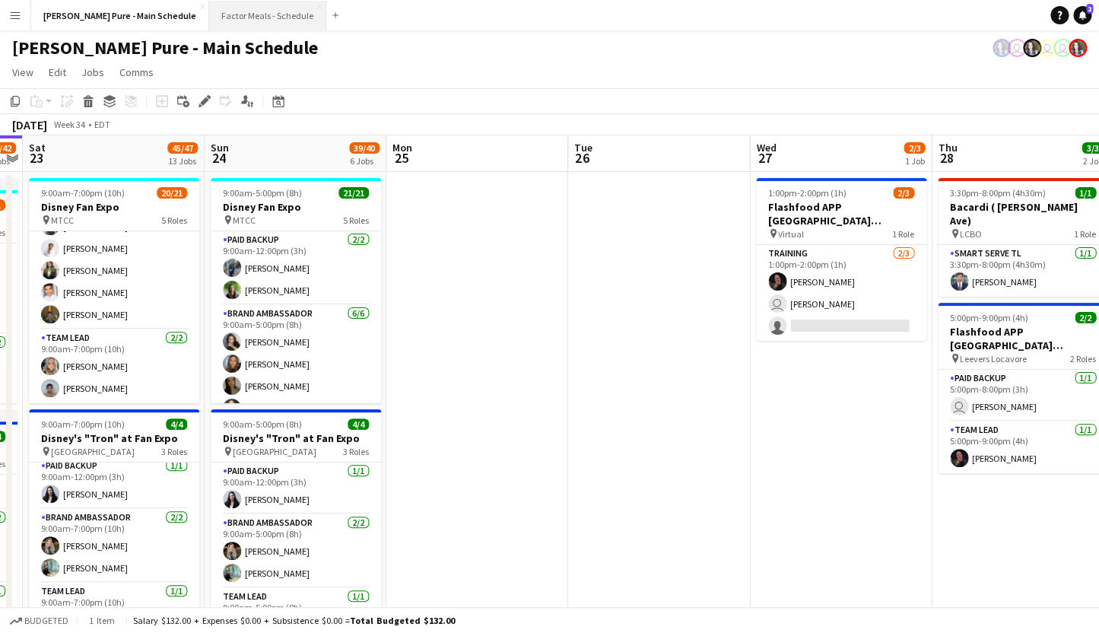
click at [227, 17] on button "Factor Meals - Schedule Close" at bounding box center [267, 16] width 117 height 30
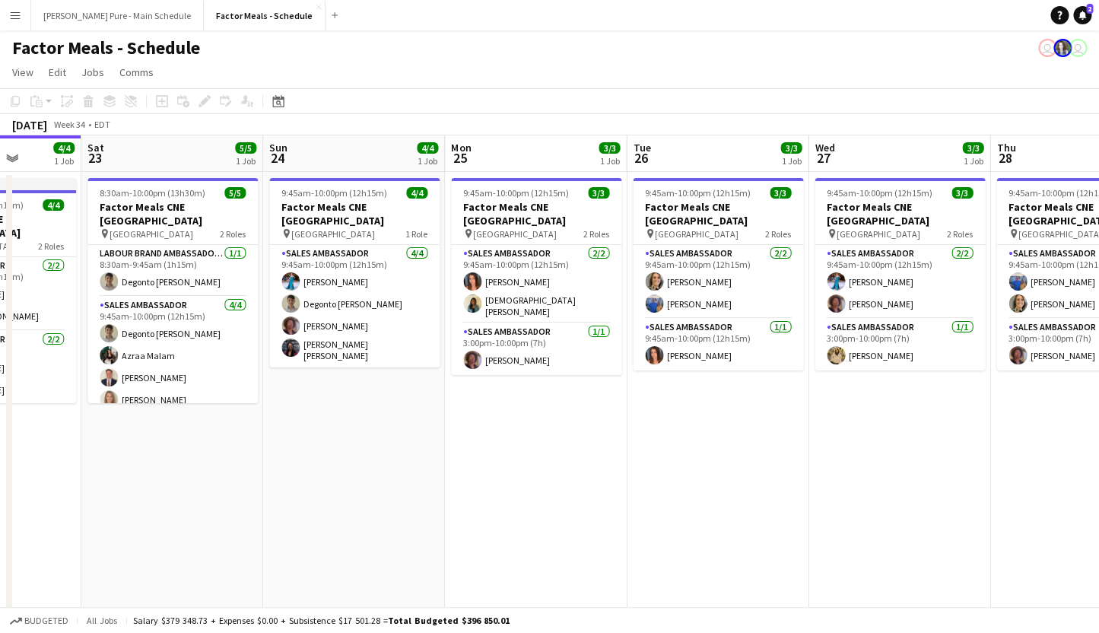
scroll to position [0, 697]
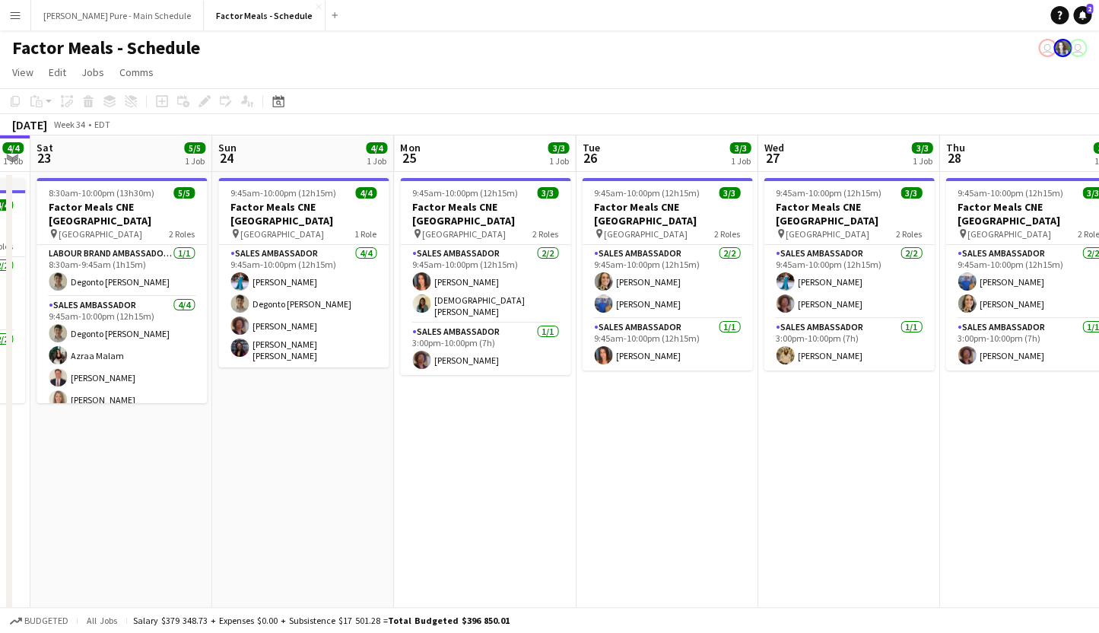
drag, startPoint x: 756, startPoint y: 461, endPoint x: 423, endPoint y: 447, distance: 333.4
click at [423, 447] on app-calendar-viewport "Tue 19 3/3 1 Job Wed 20 3/3 1 Job Thu 21 3/3 1 Job Fri 22 4/4 1 Job Sat 23 5/5 …" at bounding box center [549, 469] width 1099 height 668
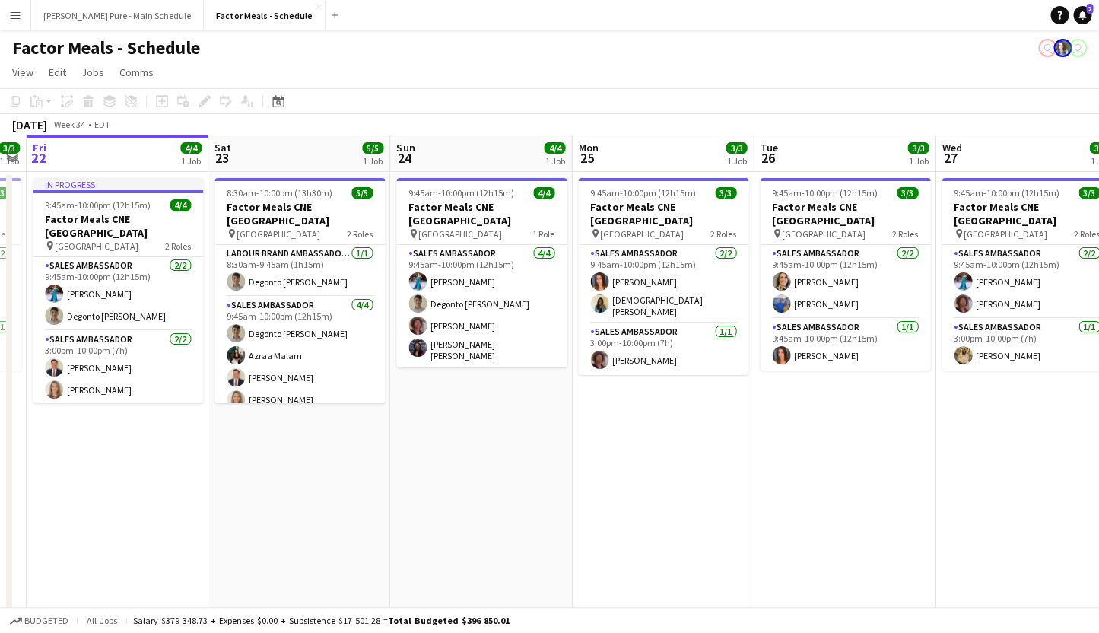
scroll to position [0, 741]
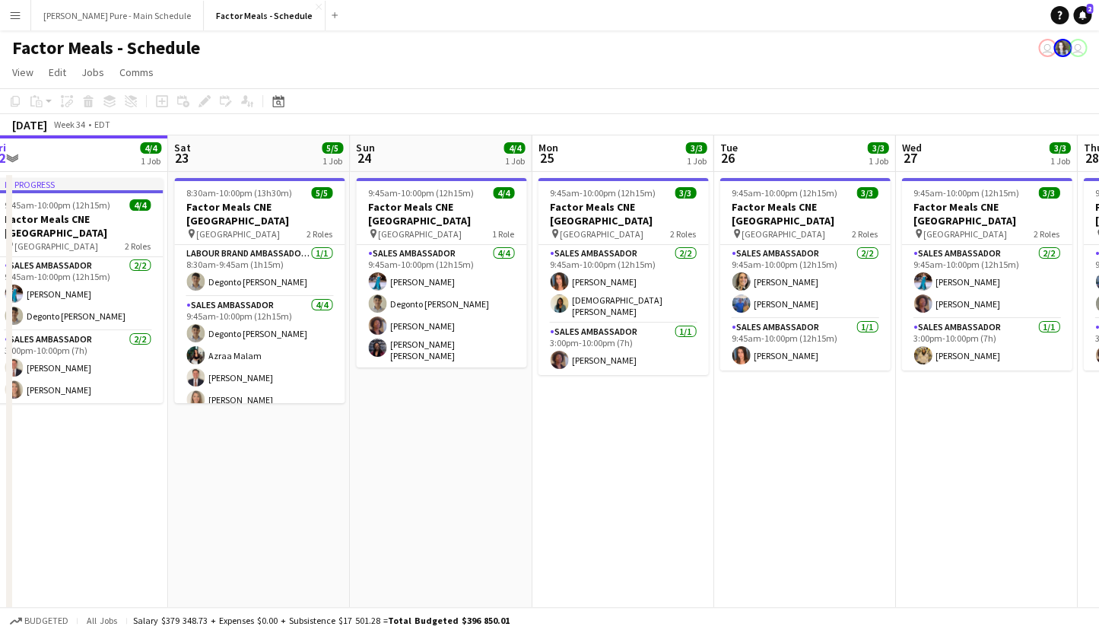
drag, startPoint x: 319, startPoint y: 431, endPoint x: 438, endPoint y: 375, distance: 132.0
click at [438, 375] on app-calendar-viewport "Mon 18 3/3 1 Job Tue 19 3/3 1 Job Wed 20 3/3 1 Job Thu 21 3/3 1 Job Fri 22 4/4 …" at bounding box center [549, 469] width 1099 height 668
click at [96, 15] on button "[PERSON_NAME] Pure - Main Schedule Close" at bounding box center [117, 16] width 173 height 30
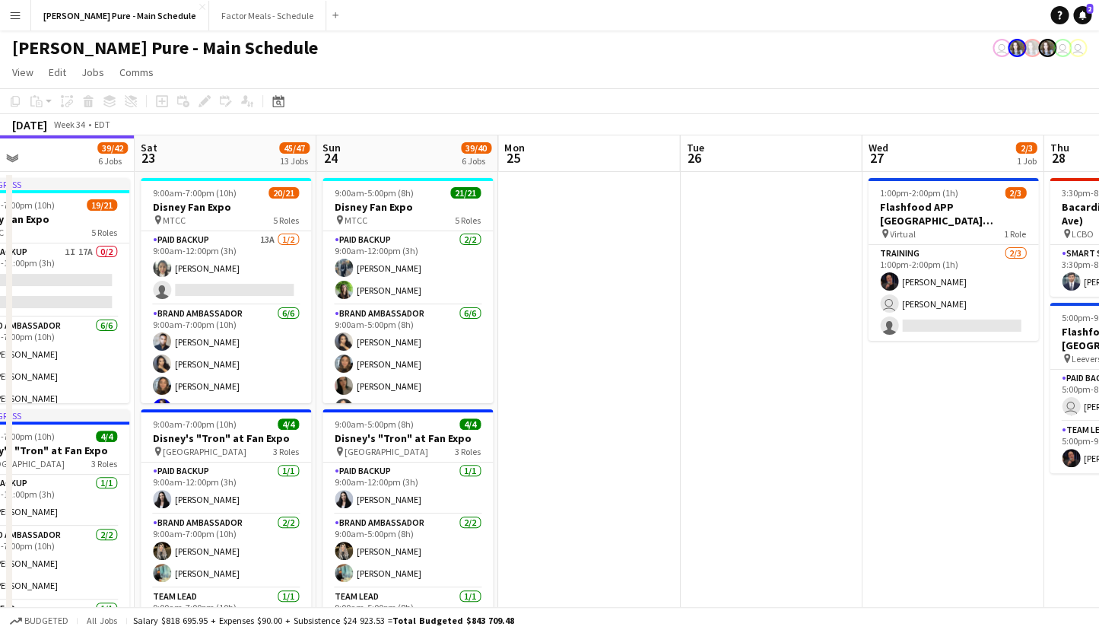
scroll to position [0, 418]
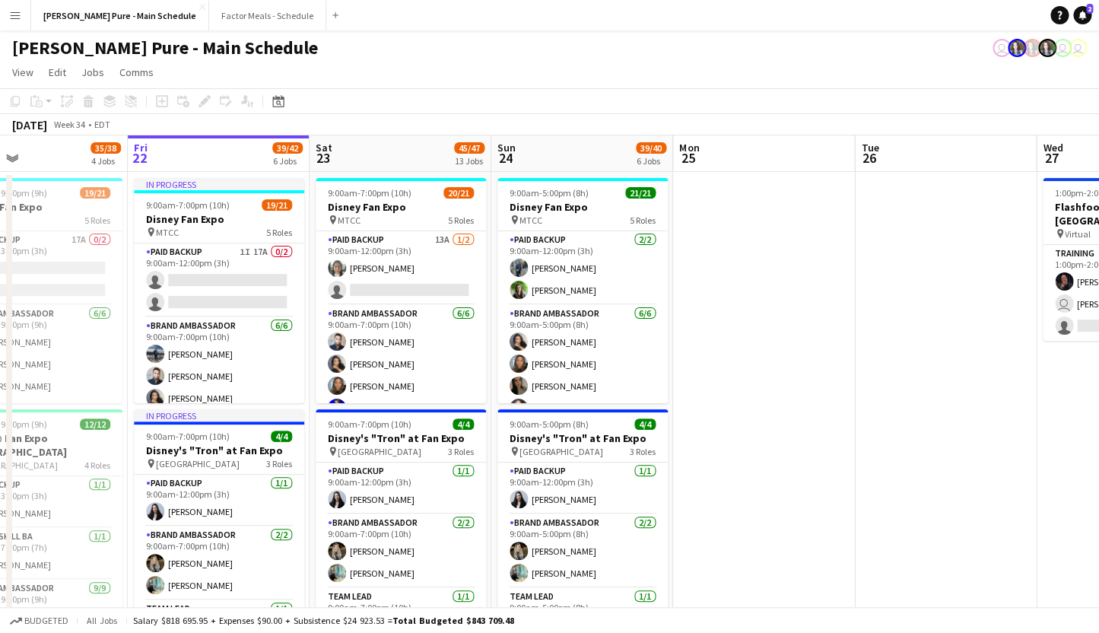
drag, startPoint x: 856, startPoint y: 425, endPoint x: 437, endPoint y: 374, distance: 422.2
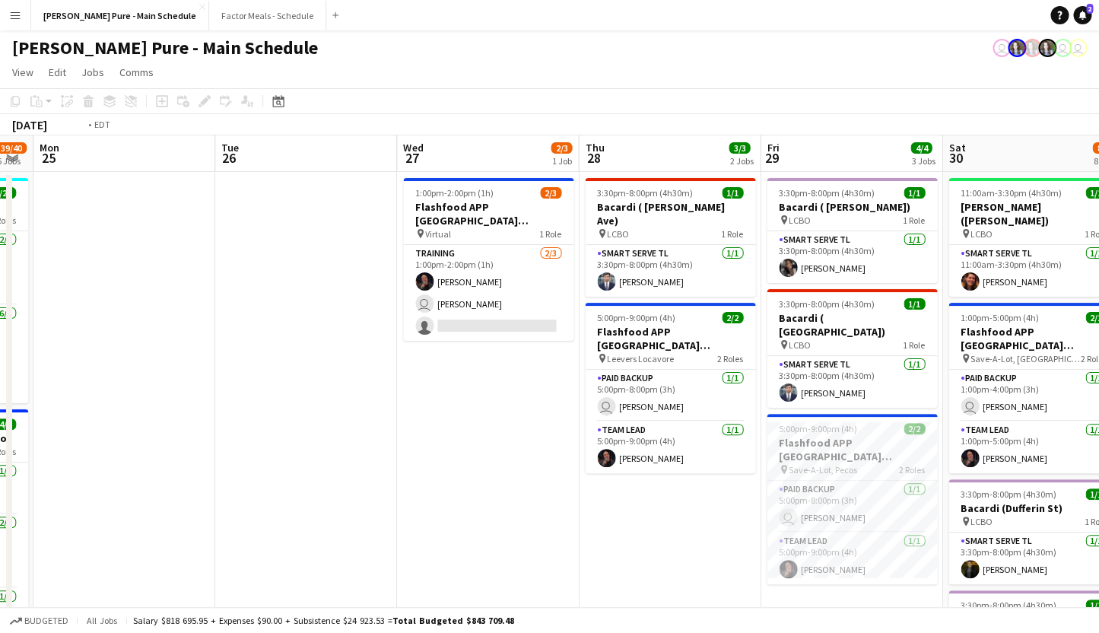
scroll to position [0, 738]
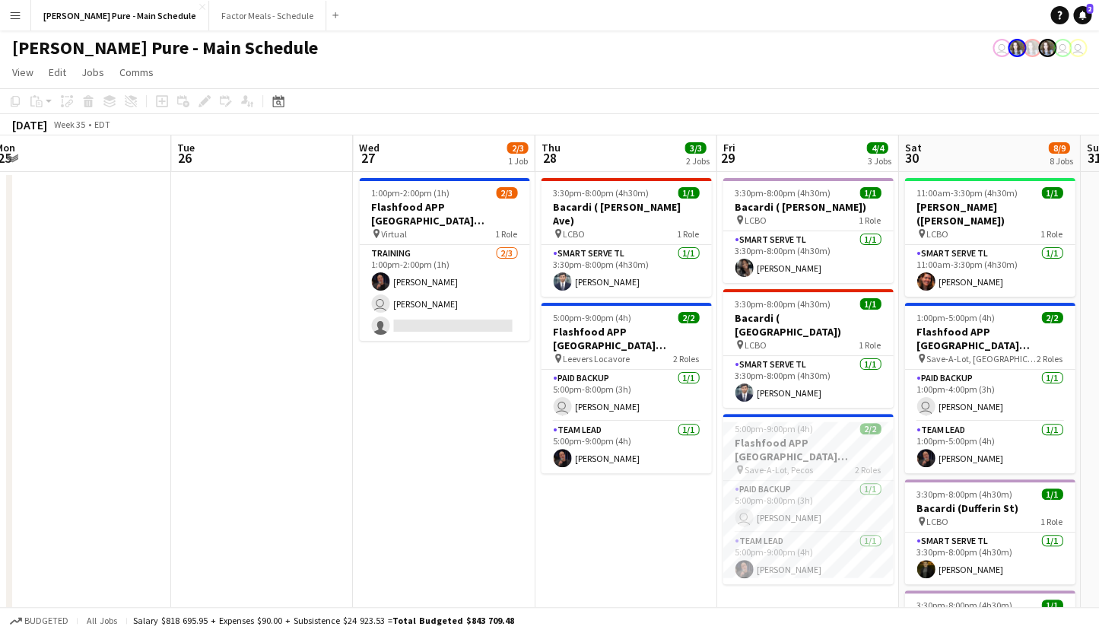
drag, startPoint x: 691, startPoint y: 478, endPoint x: 377, endPoint y: 449, distance: 314.8
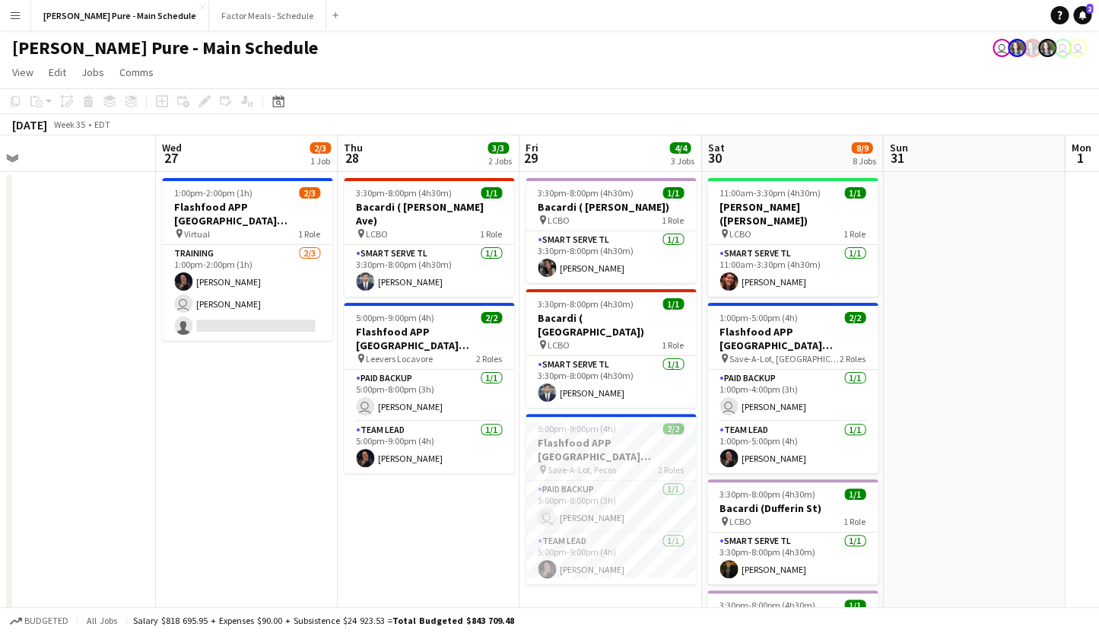
scroll to position [0, 573]
drag, startPoint x: 784, startPoint y: 586, endPoint x: 596, endPoint y: 554, distance: 191.4
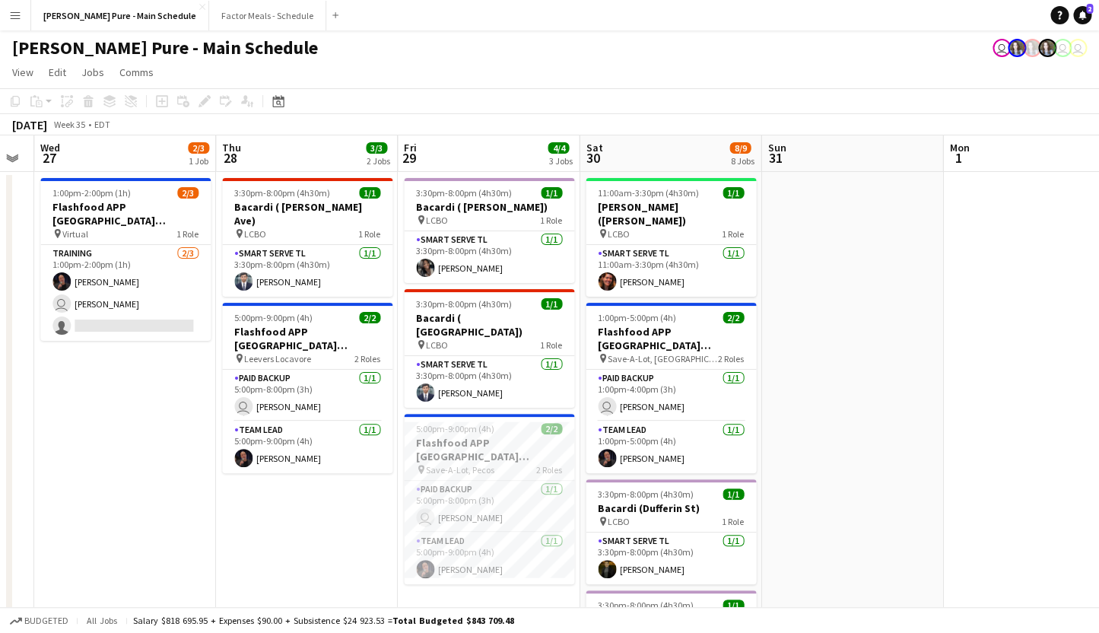
scroll to position [0, 462]
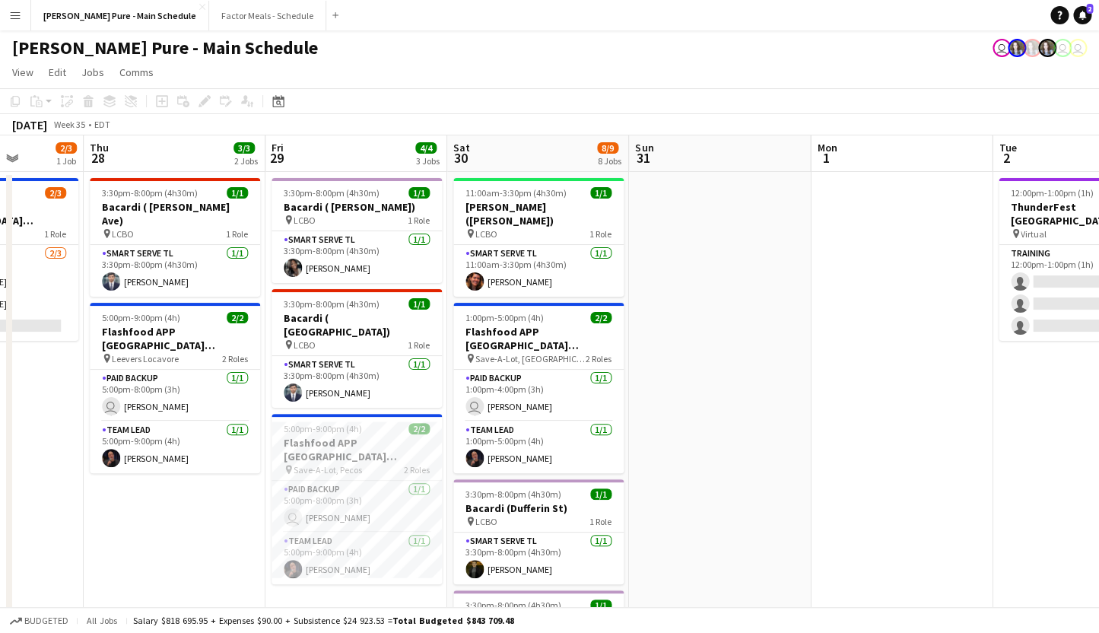
drag, startPoint x: 949, startPoint y: 450, endPoint x: 697, endPoint y: 386, distance: 260.7
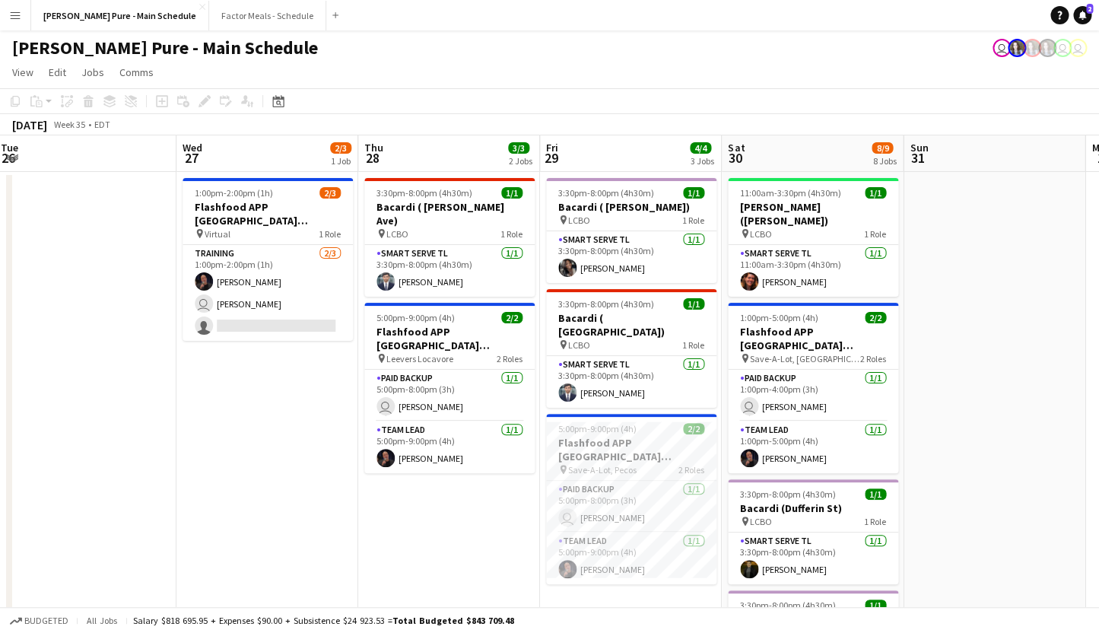
scroll to position [0, 313]
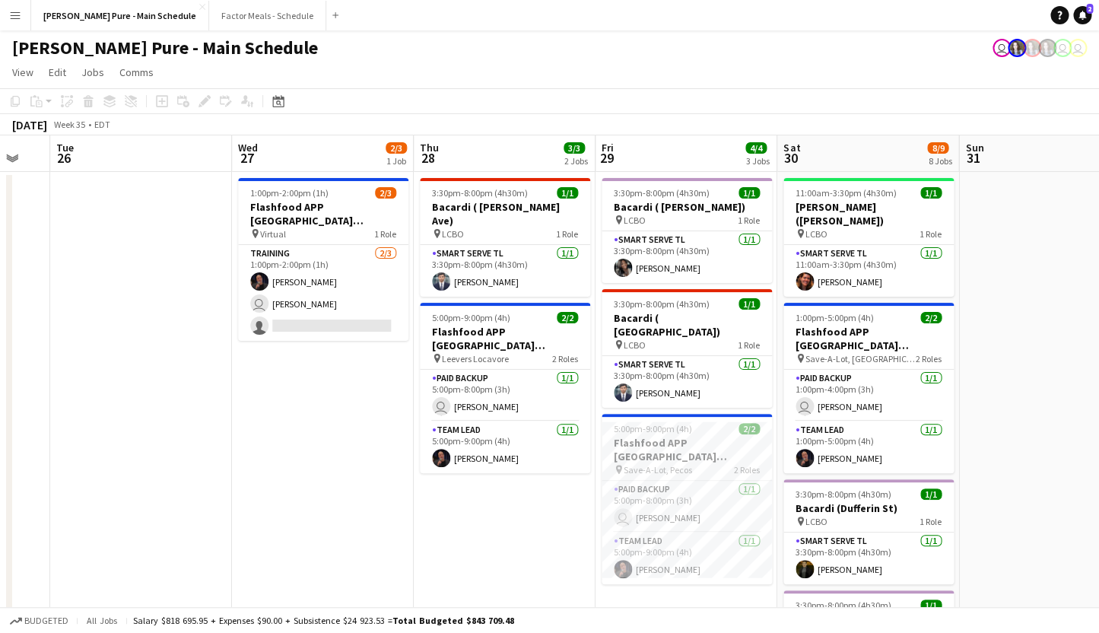
drag, startPoint x: 691, startPoint y: 380, endPoint x: 1021, endPoint y: 335, distance: 333.2
click at [209, 24] on button "Factor Meals - Schedule Close" at bounding box center [267, 16] width 117 height 30
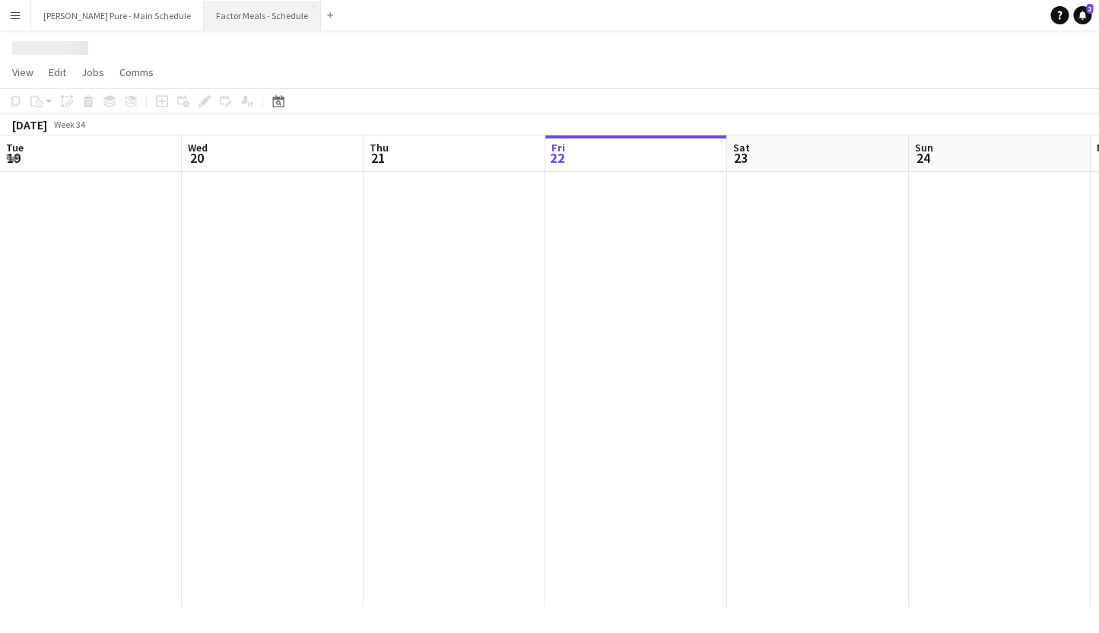
scroll to position [0, 364]
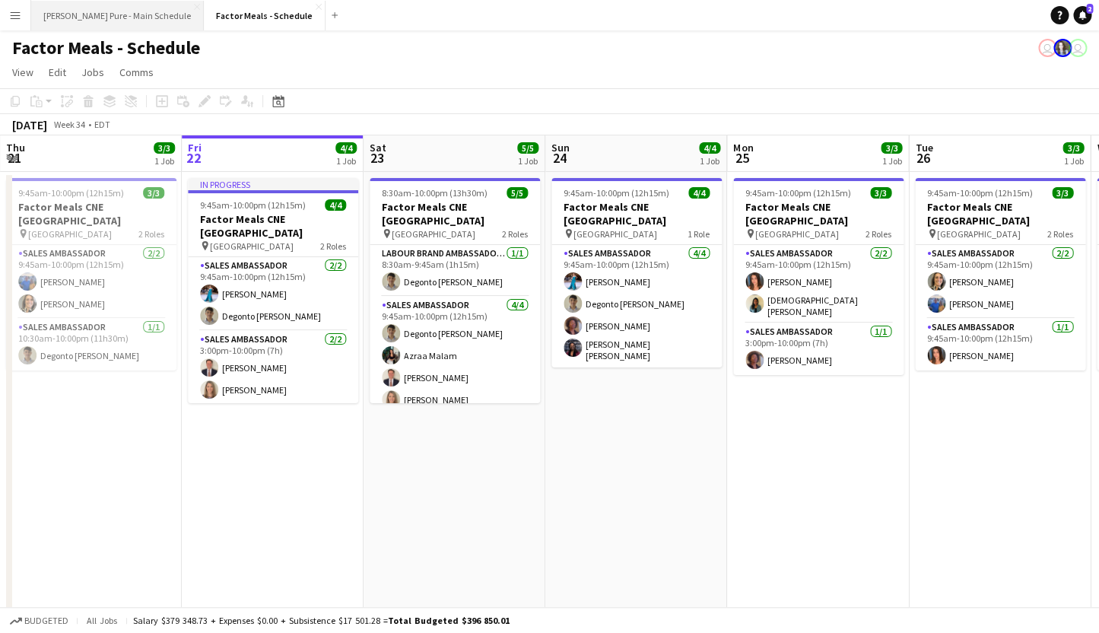
click at [49, 7] on button "[PERSON_NAME] Pure - Main Schedule Close" at bounding box center [117, 16] width 173 height 30
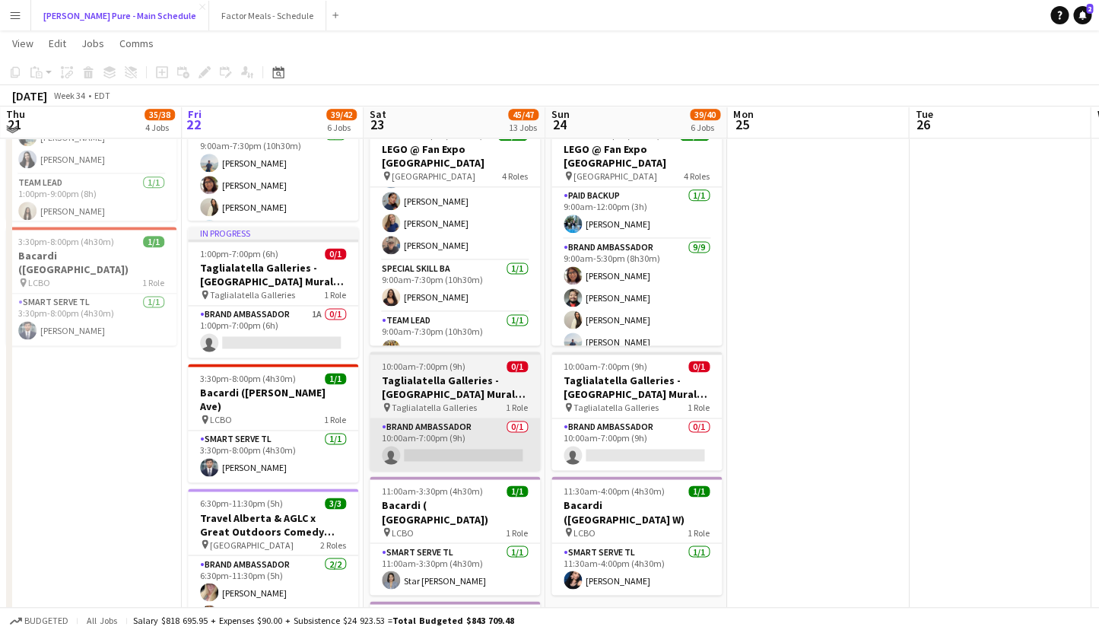
scroll to position [653, 0]
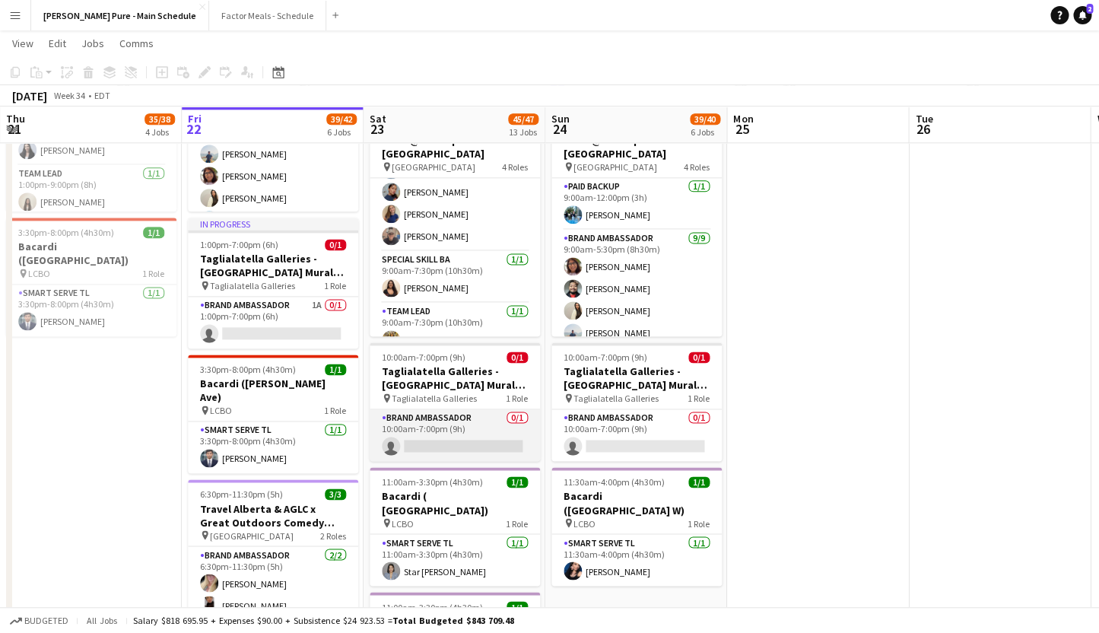
click at [409, 422] on app-card-role "Brand Ambassador 0/1 10:00am-7:00pm (9h) single-neutral-actions" at bounding box center [455, 435] width 170 height 52
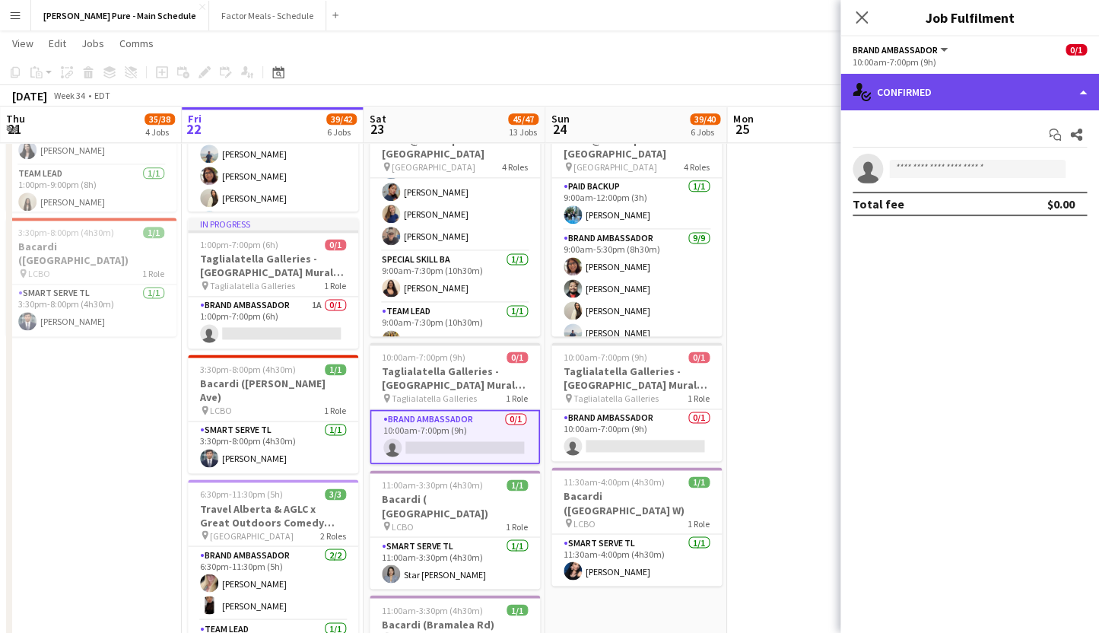
click at [921, 94] on div "single-neutral-actions-check-2 Confirmed" at bounding box center [969, 92] width 259 height 37
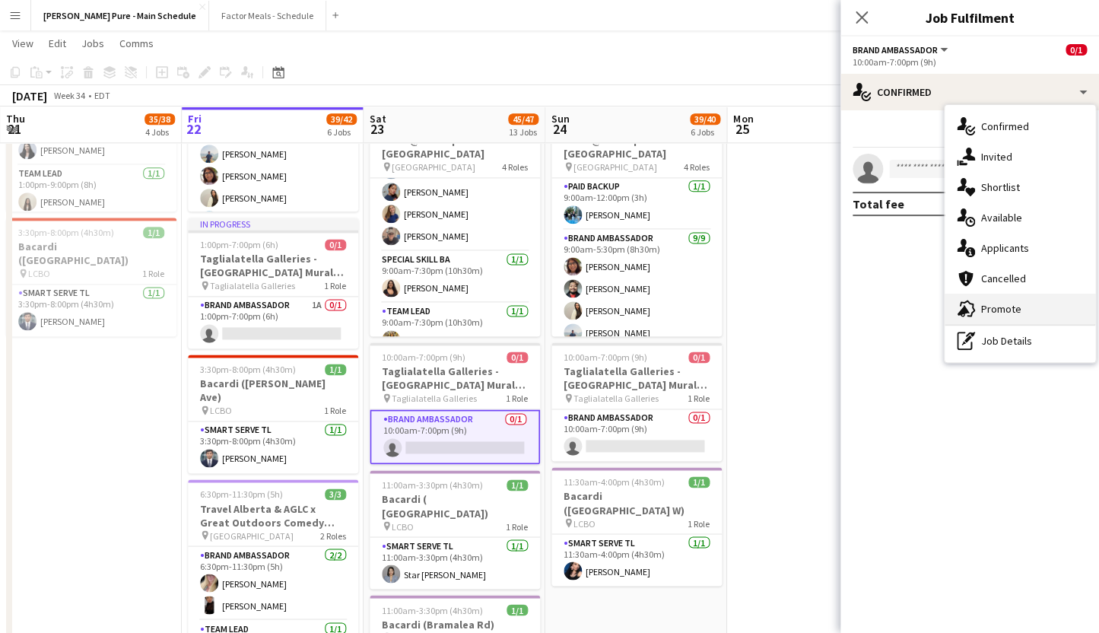
click at [1008, 311] on div "advertising-megaphone Promote" at bounding box center [1020, 309] width 151 height 30
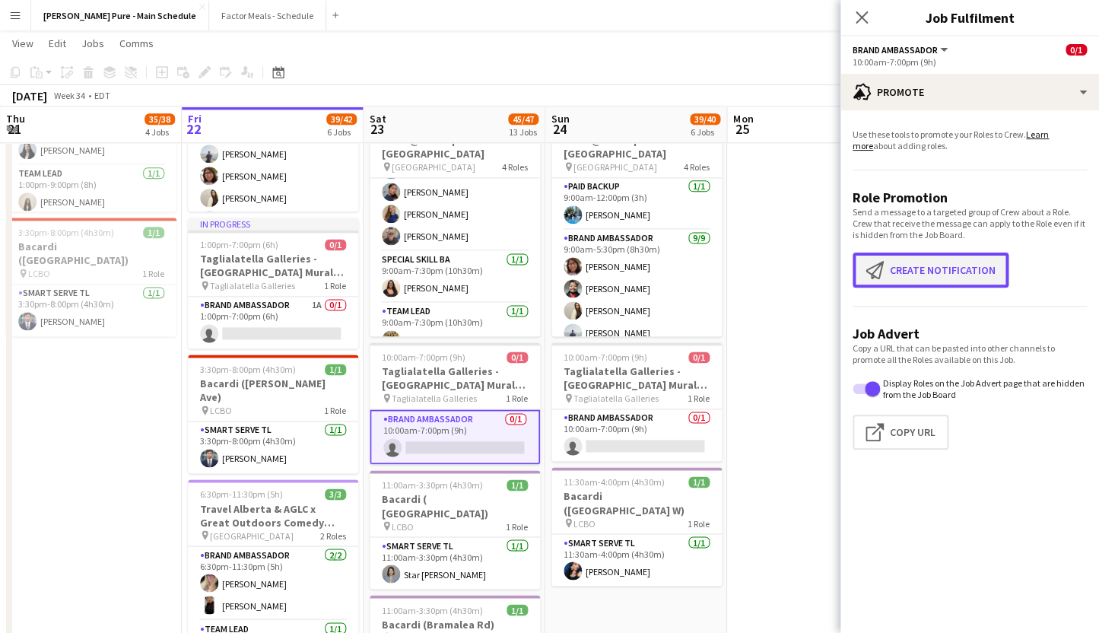
click at [896, 272] on button "Create notification Create notification" at bounding box center [931, 270] width 156 height 35
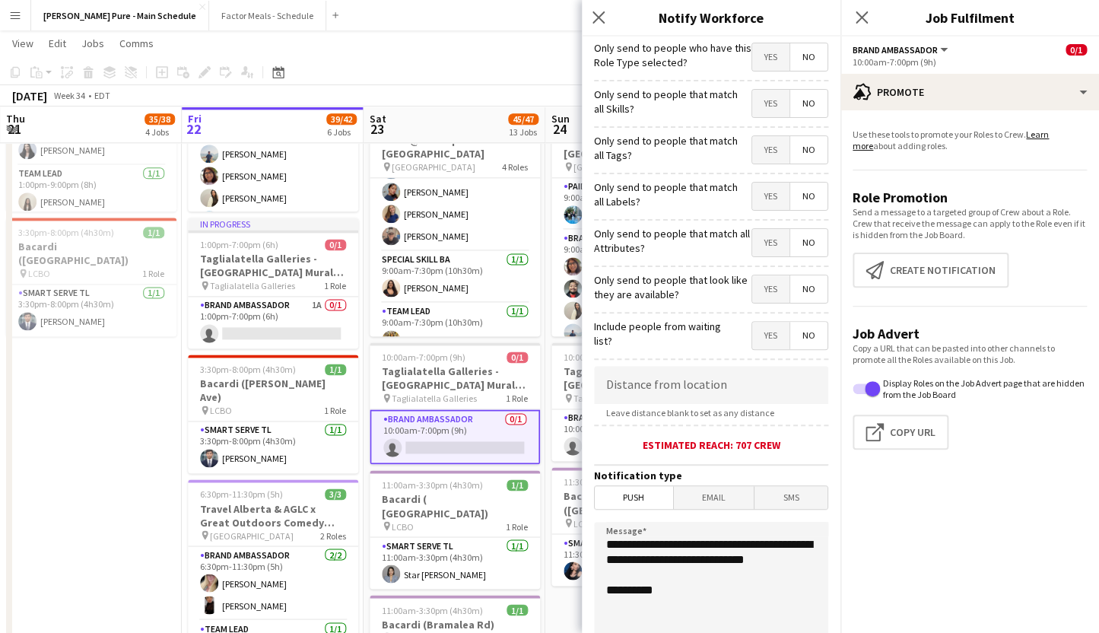
click at [694, 502] on span "Email" at bounding box center [714, 497] width 81 height 23
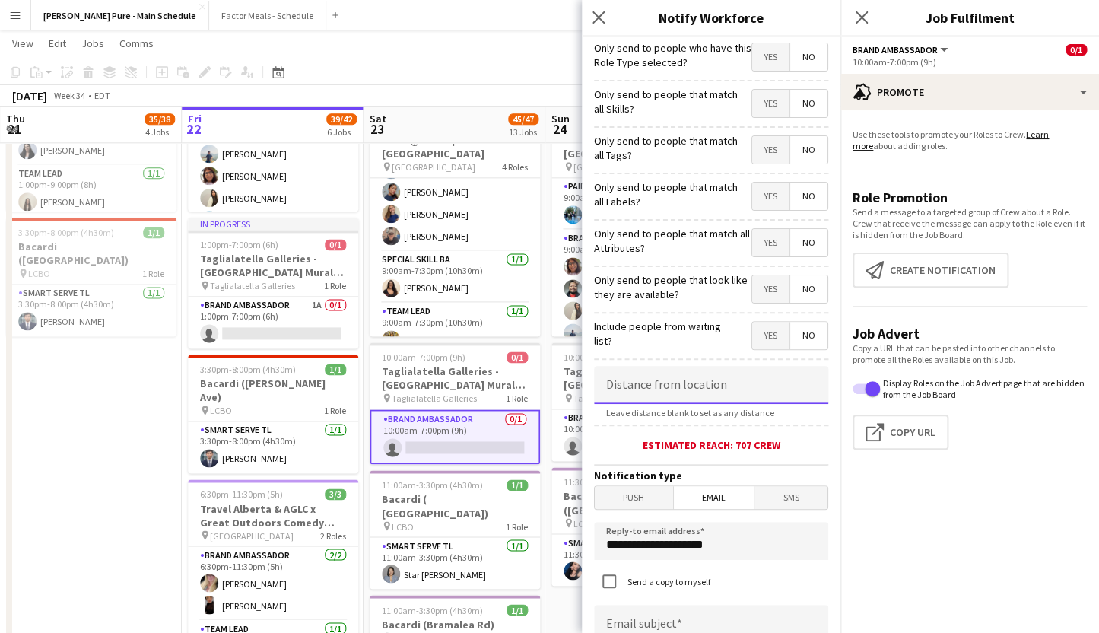
click at [666, 383] on input at bounding box center [711, 385] width 234 height 38
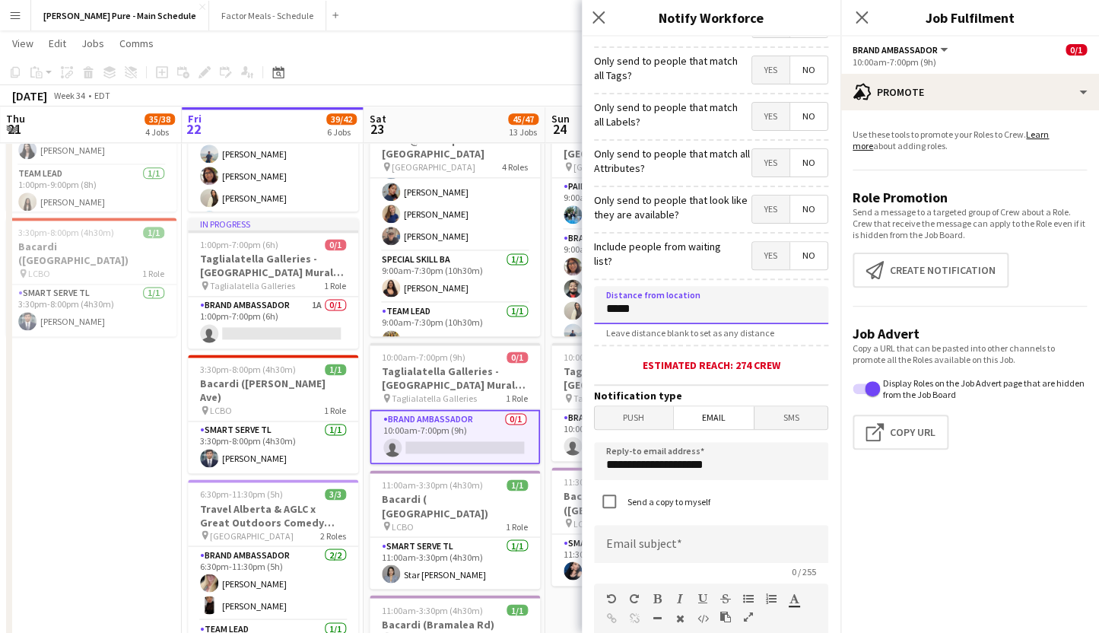
scroll to position [114, 0]
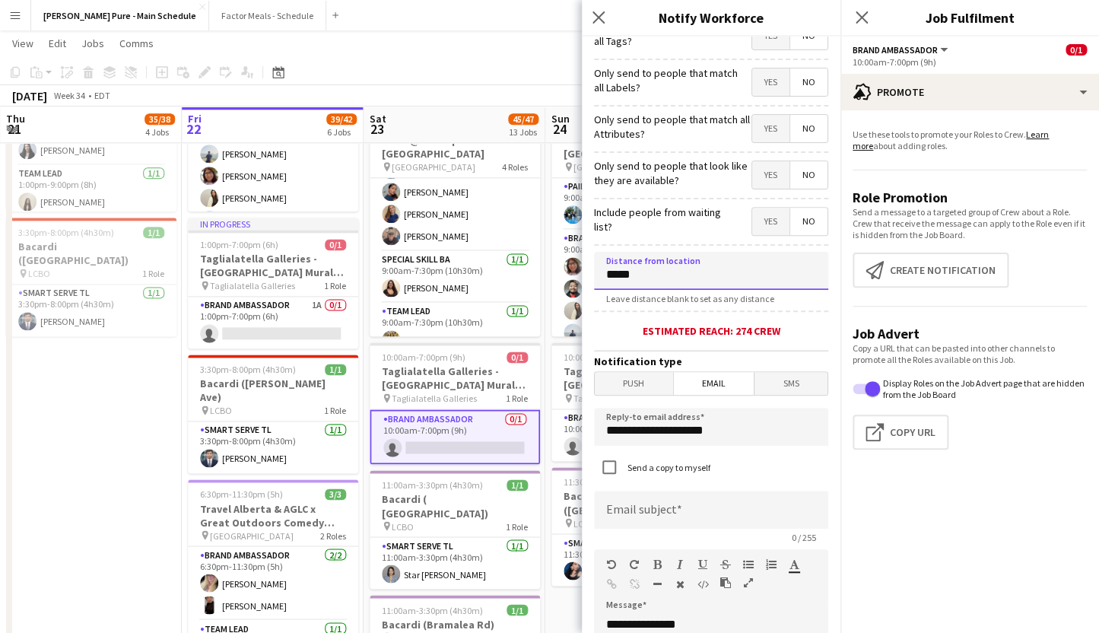
type input "*****"
drag, startPoint x: 734, startPoint y: 438, endPoint x: 543, endPoint y: 432, distance: 191.0
click at [594, 432] on input "**********" at bounding box center [711, 427] width 234 height 38
type input "**********"
click at [653, 508] on input at bounding box center [711, 510] width 234 height 38
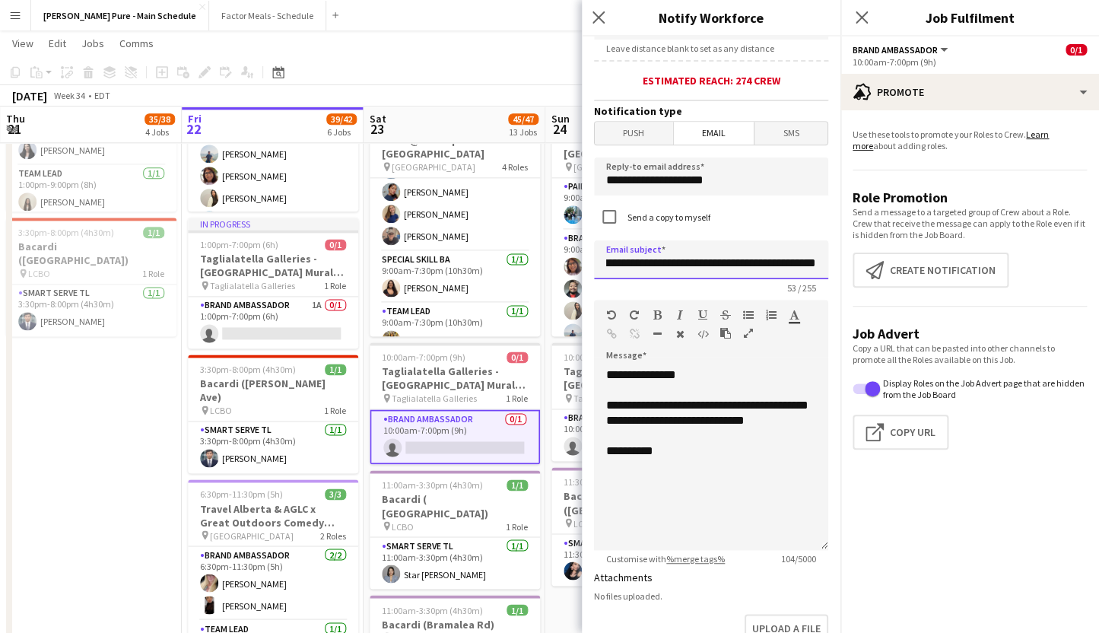
scroll to position [376, 0]
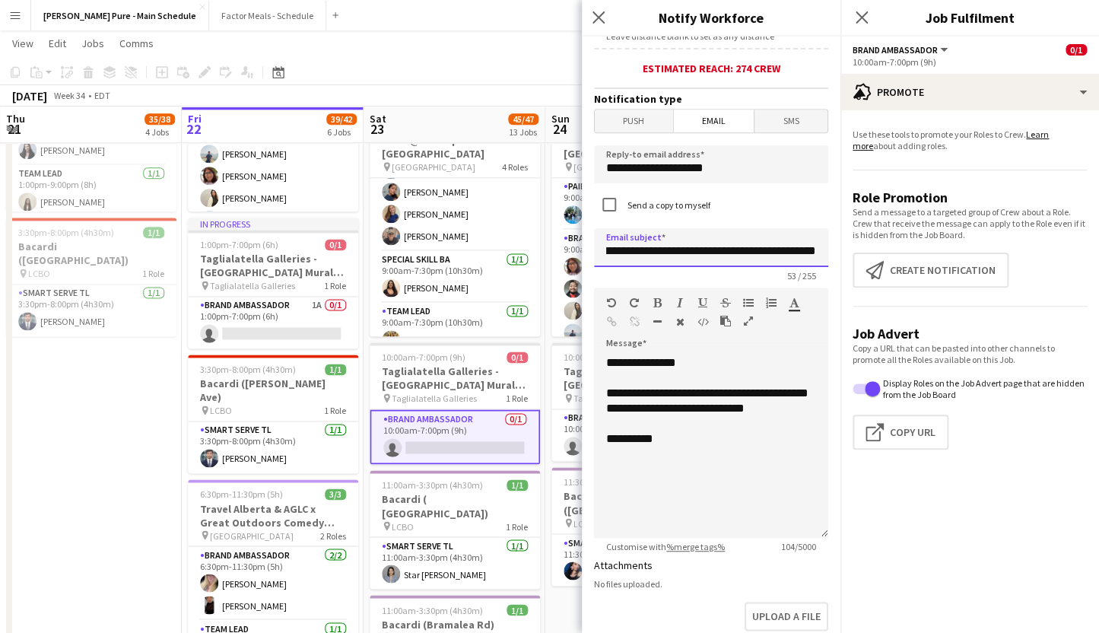
type input "**********"
click at [632, 486] on div "**********" at bounding box center [711, 446] width 234 height 183
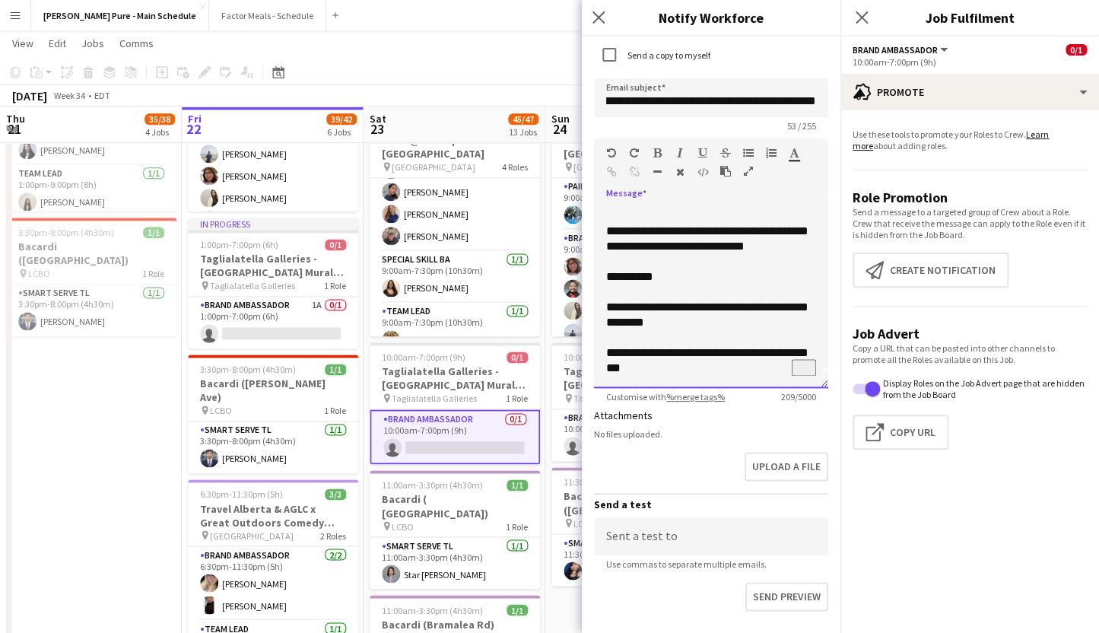
scroll to position [626, 0]
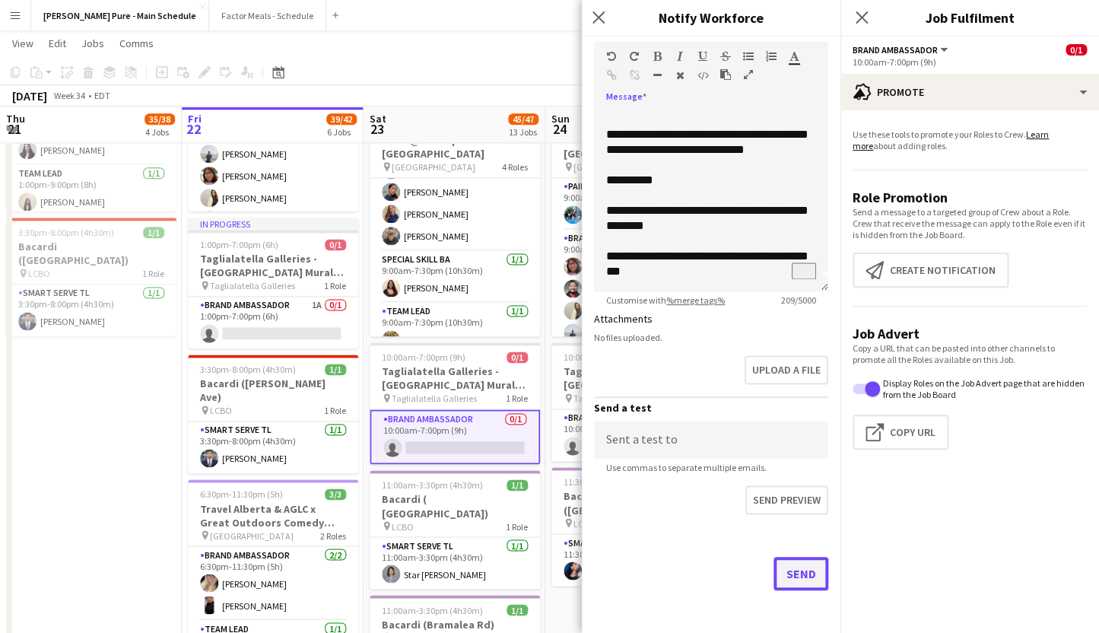
click at [790, 577] on button "Send" at bounding box center [801, 573] width 55 height 33
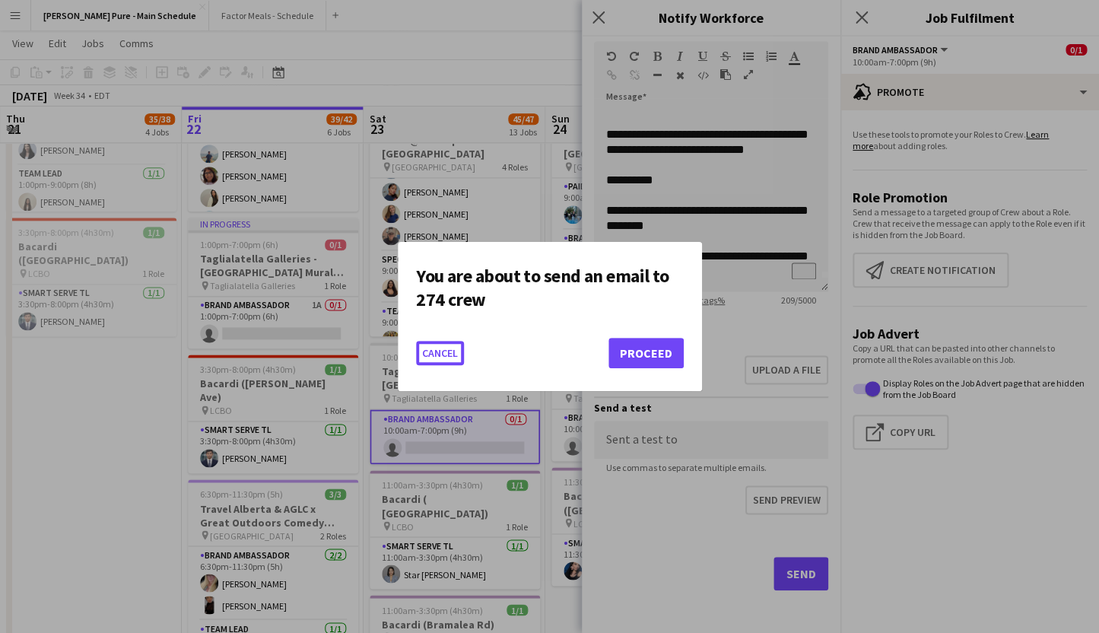
scroll to position [0, 0]
click at [631, 357] on button "Proceed" at bounding box center [645, 353] width 75 height 30
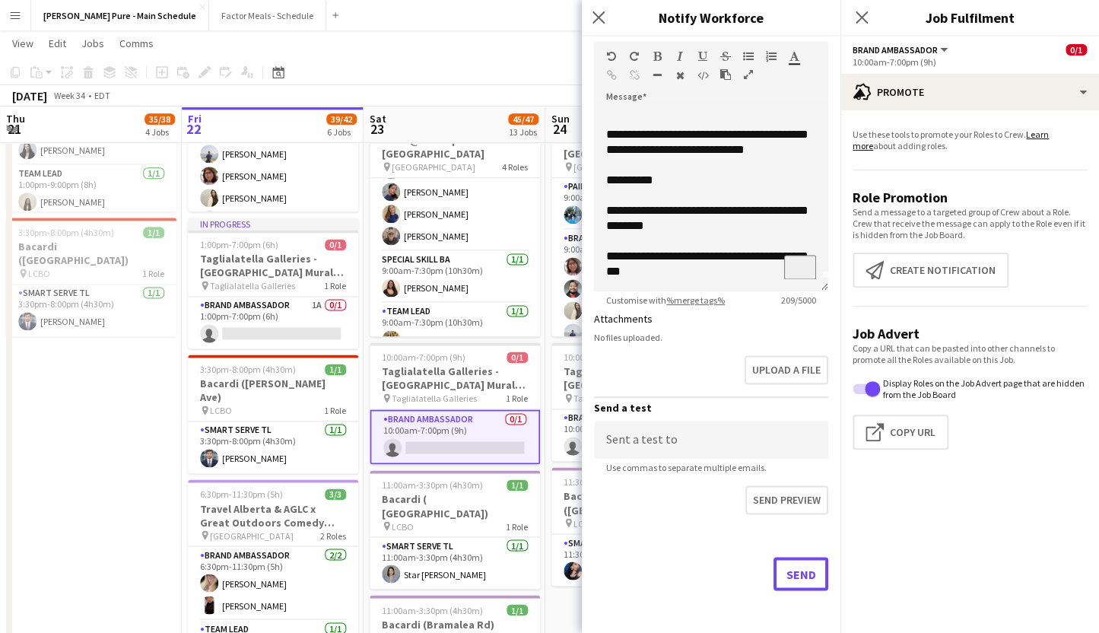
scroll to position [5, 0]
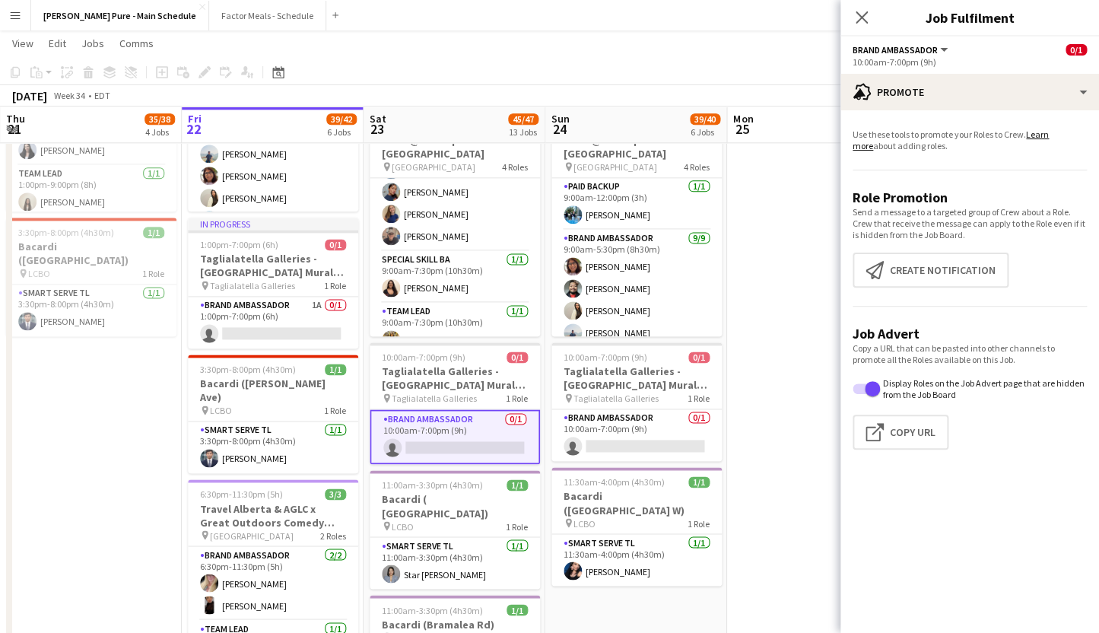
click at [651, 52] on app-page-menu "View Day view expanded Day view collapsed Month view Date picker Jump to [DATE]…" at bounding box center [549, 44] width 1099 height 29
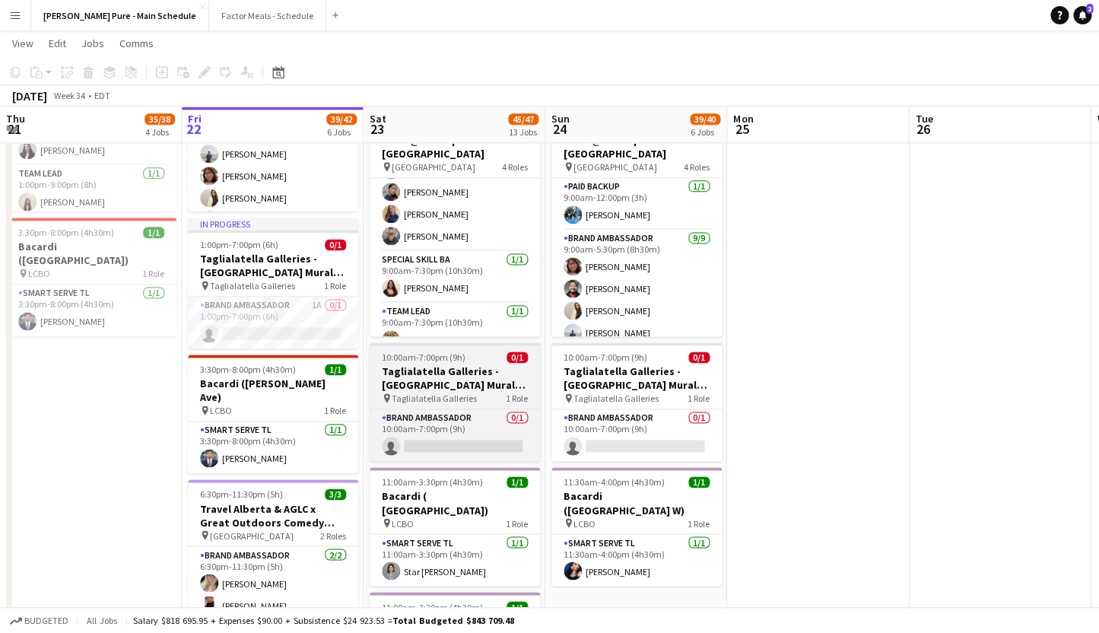
click at [416, 376] on h3 "Taglialatella Galleries - [GEOGRAPHIC_DATA] Mural Festival" at bounding box center [455, 377] width 170 height 27
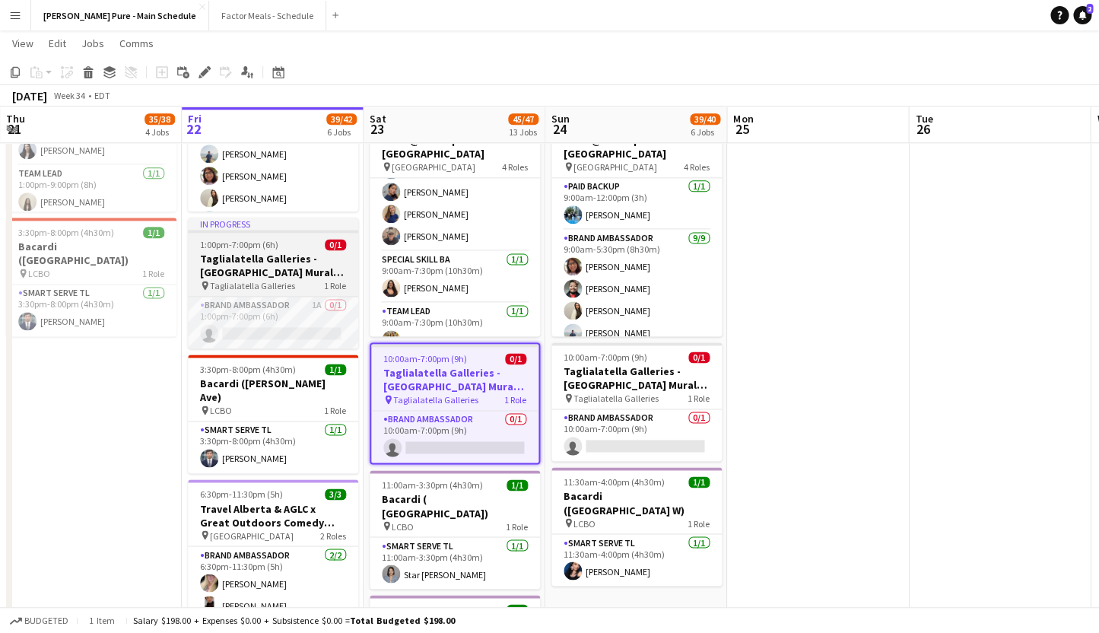
click at [258, 225] on div "In progress" at bounding box center [273, 224] width 170 height 12
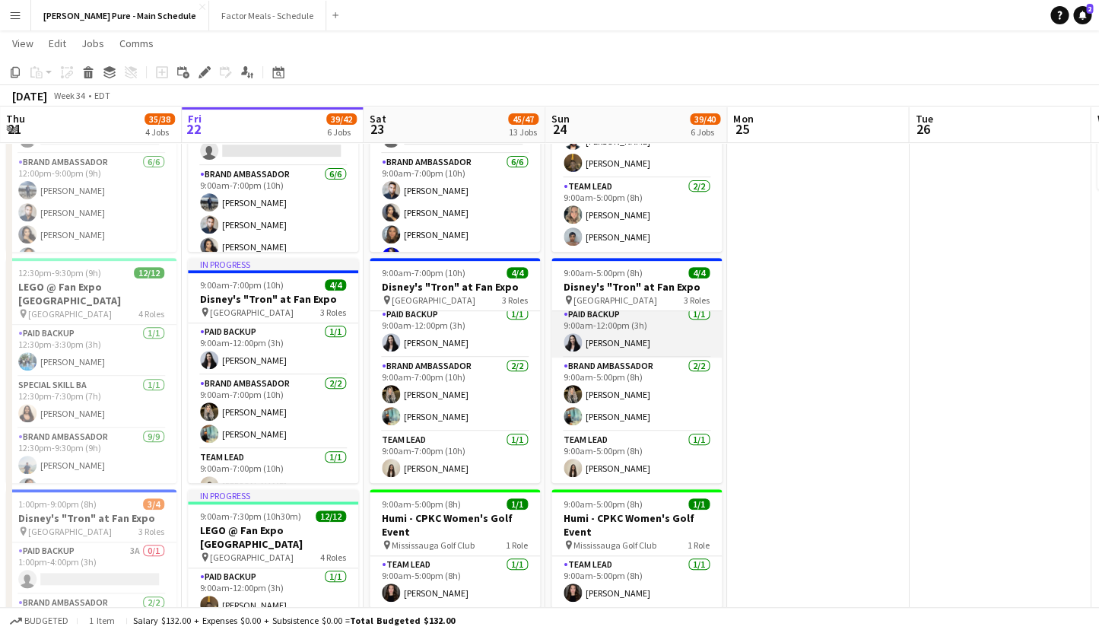
scroll to position [0, 0]
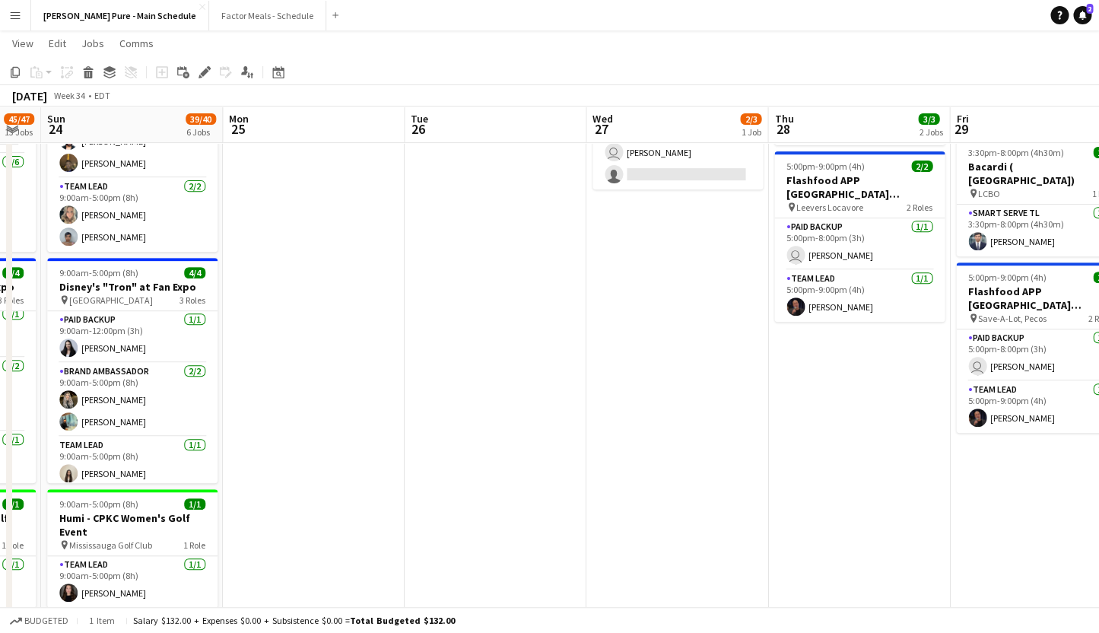
drag, startPoint x: 782, startPoint y: 447, endPoint x: 278, endPoint y: 408, distance: 505.8
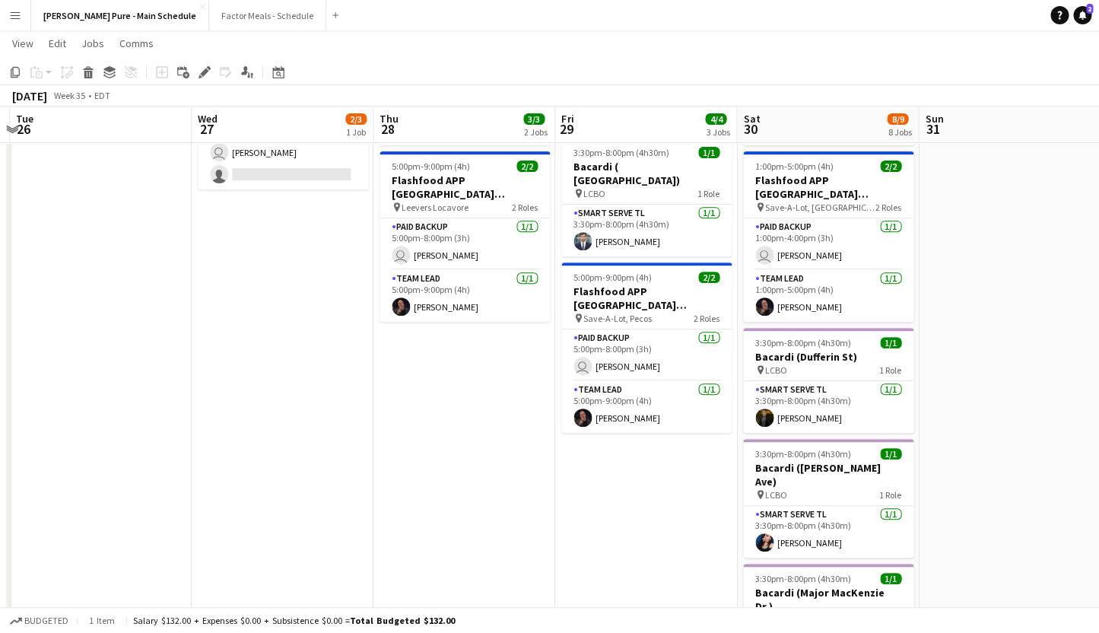
drag, startPoint x: 466, startPoint y: 411, endPoint x: 43, endPoint y: 439, distance: 423.8
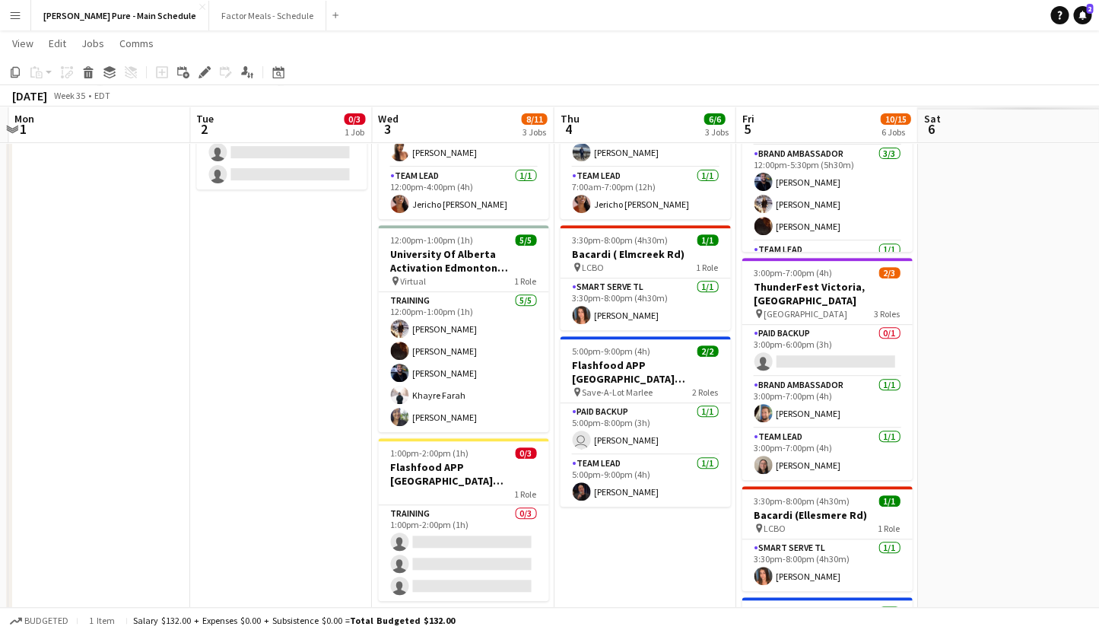
drag, startPoint x: 740, startPoint y: 459, endPoint x: -37, endPoint y: 457, distance: 777.3
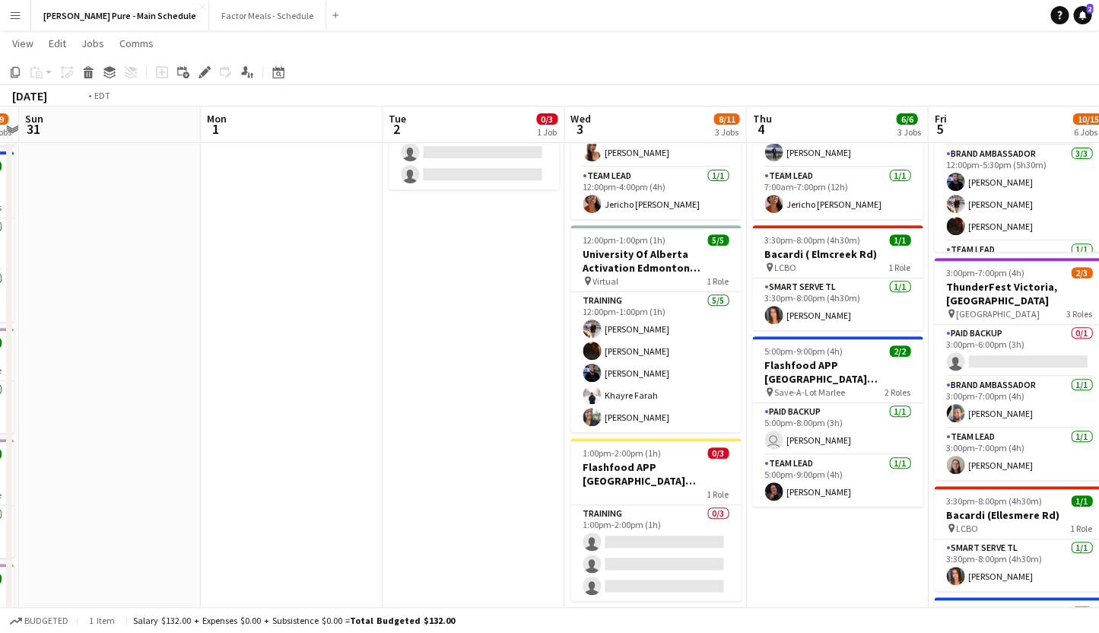
drag, startPoint x: 724, startPoint y: 410, endPoint x: -37, endPoint y: 418, distance: 761.4
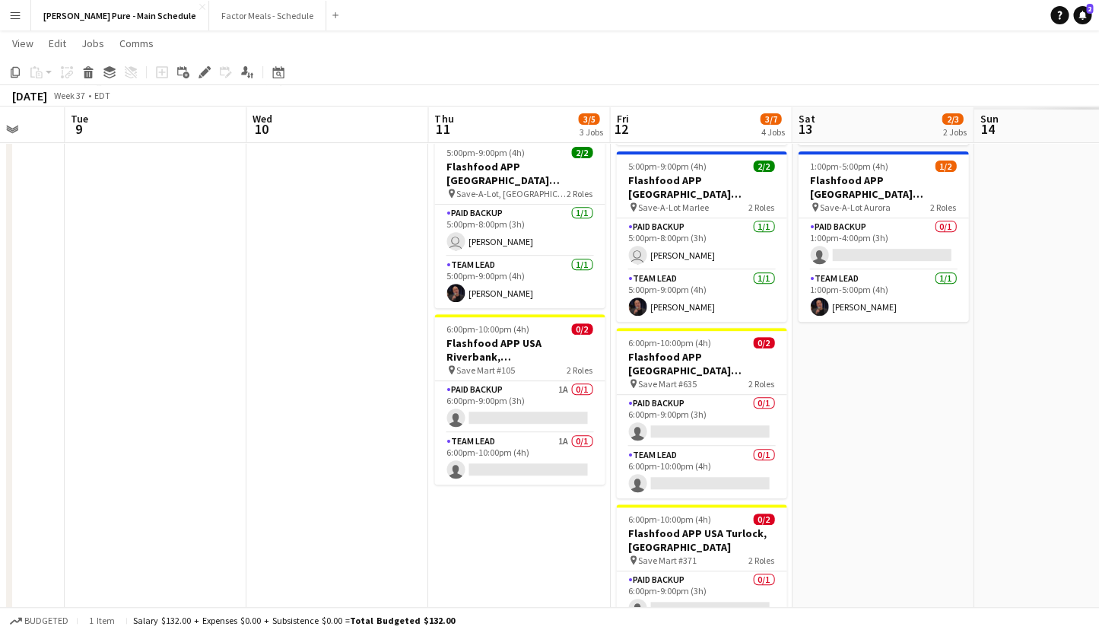
drag, startPoint x: 678, startPoint y: 392, endPoint x: -37, endPoint y: 390, distance: 715.7
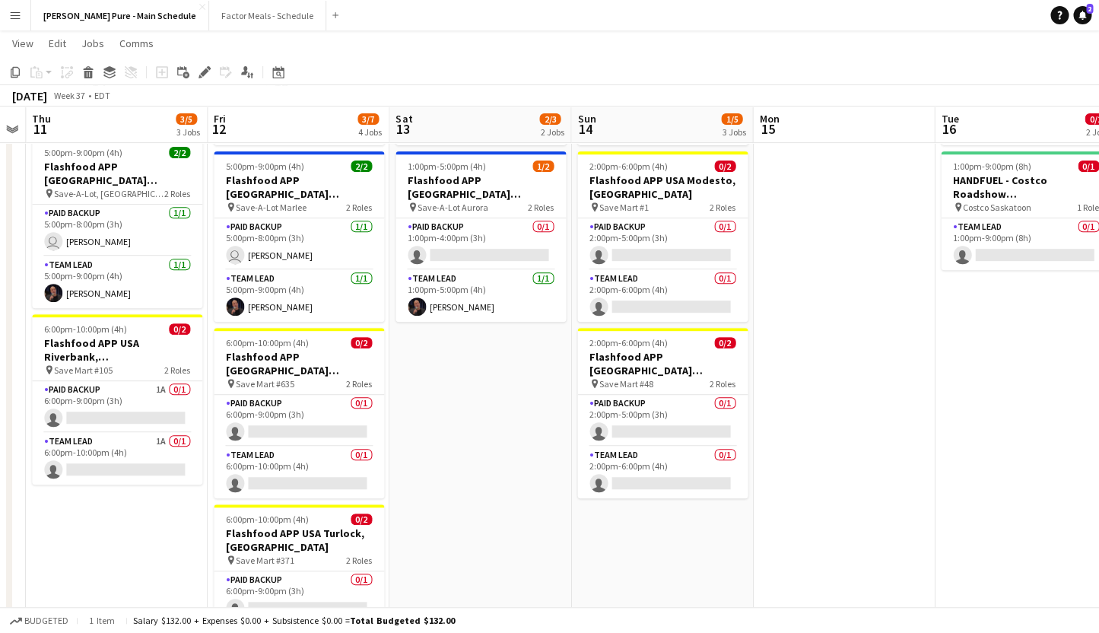
drag, startPoint x: 665, startPoint y: 371, endPoint x: 263, endPoint y: 368, distance: 401.6
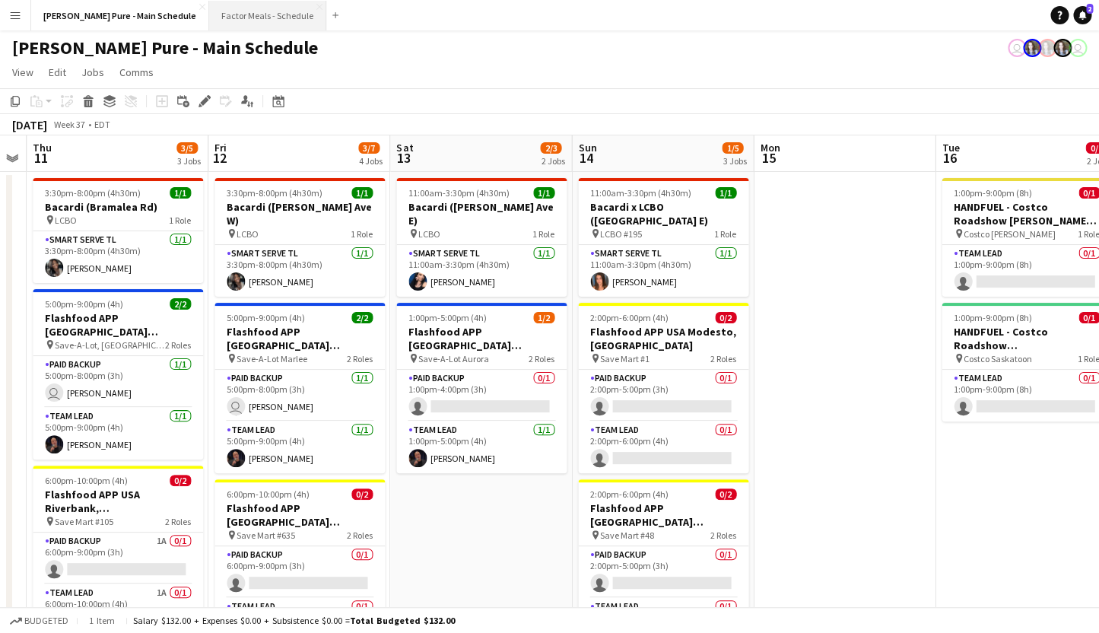
click at [237, 16] on button "Factor Meals - Schedule Close" at bounding box center [267, 16] width 117 height 30
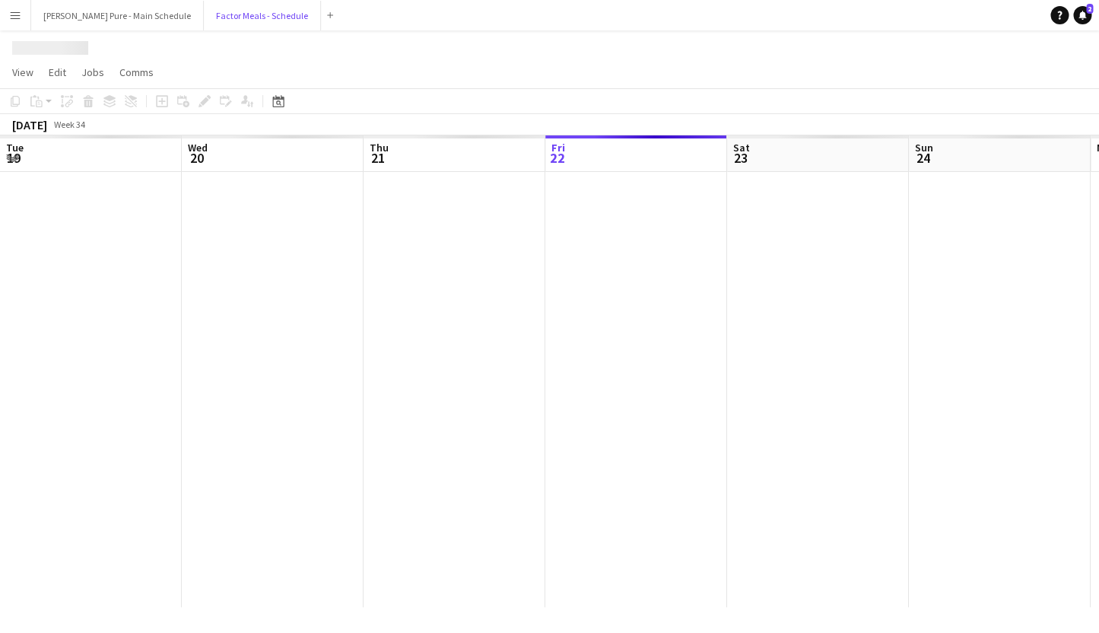
scroll to position [0, 364]
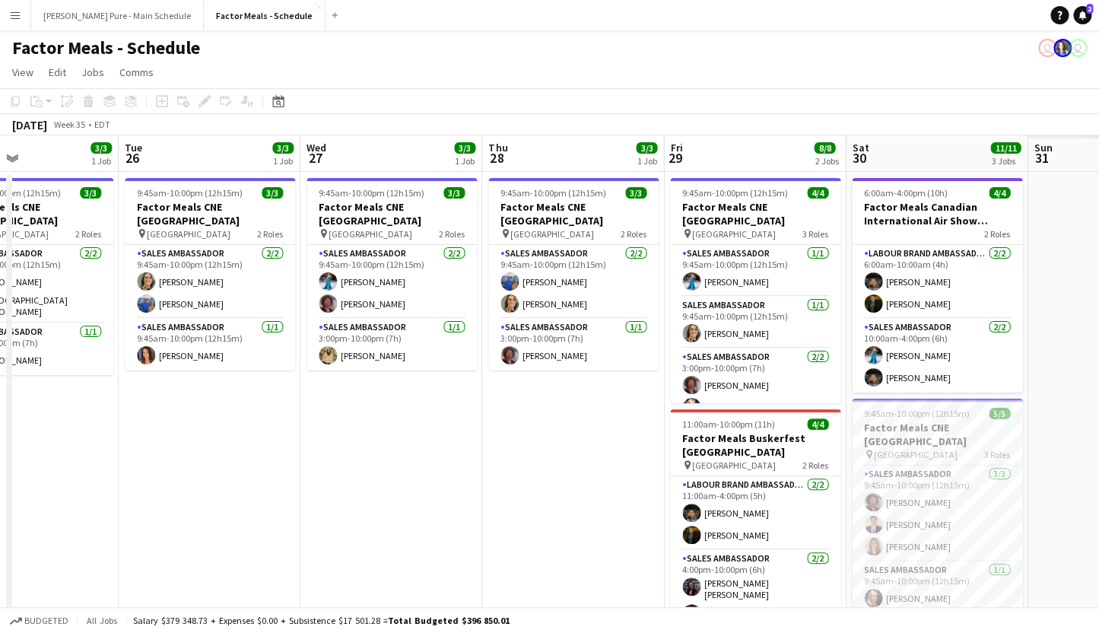
drag, startPoint x: 681, startPoint y: 411, endPoint x: -37, endPoint y: 405, distance: 718.0
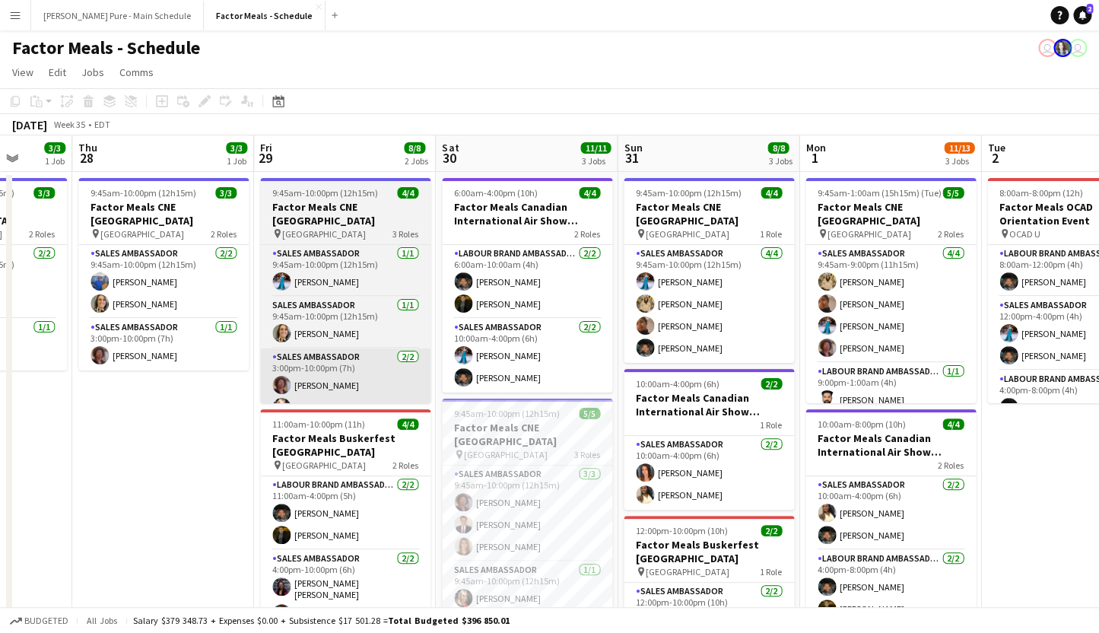
drag, startPoint x: 740, startPoint y: 389, endPoint x: 59, endPoint y: 371, distance: 681.0
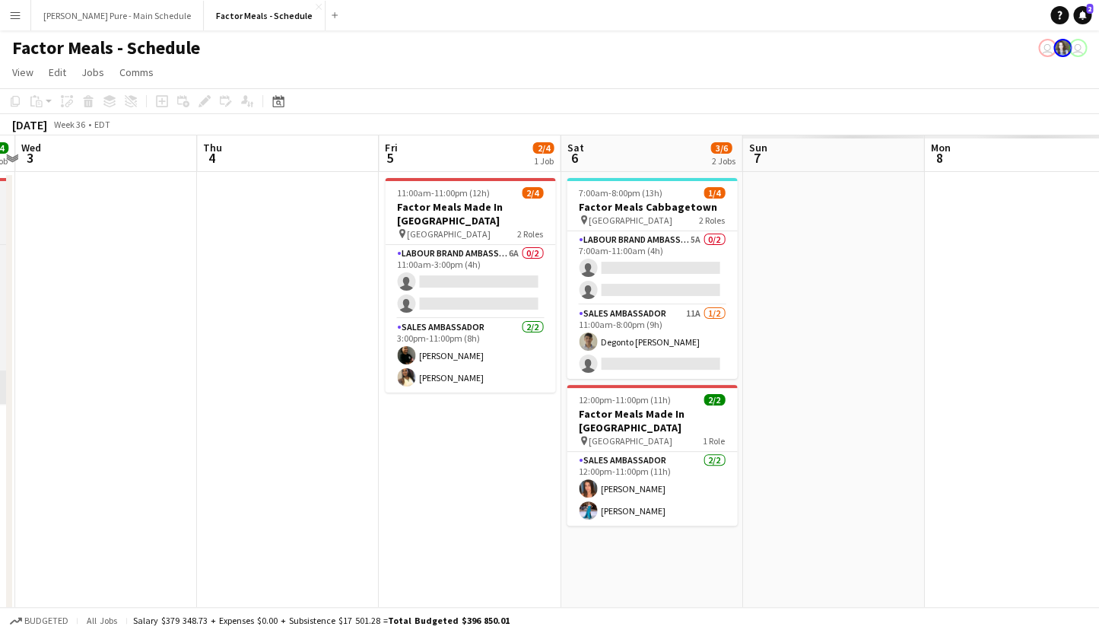
drag, startPoint x: 788, startPoint y: 382, endPoint x: -17, endPoint y: 364, distance: 804.9
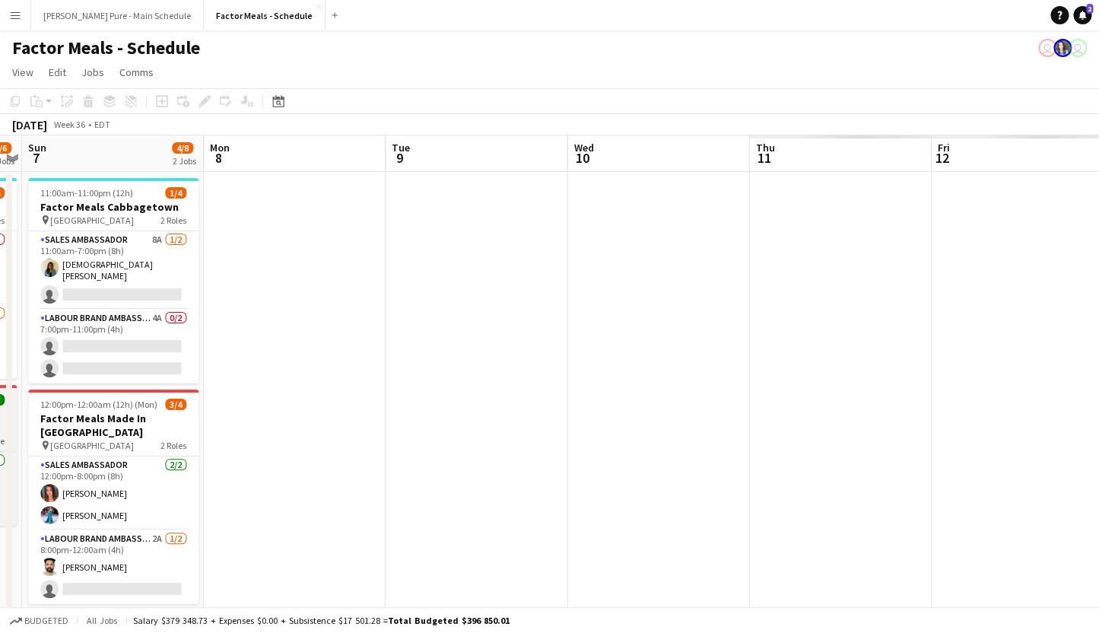
drag, startPoint x: 730, startPoint y: 404, endPoint x: -26, endPoint y: 390, distance: 756.2
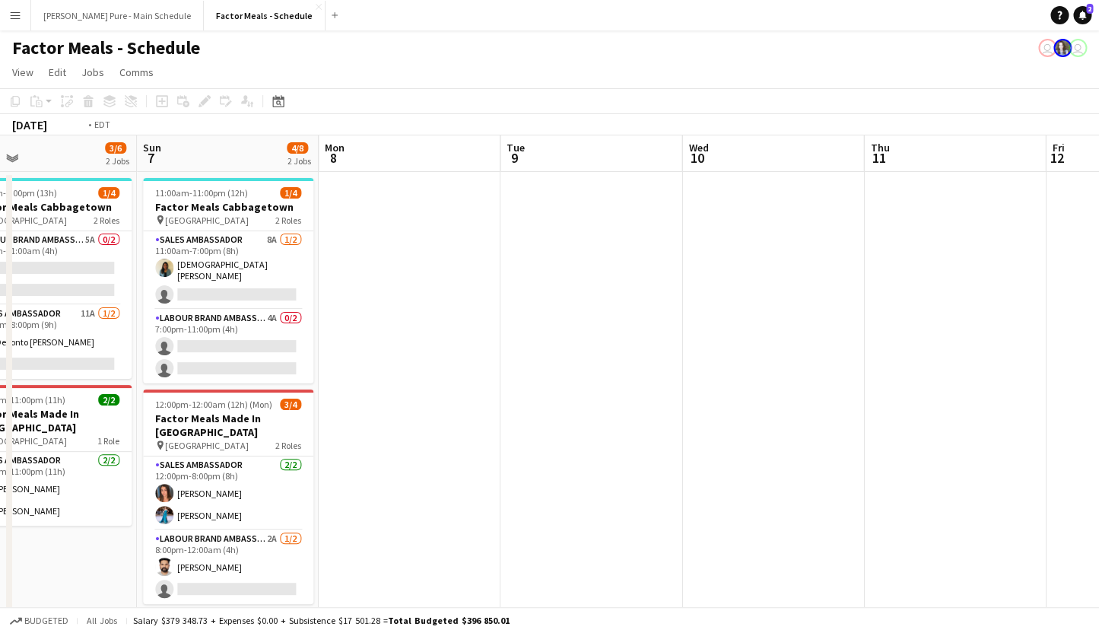
scroll to position [0, 629]
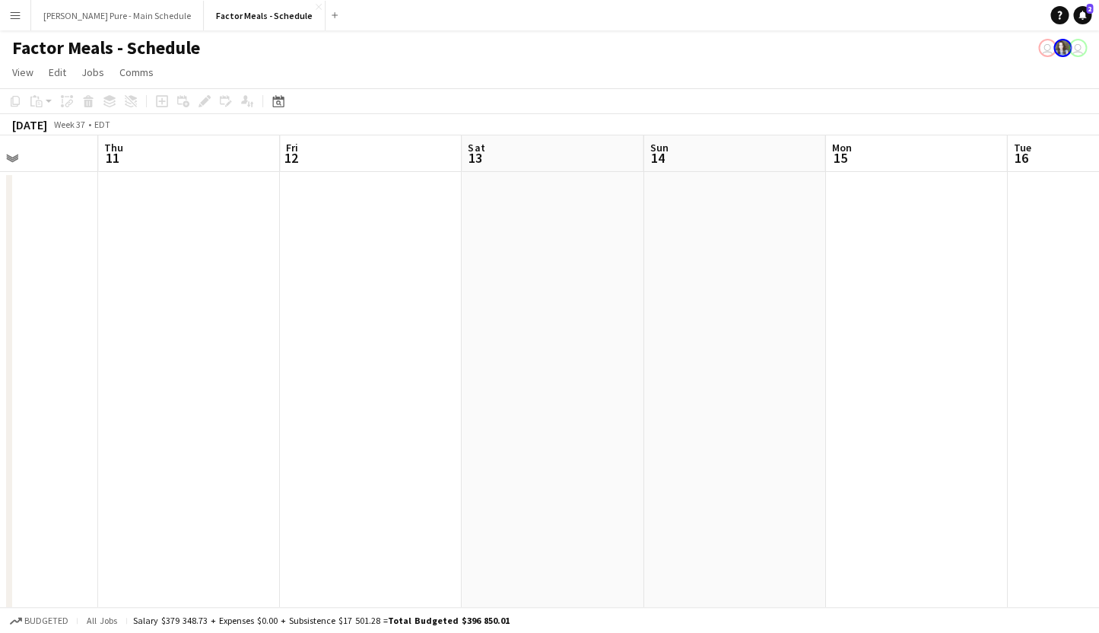
drag, startPoint x: 782, startPoint y: 398, endPoint x: 132, endPoint y: 370, distance: 650.1
click at [132, 370] on app-calendar-viewport "Sun 7 4/8 2 Jobs Mon 8 Tue 9 Wed 10 Thu 11 Fri 12 Sat 13 Sun 14 Mon 15 Tue 16 W…" at bounding box center [549, 506] width 1099 height 742
click at [748, 404] on app-date-cell at bounding box center [734, 524] width 182 height 705
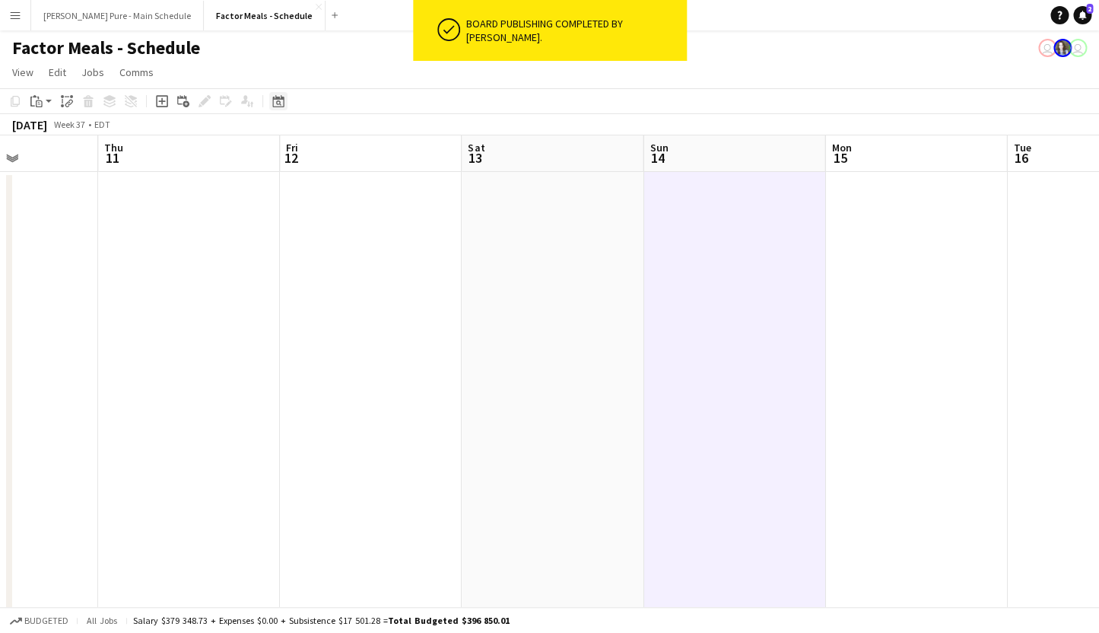
click at [275, 96] on icon "Date picker" at bounding box center [278, 101] width 12 height 12
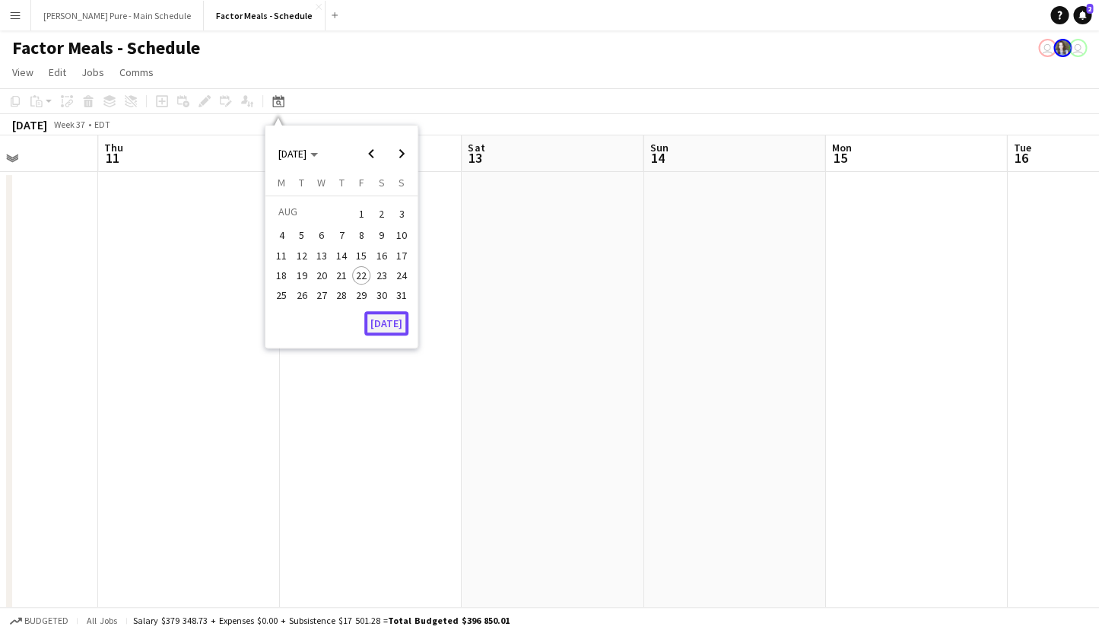
click at [378, 317] on button "[DATE]" at bounding box center [386, 323] width 44 height 24
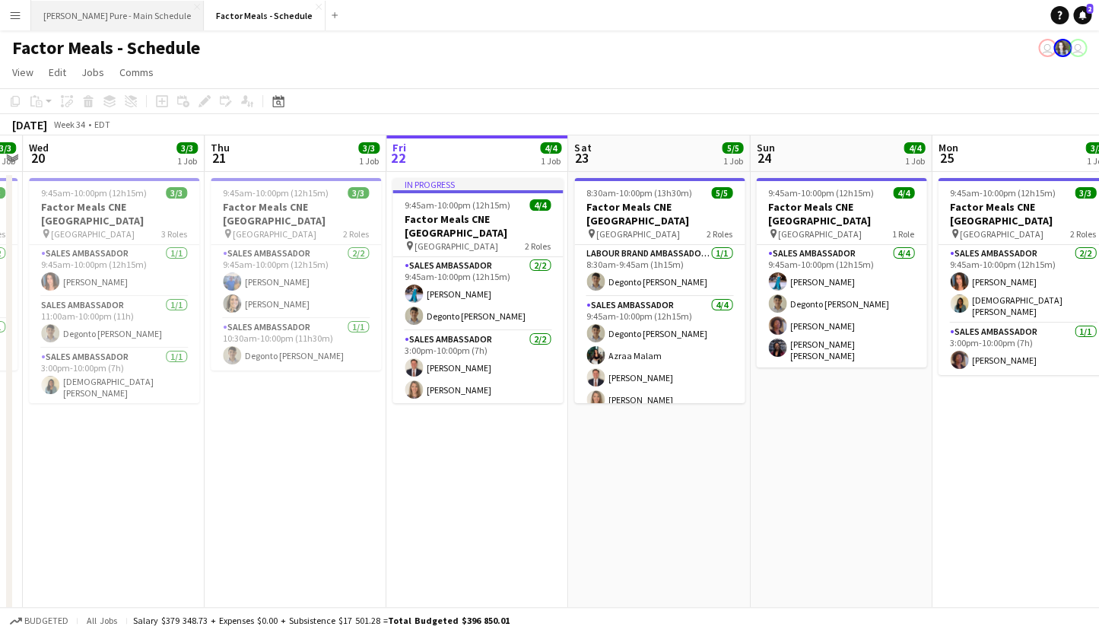
click at [74, 5] on button "[PERSON_NAME] Pure - Main Schedule Close" at bounding box center [117, 16] width 173 height 30
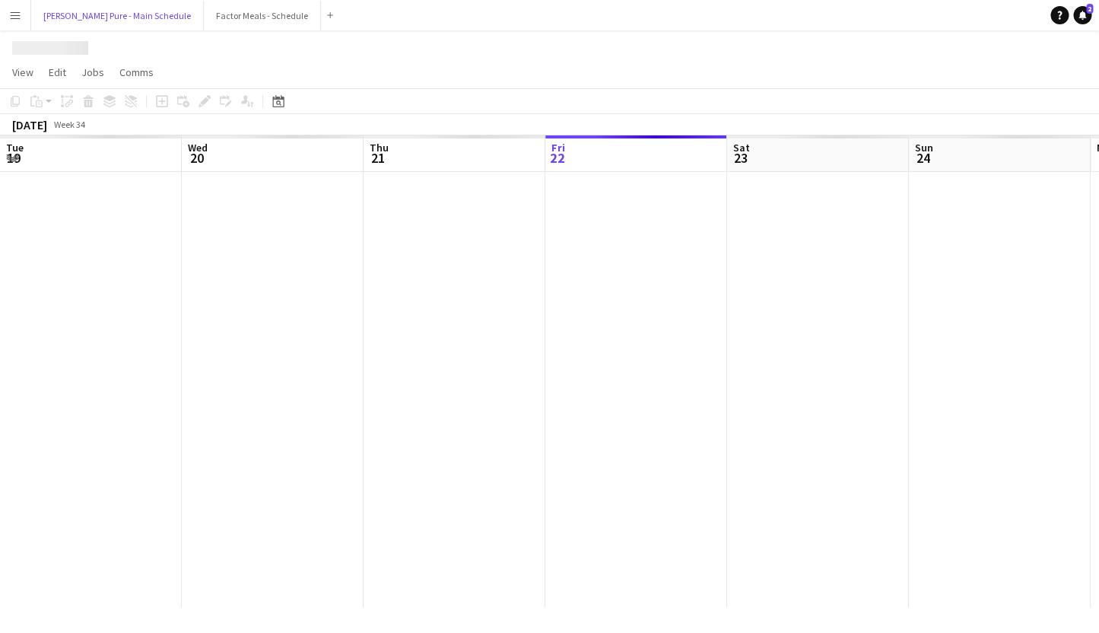
scroll to position [0, 364]
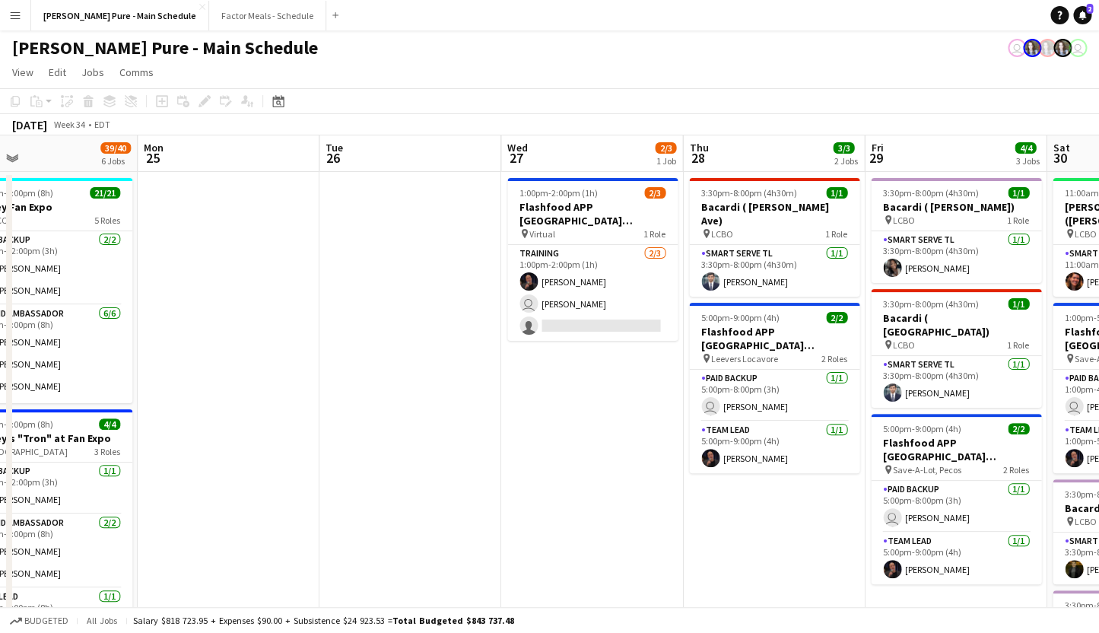
drag, startPoint x: 863, startPoint y: 480, endPoint x: 305, endPoint y: 490, distance: 557.6
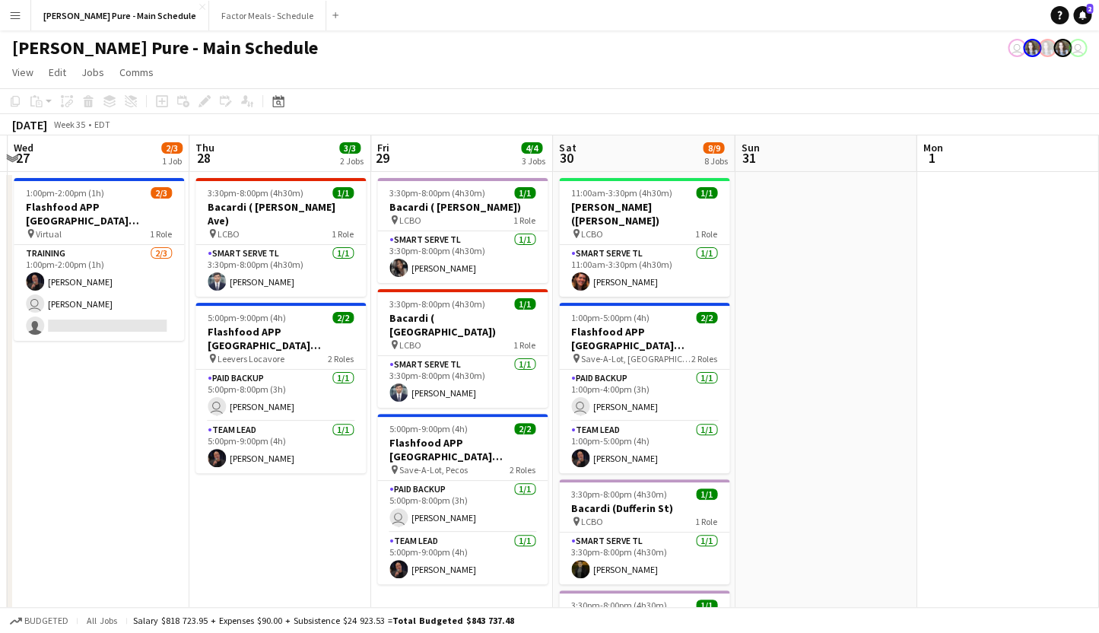
drag, startPoint x: 672, startPoint y: 546, endPoint x: 178, endPoint y: 466, distance: 500.0
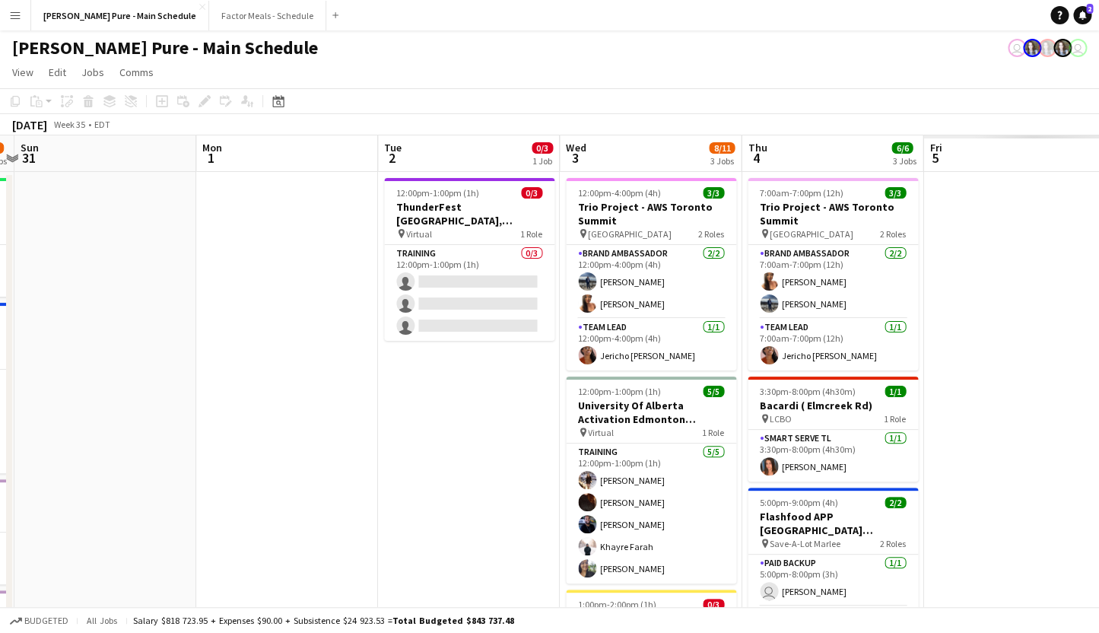
drag, startPoint x: 767, startPoint y: 424, endPoint x: 38, endPoint y: 375, distance: 730.3
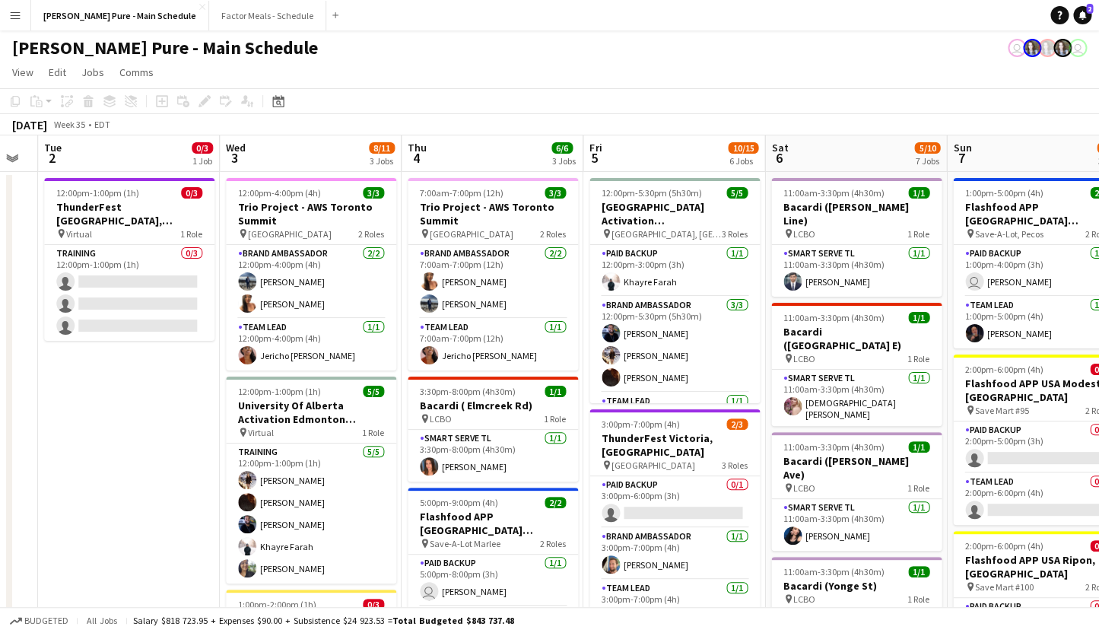
scroll to position [0, 507]
drag, startPoint x: 535, startPoint y: 388, endPoint x: 202, endPoint y: 332, distance: 338.6
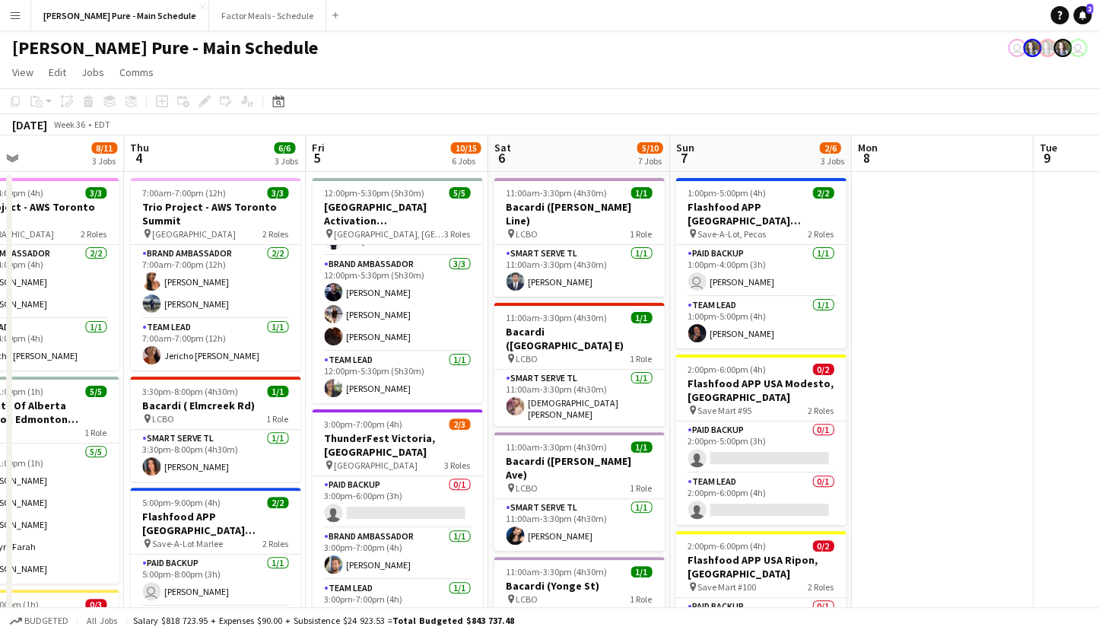
scroll to position [0, 587]
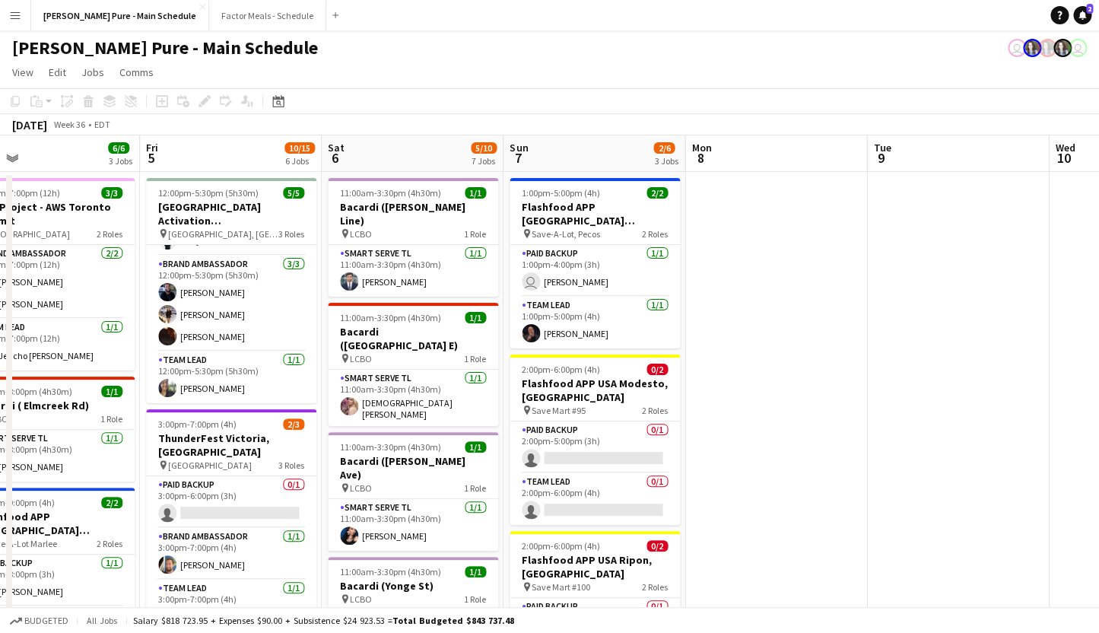
drag, startPoint x: 945, startPoint y: 381, endPoint x: 501, endPoint y: 364, distance: 444.5
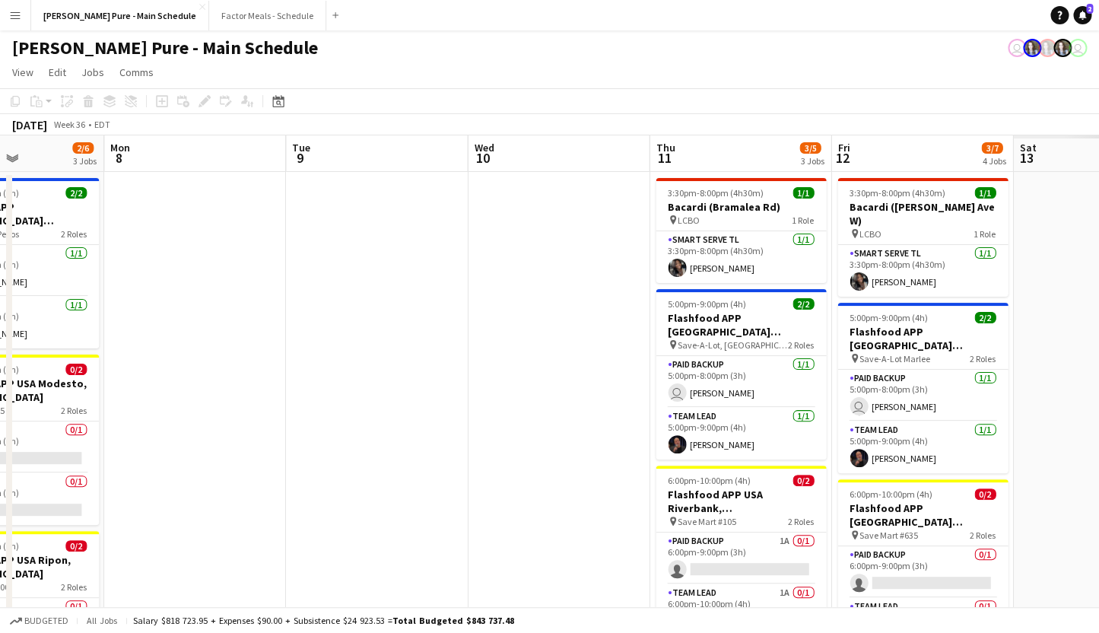
scroll to position [0, 679]
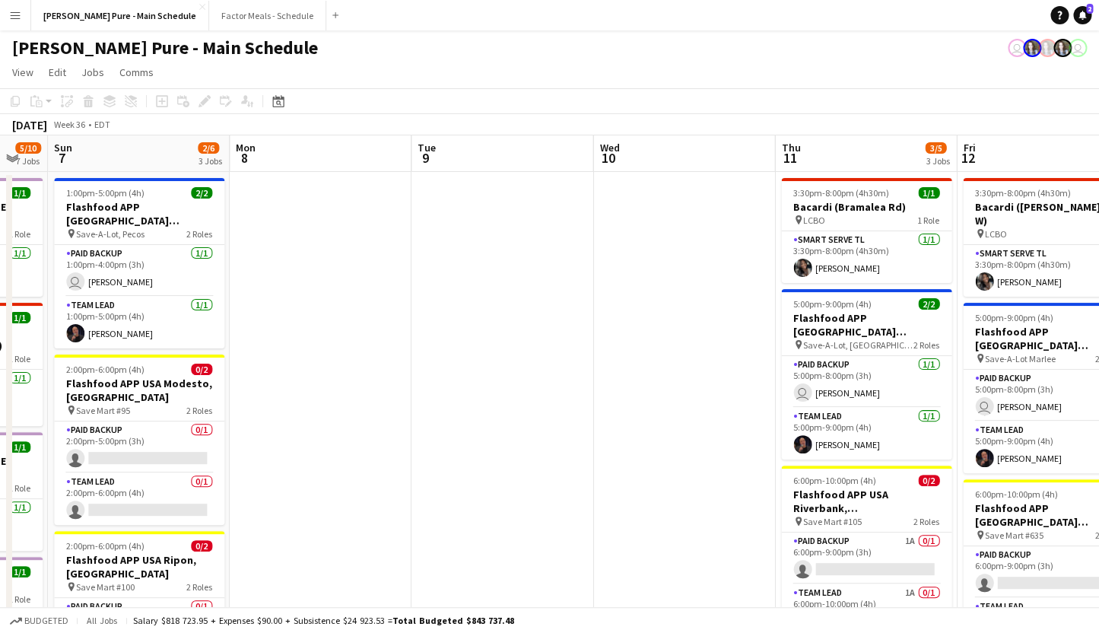
drag, startPoint x: 922, startPoint y: 441, endPoint x: 472, endPoint y: 450, distance: 450.4
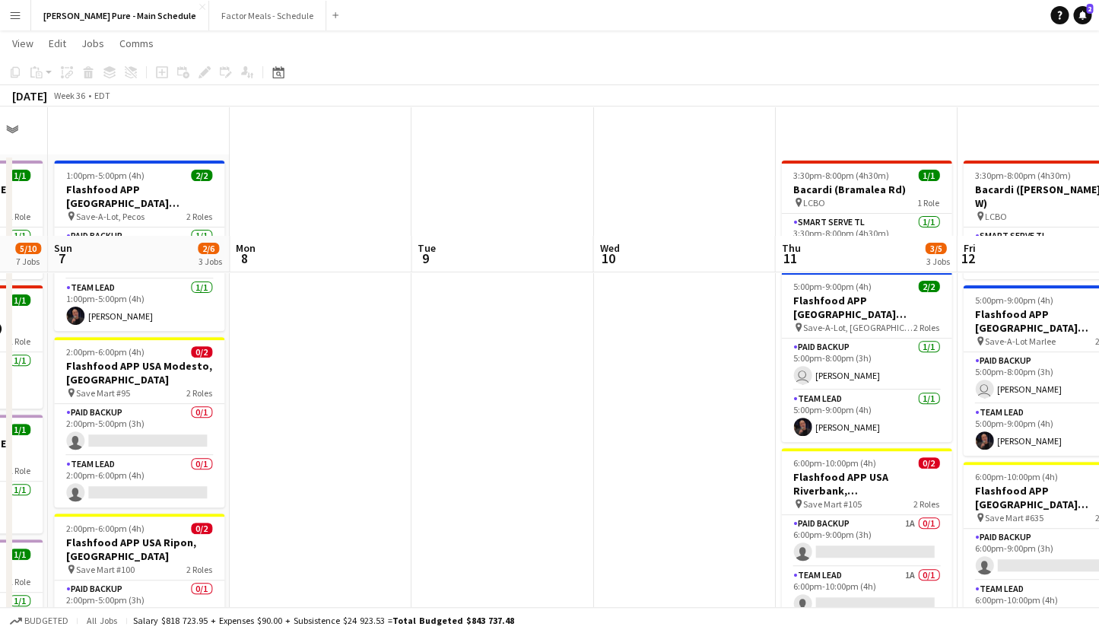
scroll to position [0, 0]
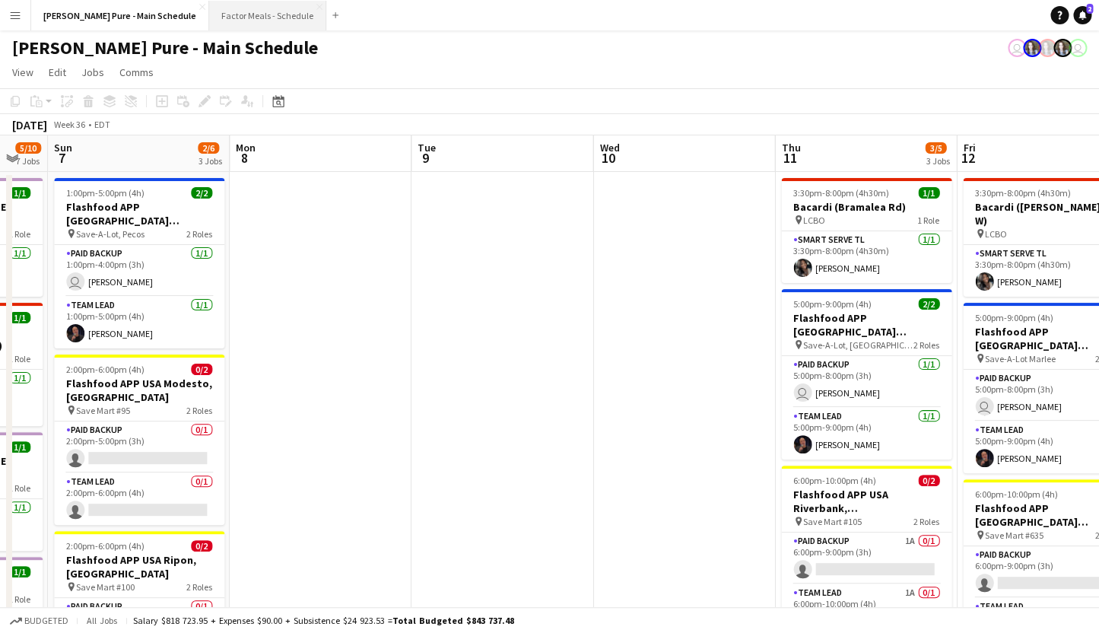
click at [232, 15] on button "Factor Meals - Schedule Close" at bounding box center [267, 16] width 117 height 30
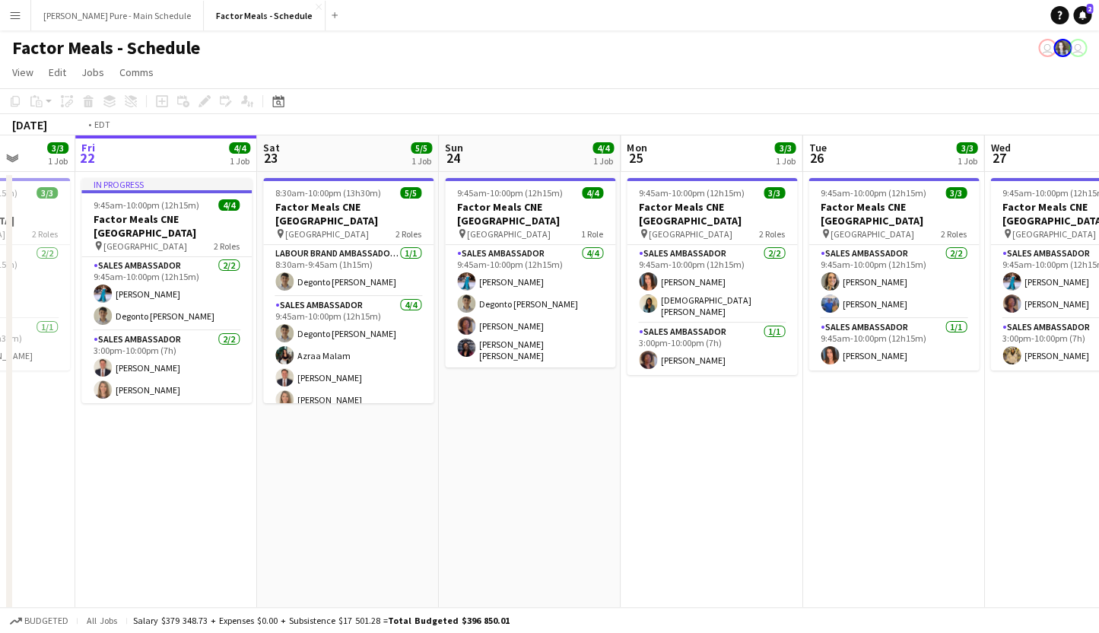
click at [12, 354] on app-calendar-viewport "Tue 19 3/3 1 Job Wed 20 3/3 1 Job Thu 21 3/3 1 Job Fri 22 4/4 1 Job Sat 23 5/5 …" at bounding box center [549, 469] width 1099 height 668
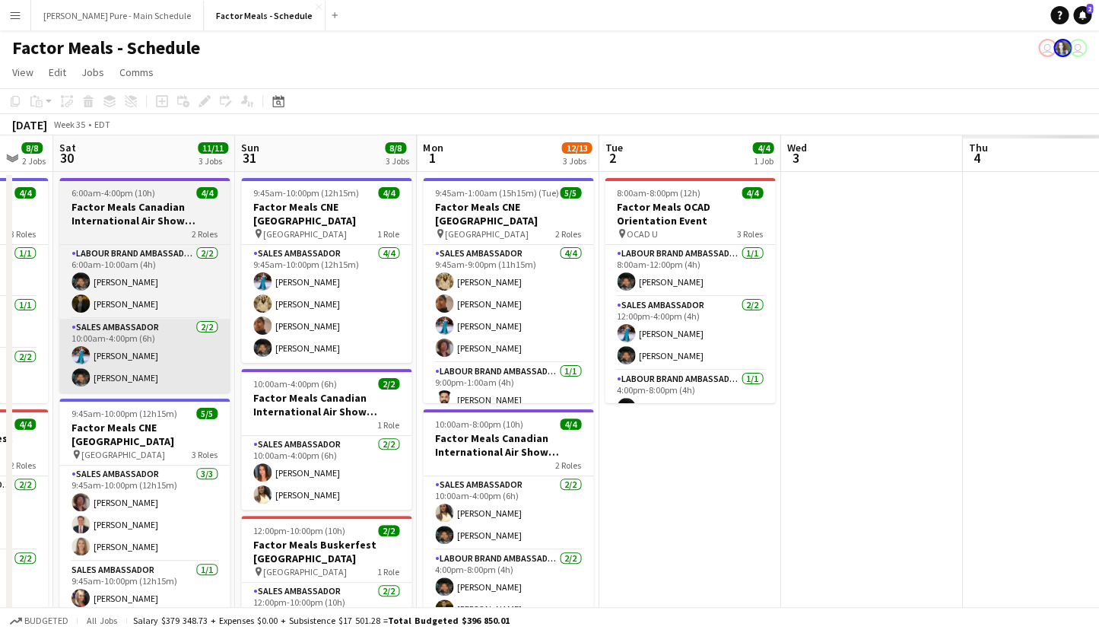
drag, startPoint x: 29, startPoint y: 367, endPoint x: 84, endPoint y: 347, distance: 59.2
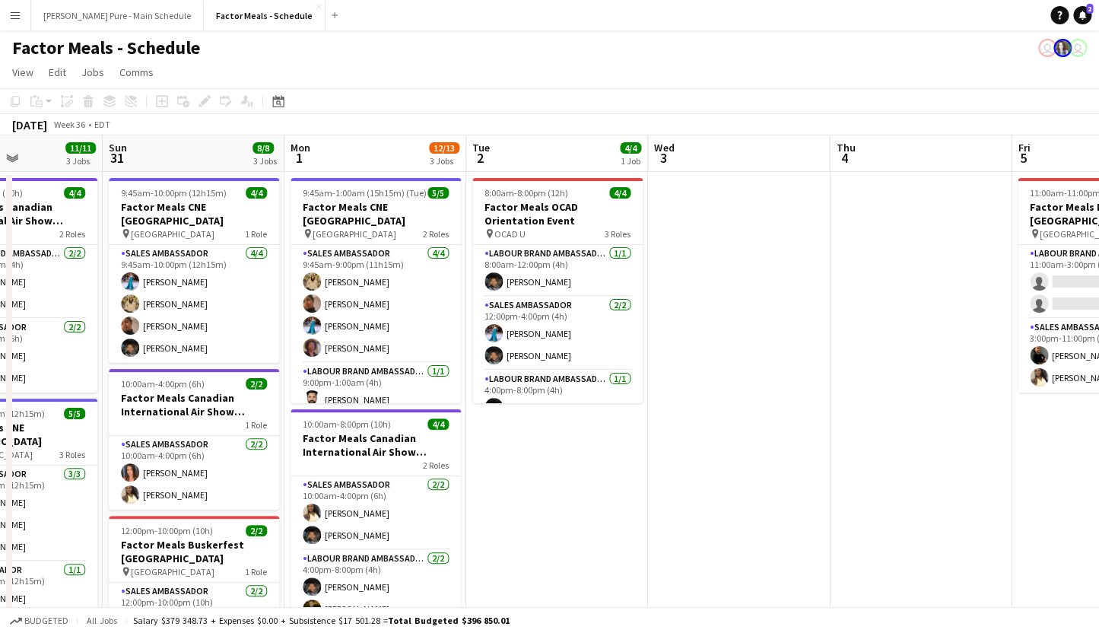
drag, startPoint x: 694, startPoint y: 338, endPoint x: -37, endPoint y: 351, distance: 731.0
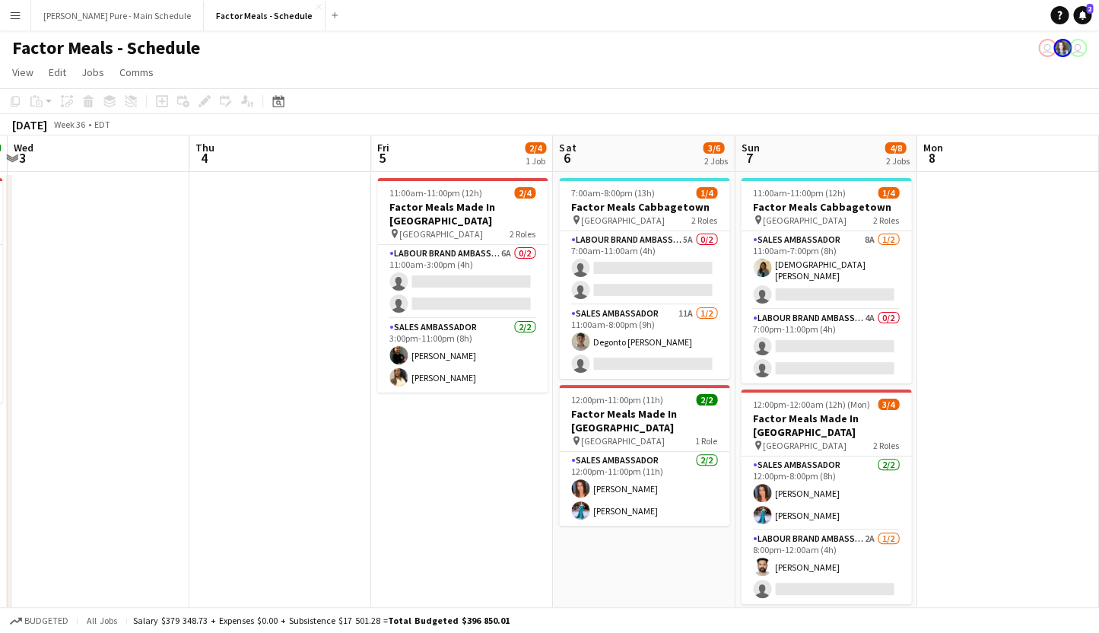
scroll to position [0, 619]
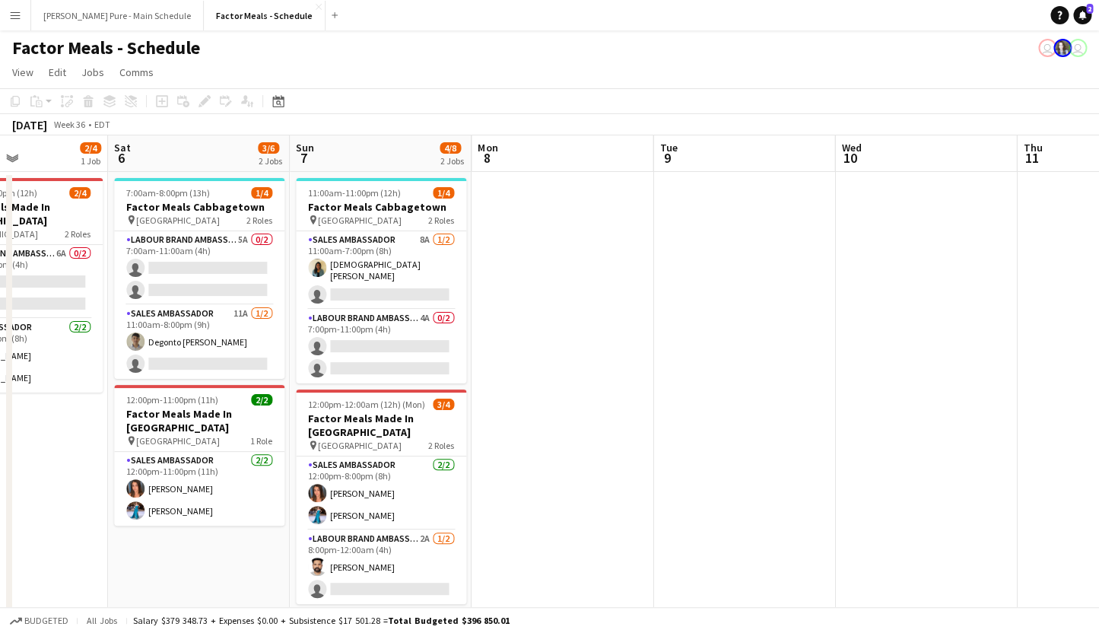
drag, startPoint x: 541, startPoint y: 382, endPoint x: -37, endPoint y: 396, distance: 578.2
click at [116, 17] on button "[PERSON_NAME] Pure - Main Schedule Close" at bounding box center [117, 16] width 173 height 30
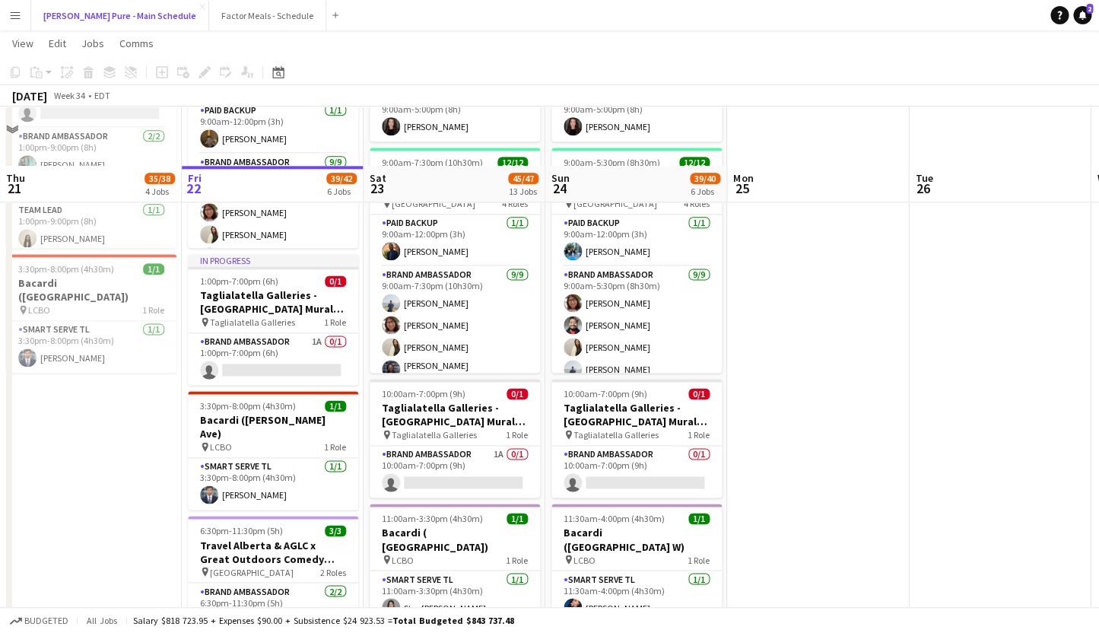
scroll to position [675, 0]
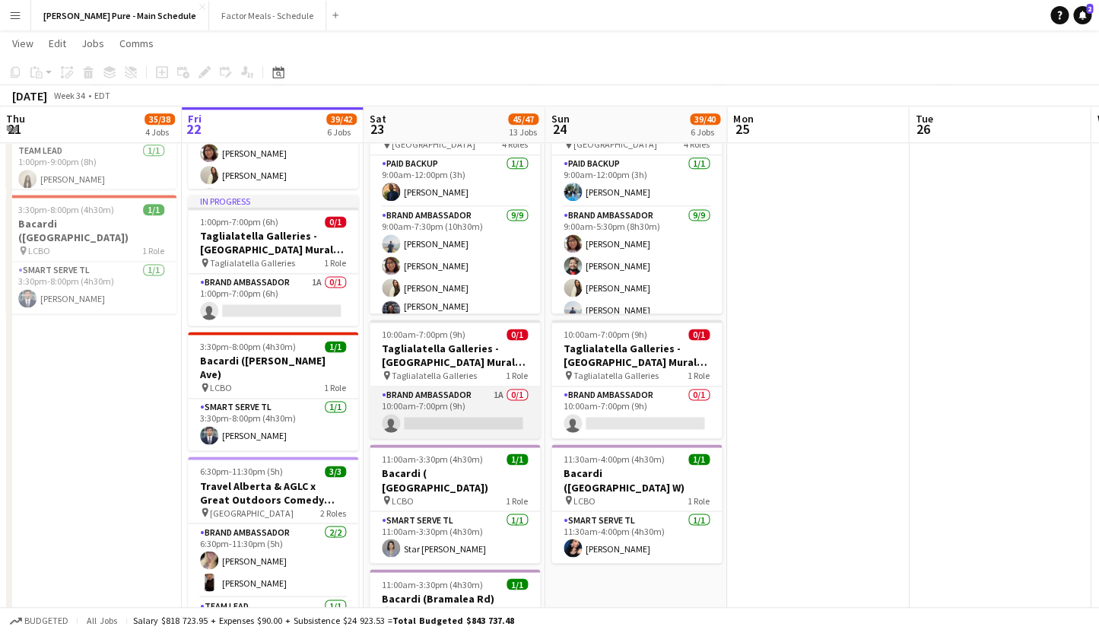
click at [428, 406] on app-card-role "Brand Ambassador 1A 0/1 10:00am-7:00pm (9h) single-neutral-actions" at bounding box center [455, 412] width 170 height 52
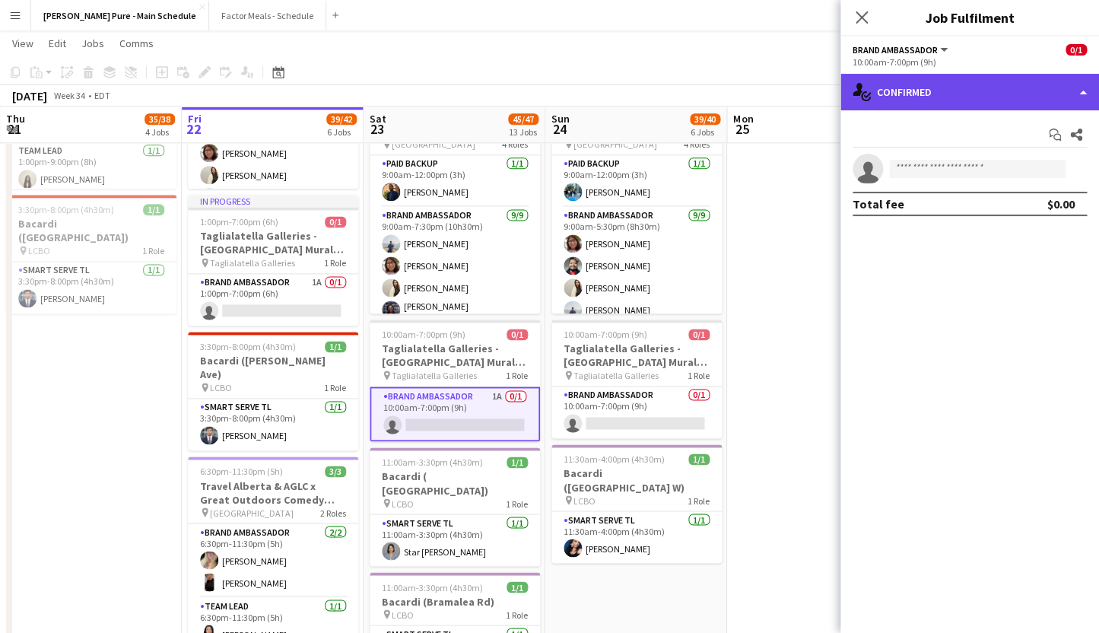
click at [952, 100] on div "single-neutral-actions-check-2 Confirmed" at bounding box center [969, 92] width 259 height 37
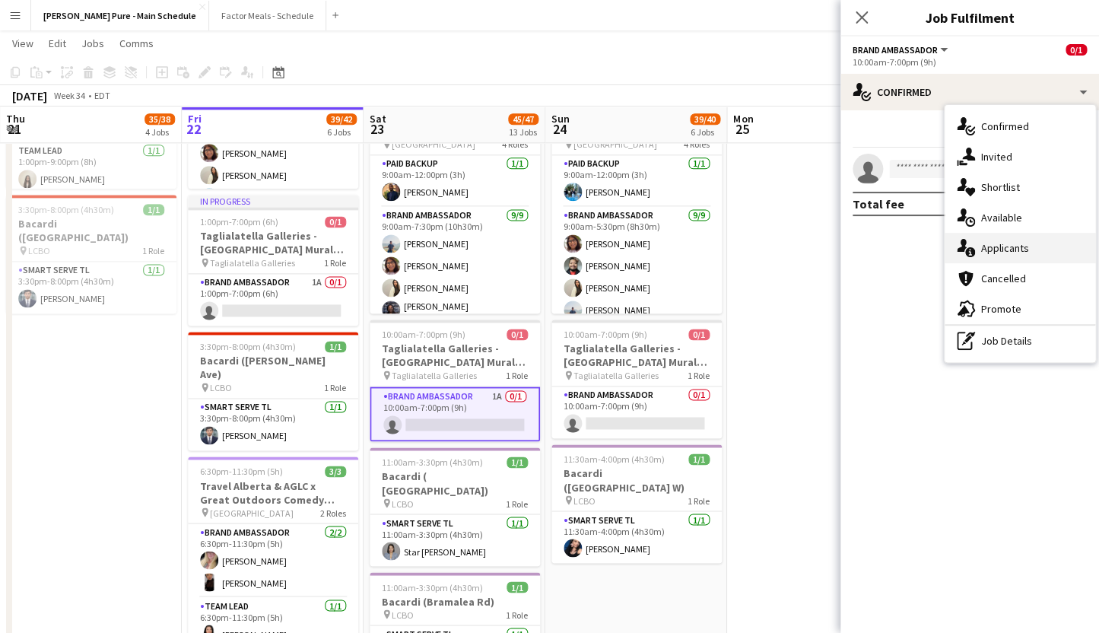
click at [1011, 240] on div "single-neutral-actions-information Applicants" at bounding box center [1020, 248] width 151 height 30
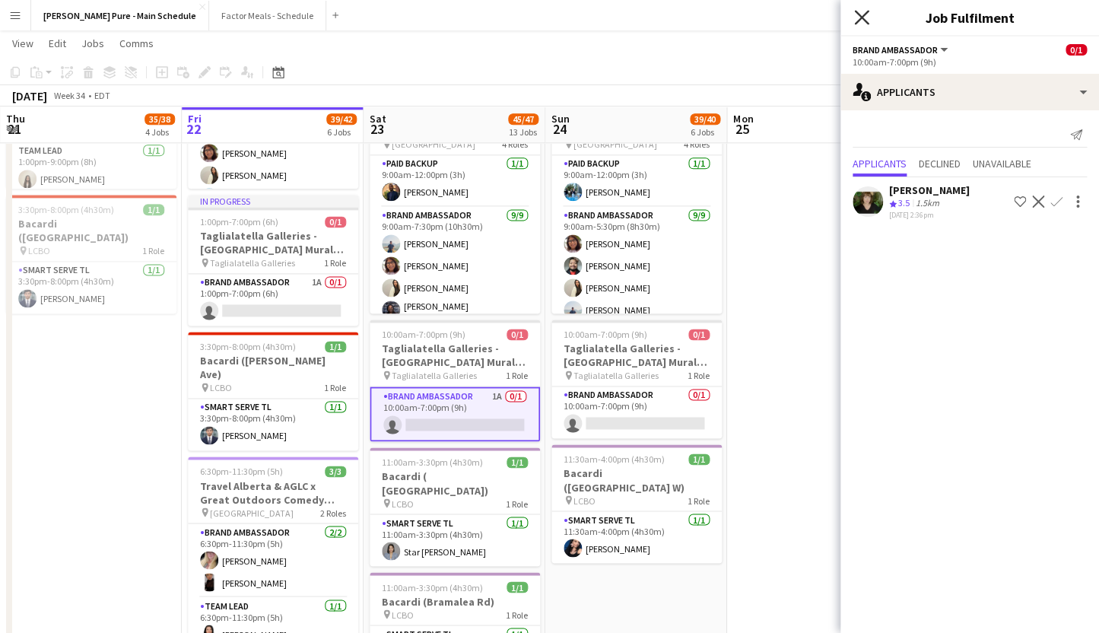
click at [860, 17] on icon at bounding box center [861, 17] width 14 height 14
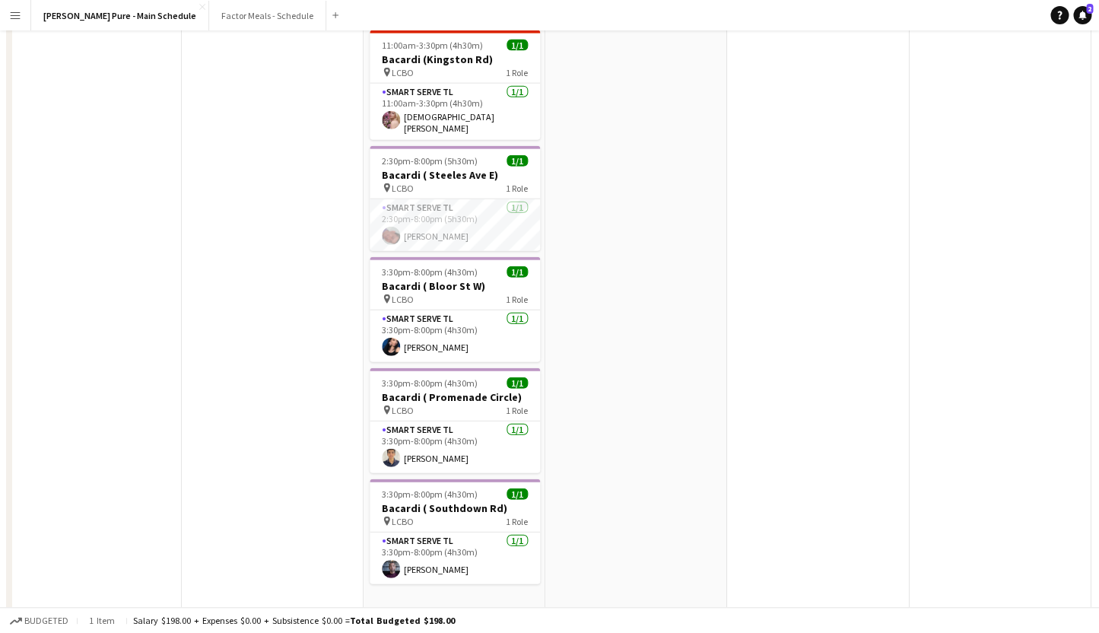
scroll to position [0, 0]
